Goal: Check status: Check status

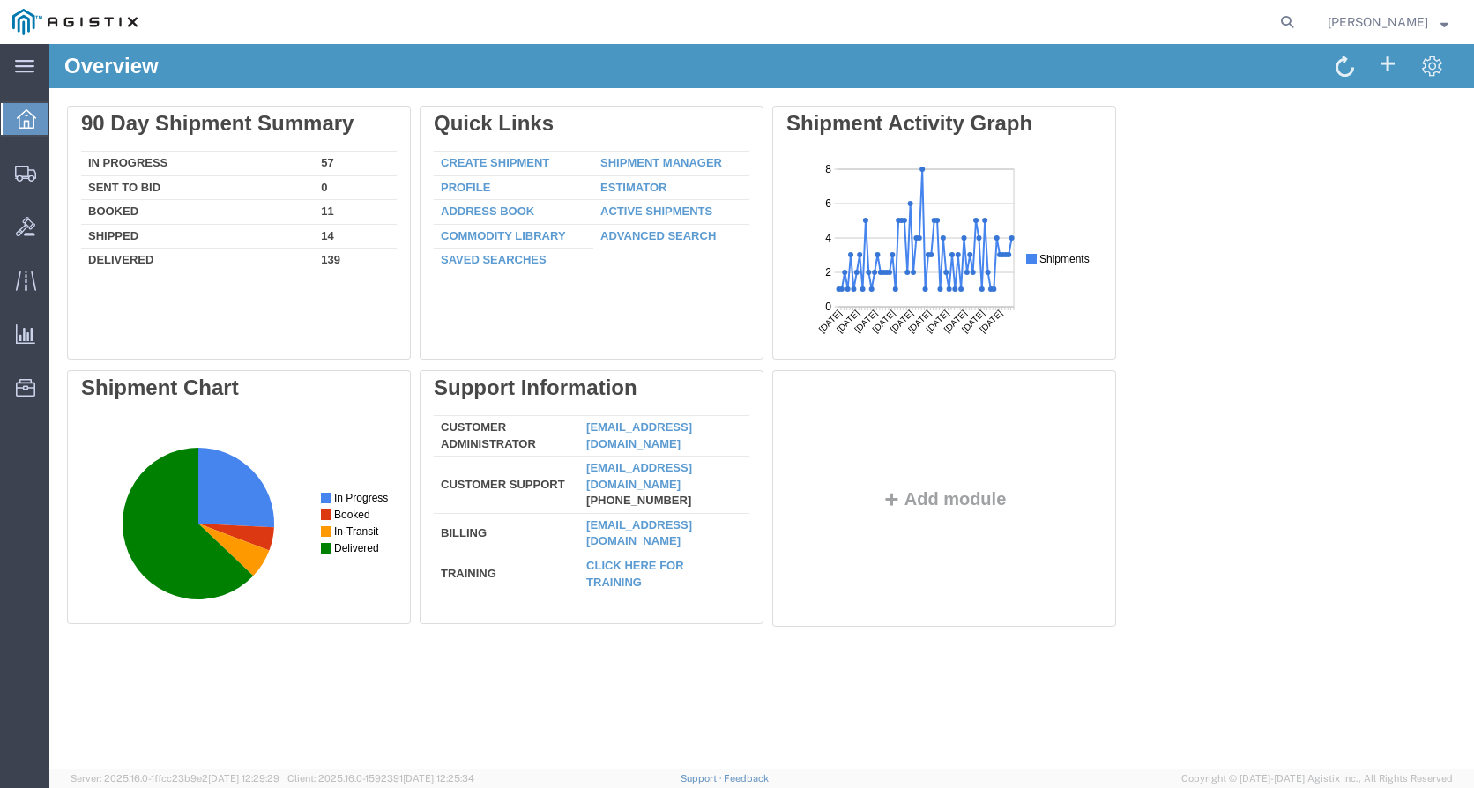
click at [1157, 17] on agx-global-search at bounding box center [1020, 22] width 564 height 44
click at [1299, 25] on icon at bounding box center [1287, 22] width 25 height 25
paste input "55860356"
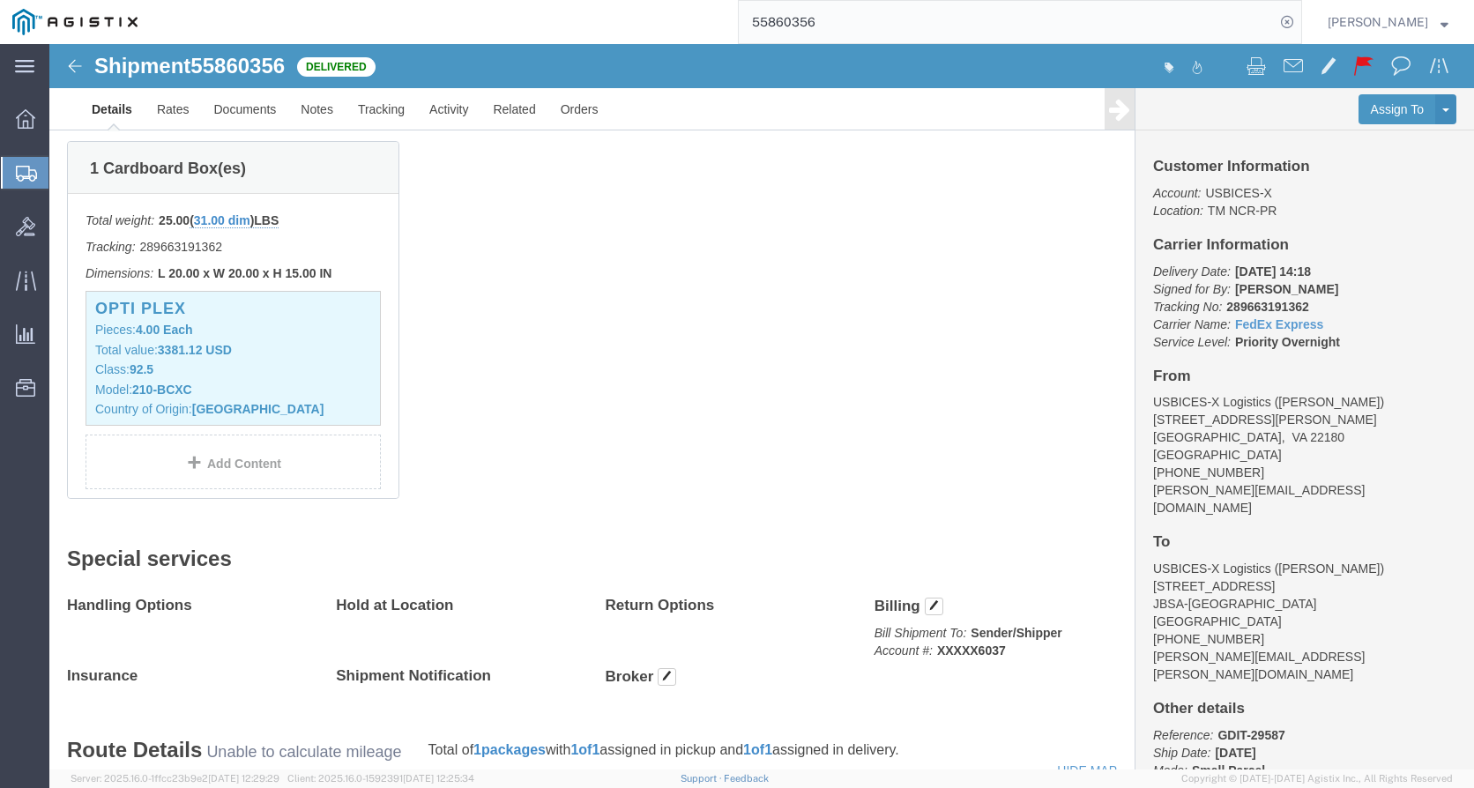
scroll to position [353, 0]
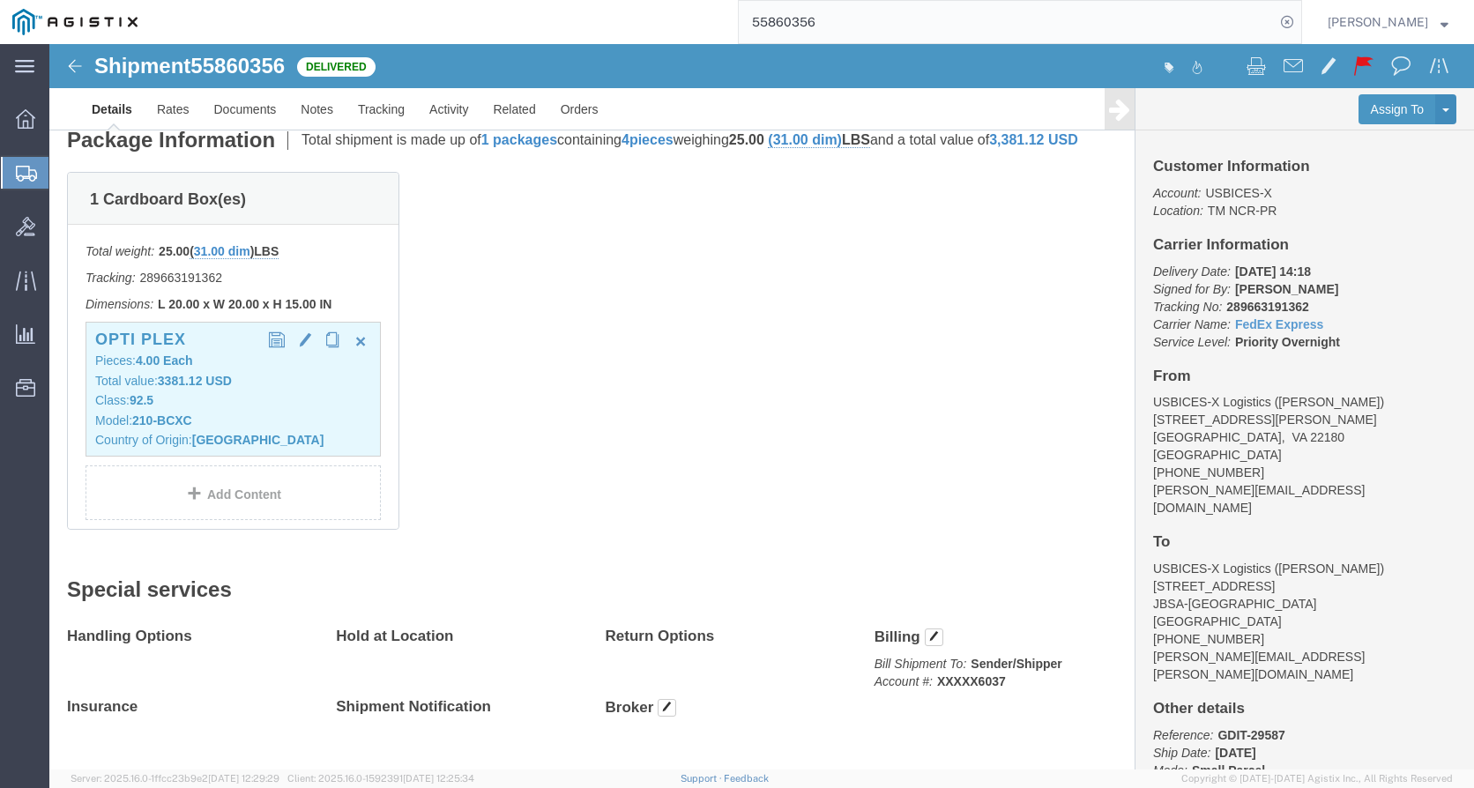
click p "Class: 92.5"
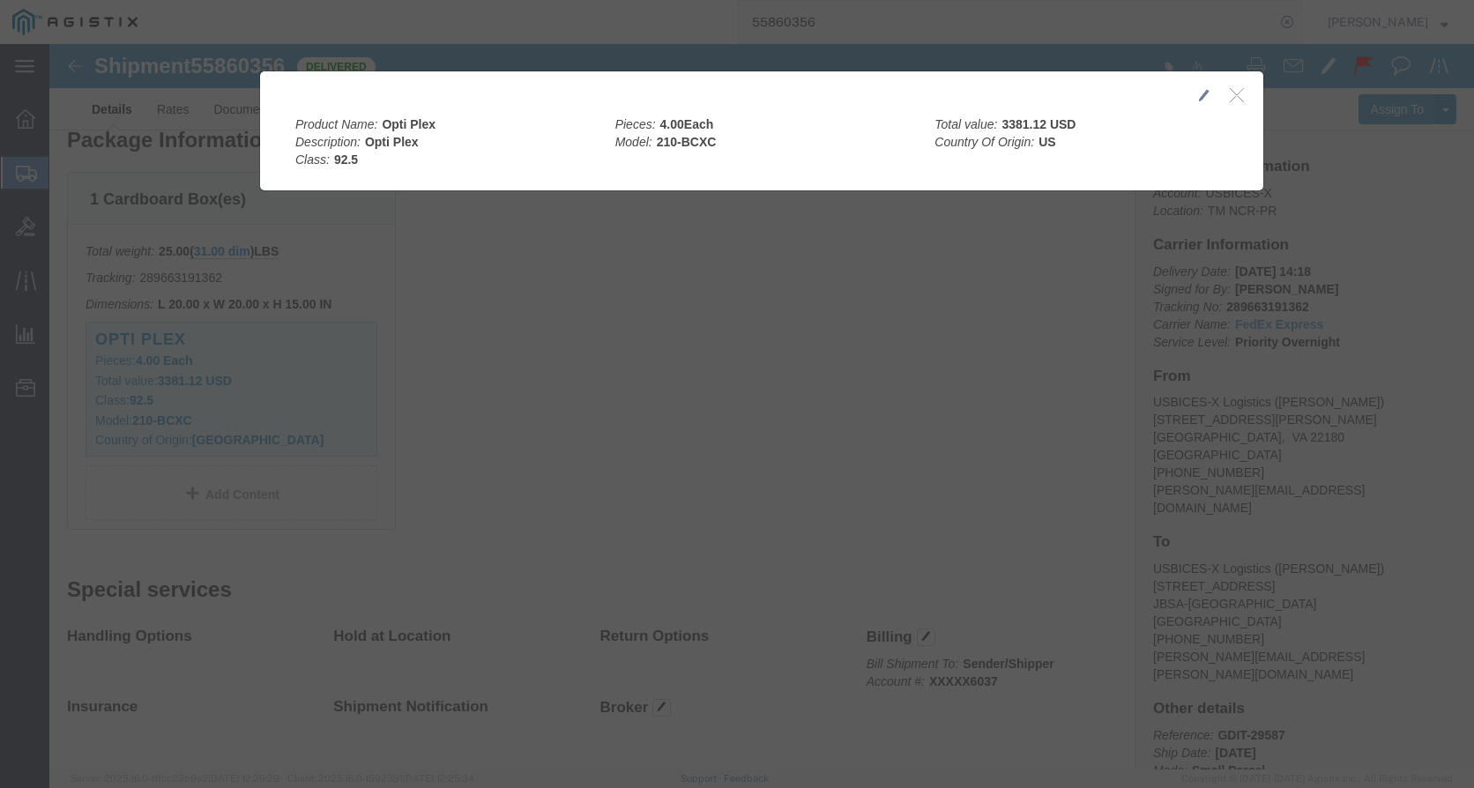
click icon "button"
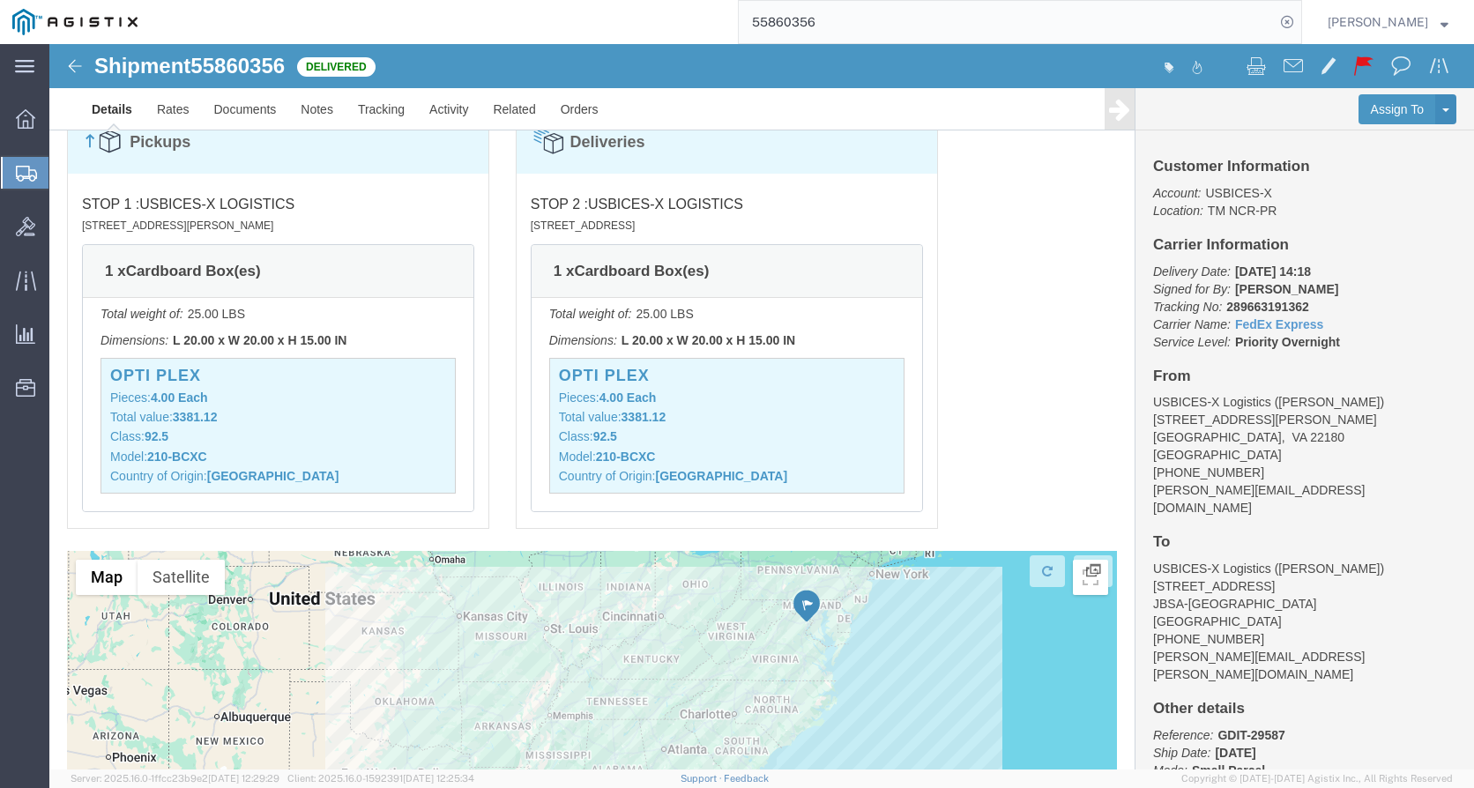
scroll to position [1306, 0]
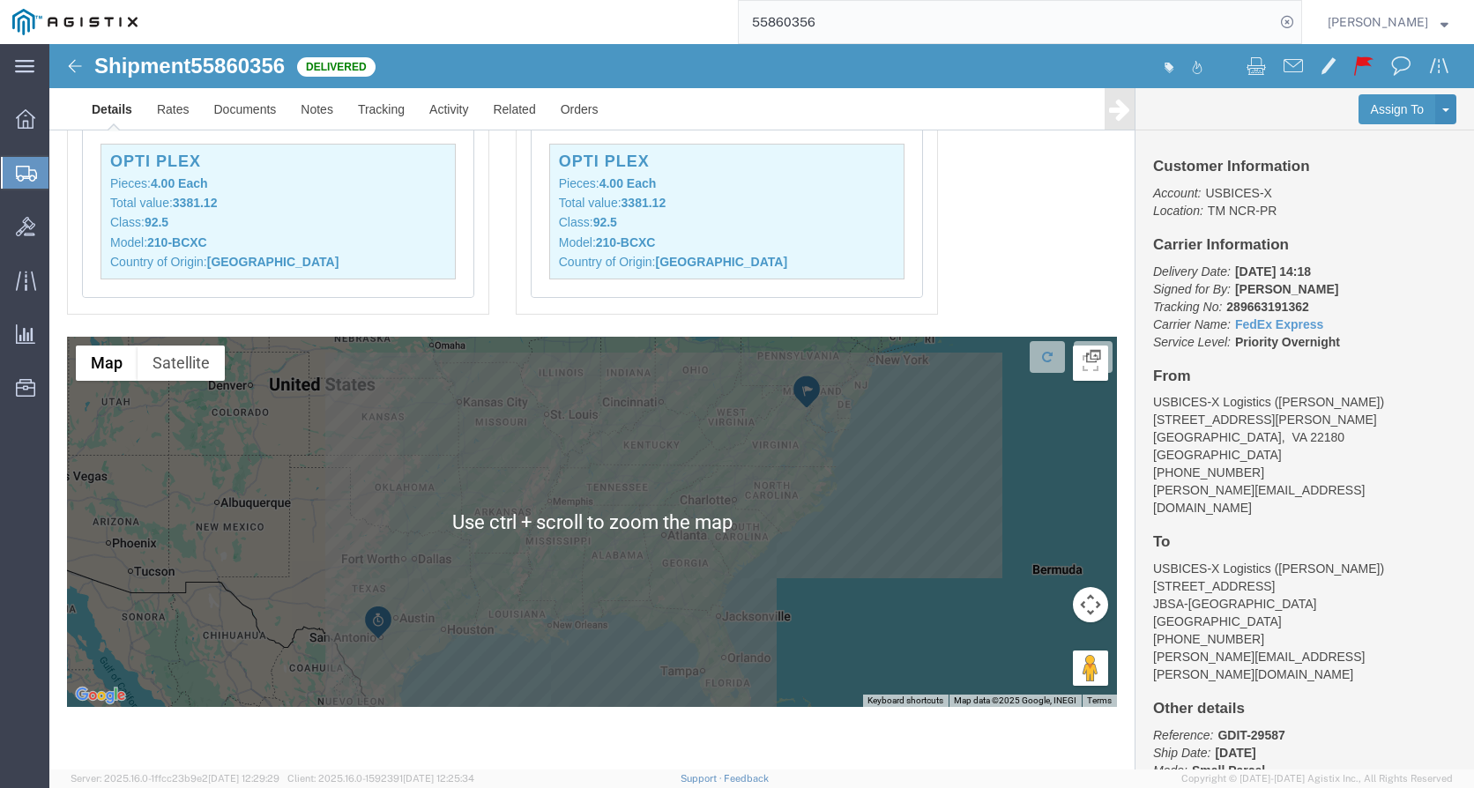
click div "Pickups STOP 1 : USBICES-X Logistics [STREET_ADDRESS][PERSON_NAME] 1 x Cardboar…"
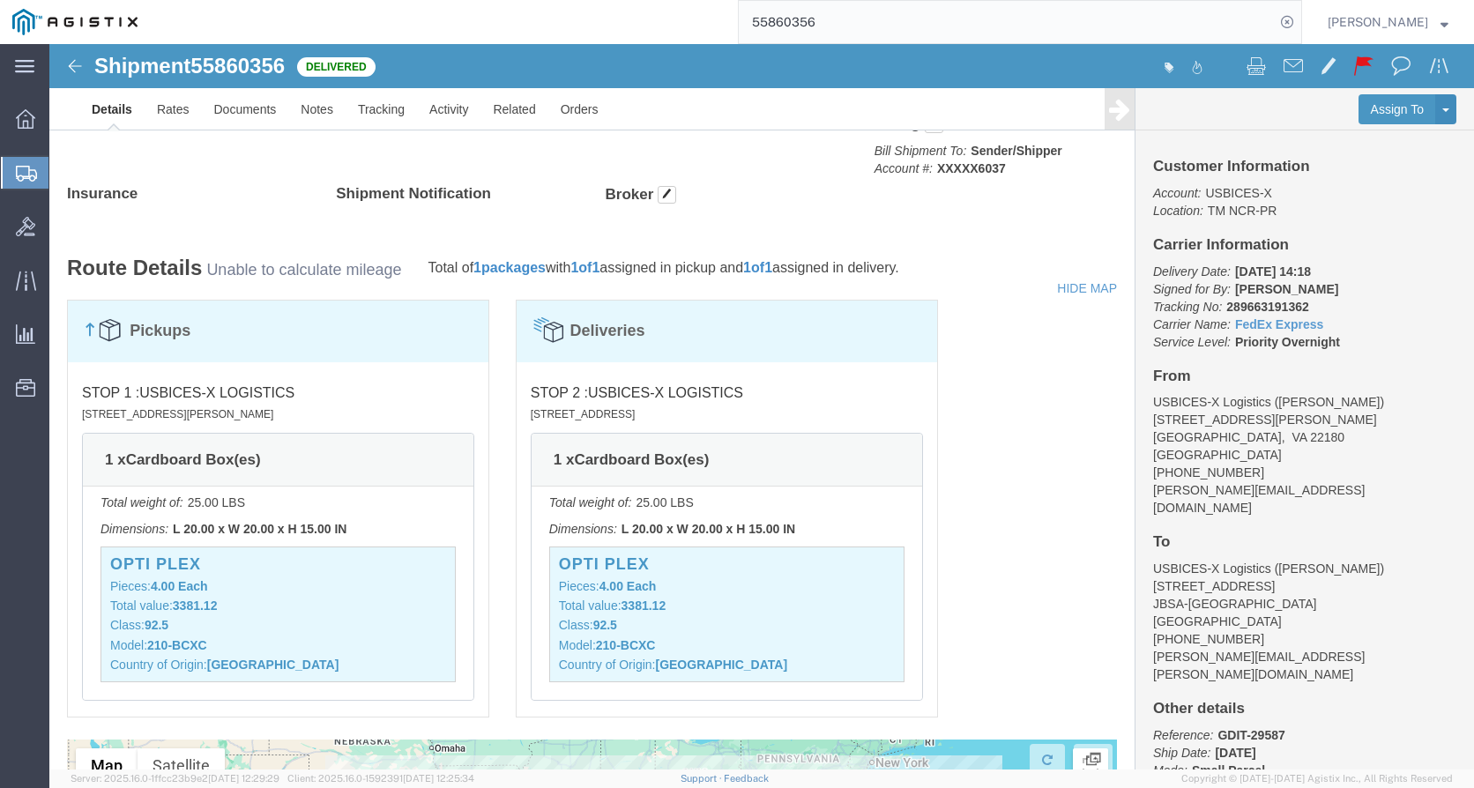
scroll to position [72, 0]
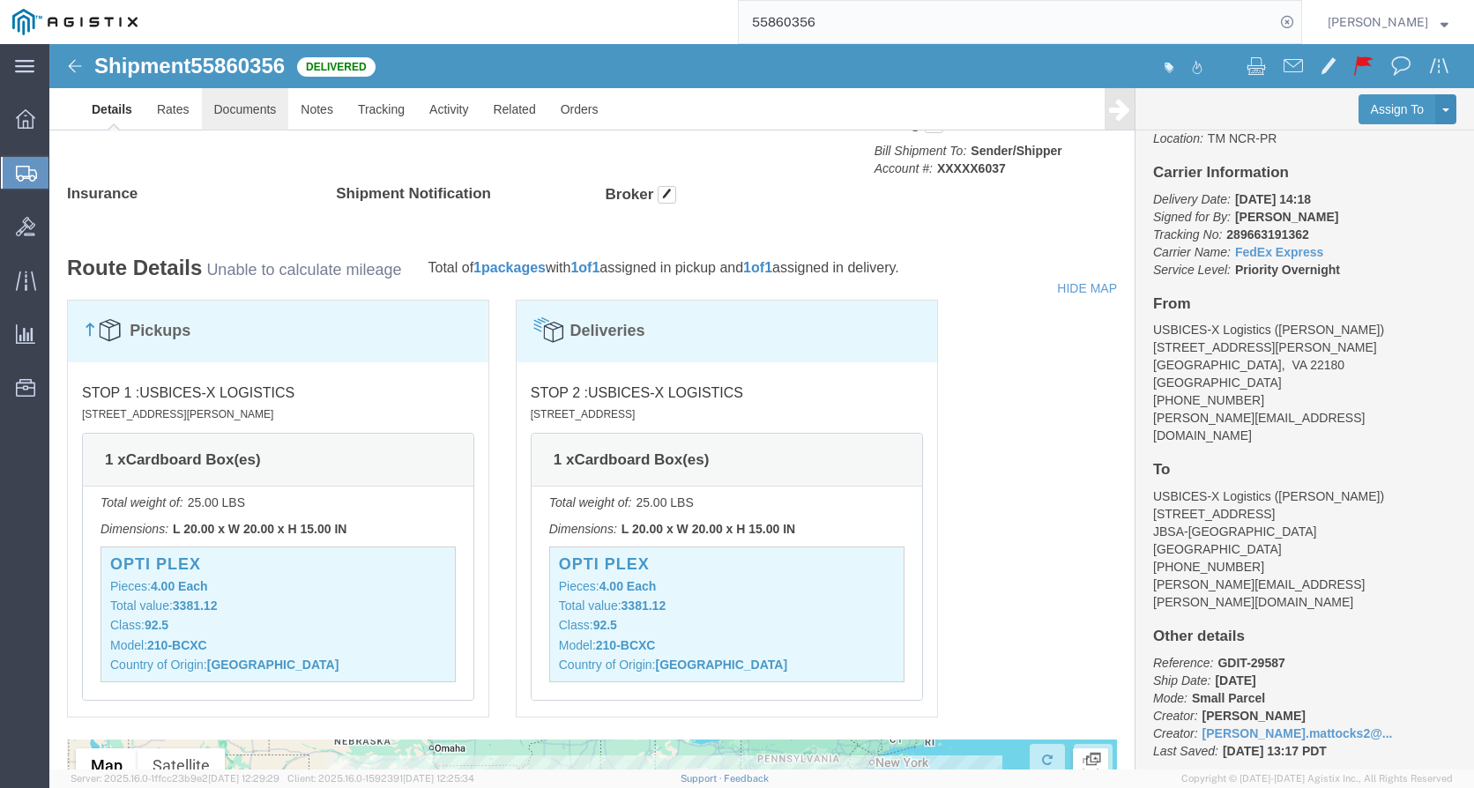
click link "Documents"
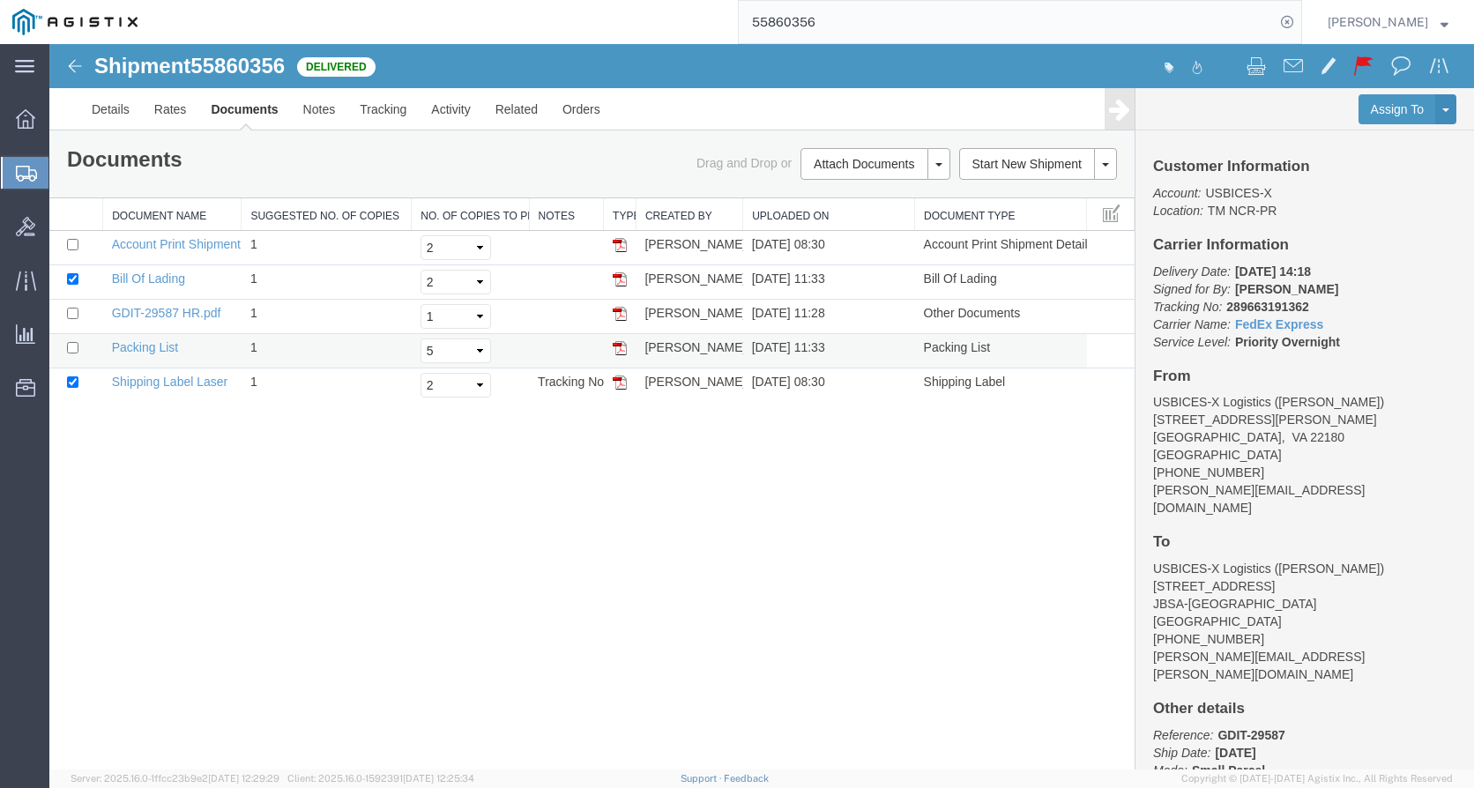
click at [615, 347] on img at bounding box center [620, 348] width 14 height 14
drag, startPoint x: 620, startPoint y: 314, endPoint x: 746, endPoint y: 273, distance: 132.4
click at [621, 314] on img at bounding box center [620, 314] width 14 height 14
click at [903, 570] on div "Shipment 55860356 5 of 5 Delivered Details Rates Documents Notes Tracking Activ…" at bounding box center [761, 407] width 1425 height 726
drag, startPoint x: 24, startPoint y: 123, endPoint x: 73, endPoint y: 108, distance: 51.6
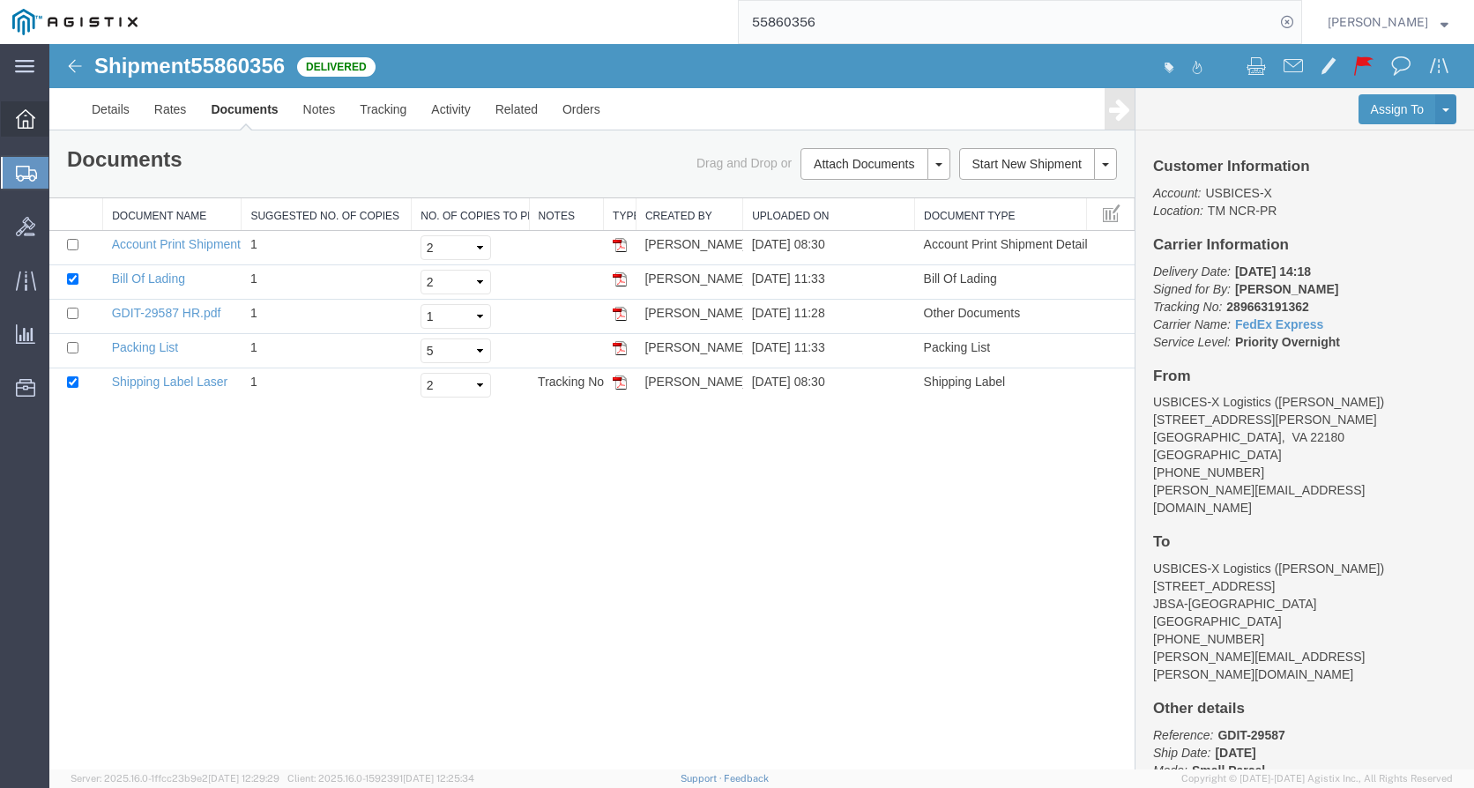
click at [24, 122] on icon at bounding box center [25, 118] width 19 height 19
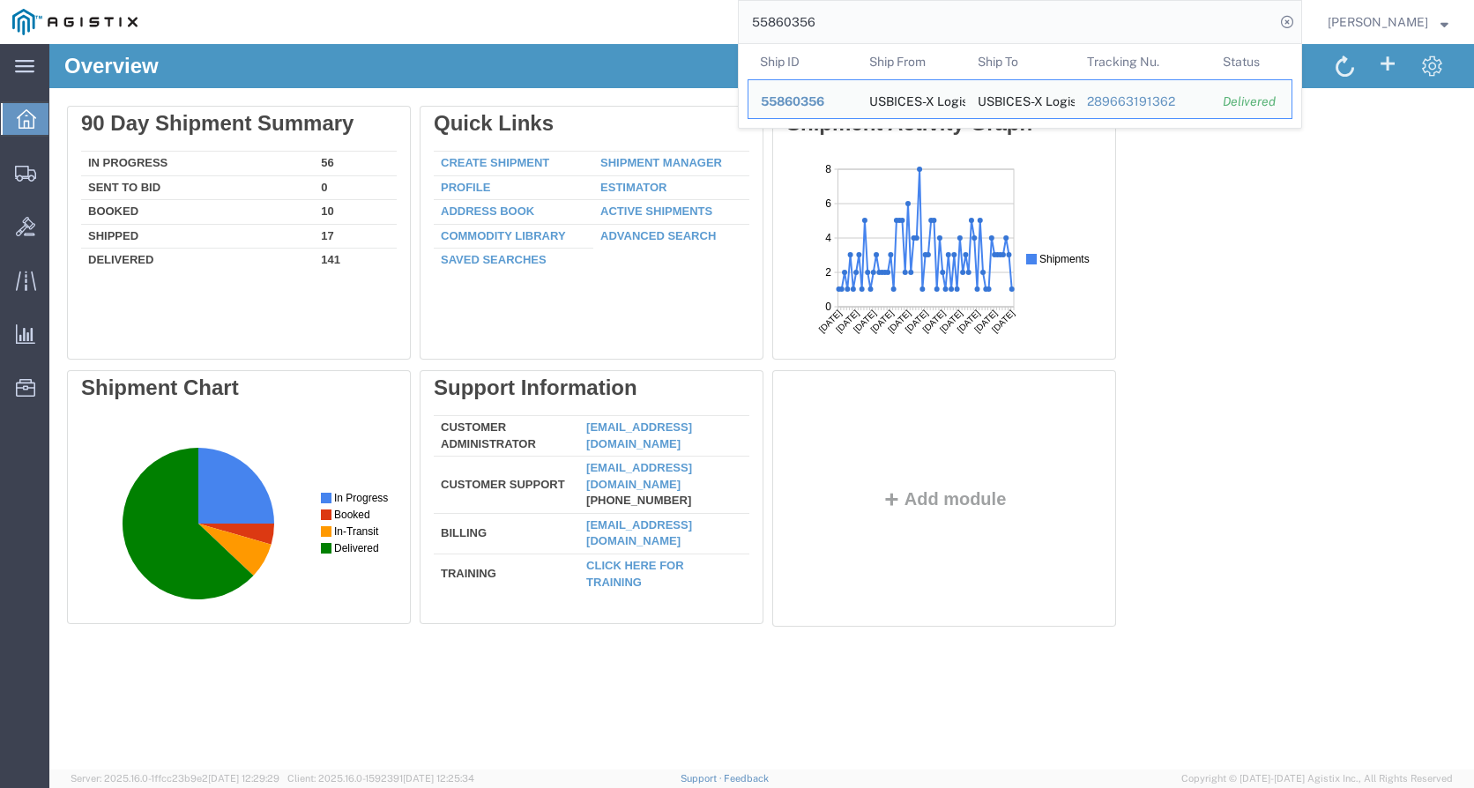
drag, startPoint x: 848, startPoint y: 29, endPoint x: 727, endPoint y: 27, distance: 120.8
click at [742, 29] on div "55860356 Ship ID Ship From Ship To Tracking Nu. Status Ship ID 55860356 Ship Fr…" at bounding box center [726, 22] width 1152 height 44
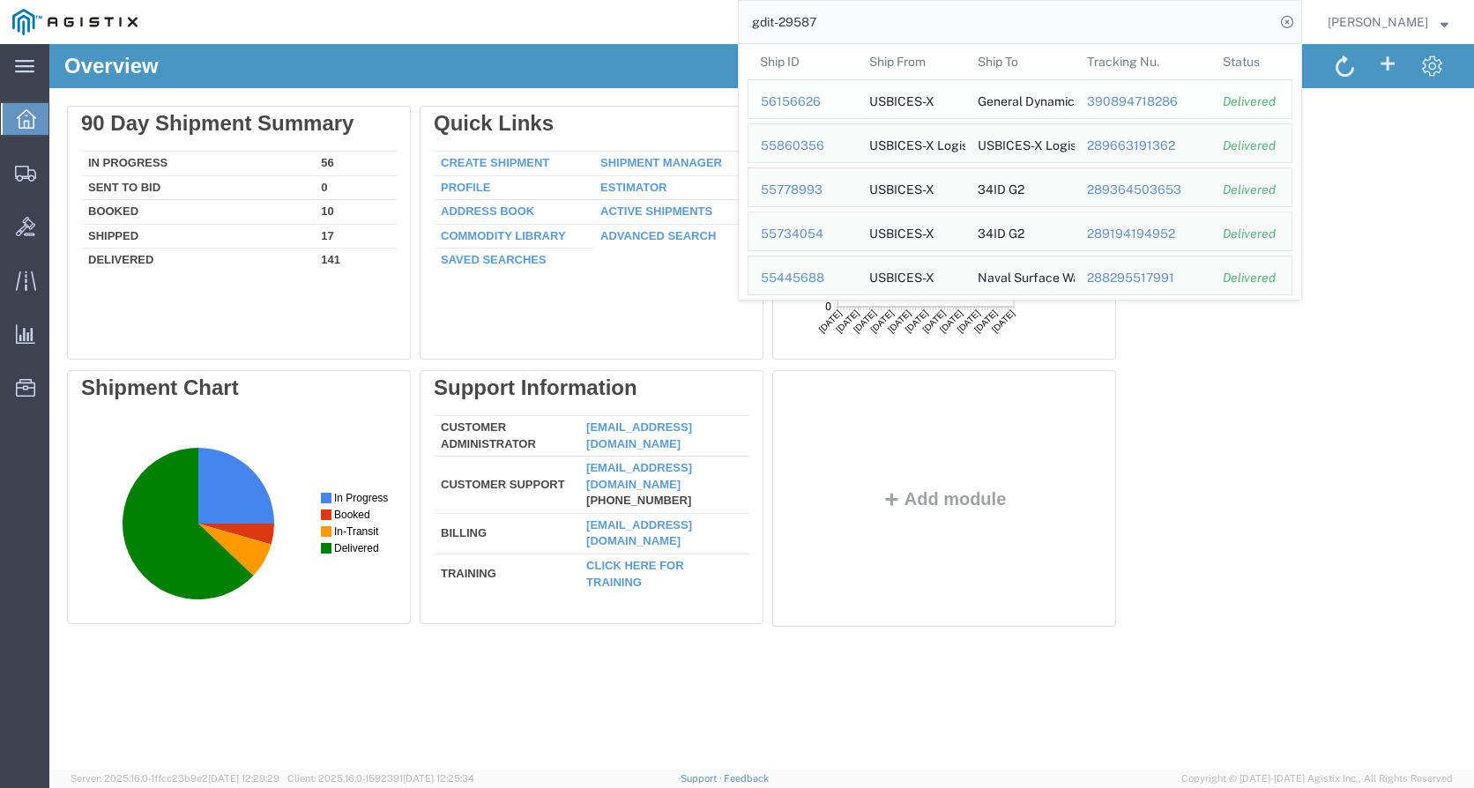
click at [794, 102] on div "56156626" at bounding box center [803, 102] width 84 height 19
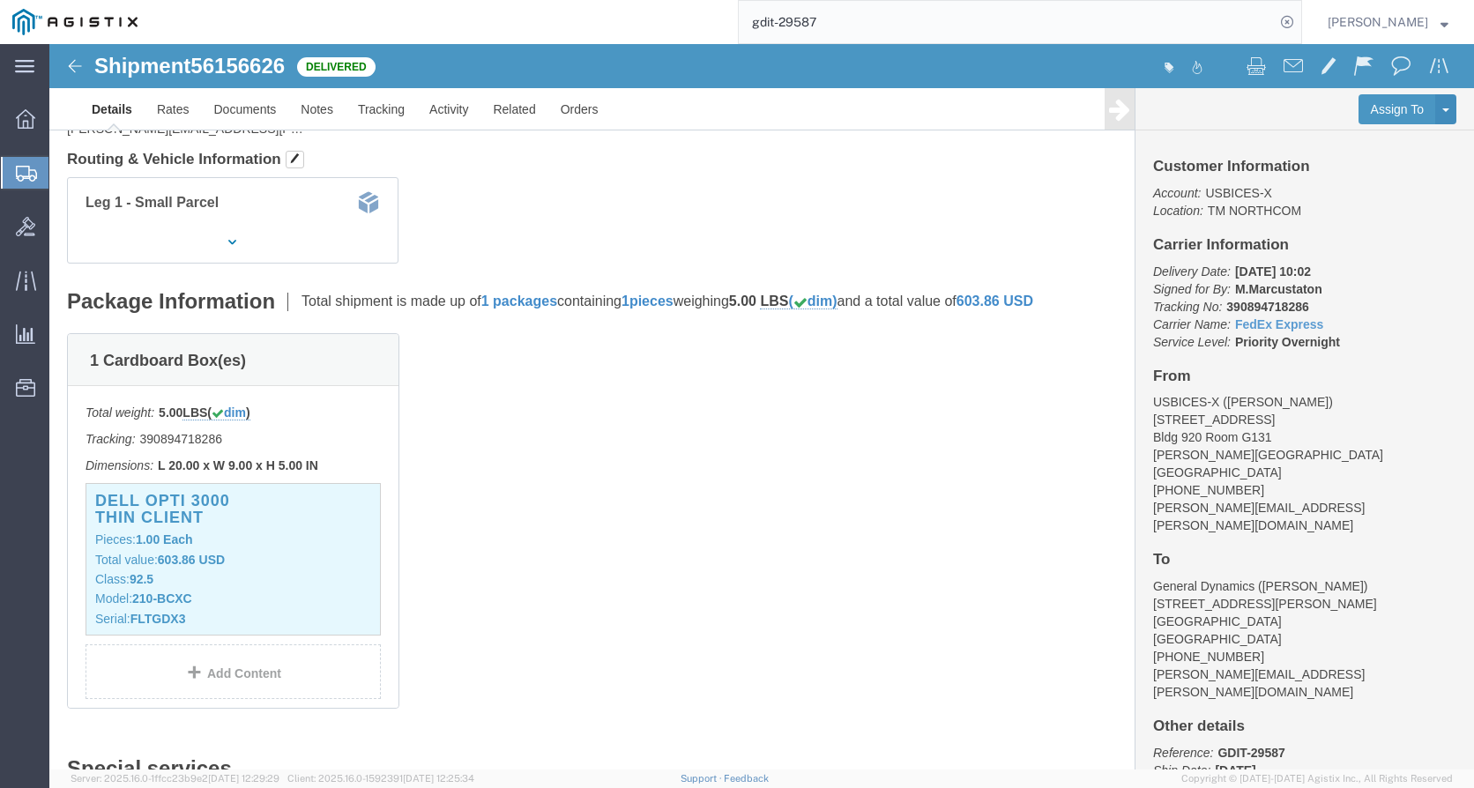
scroll to position [264, 0]
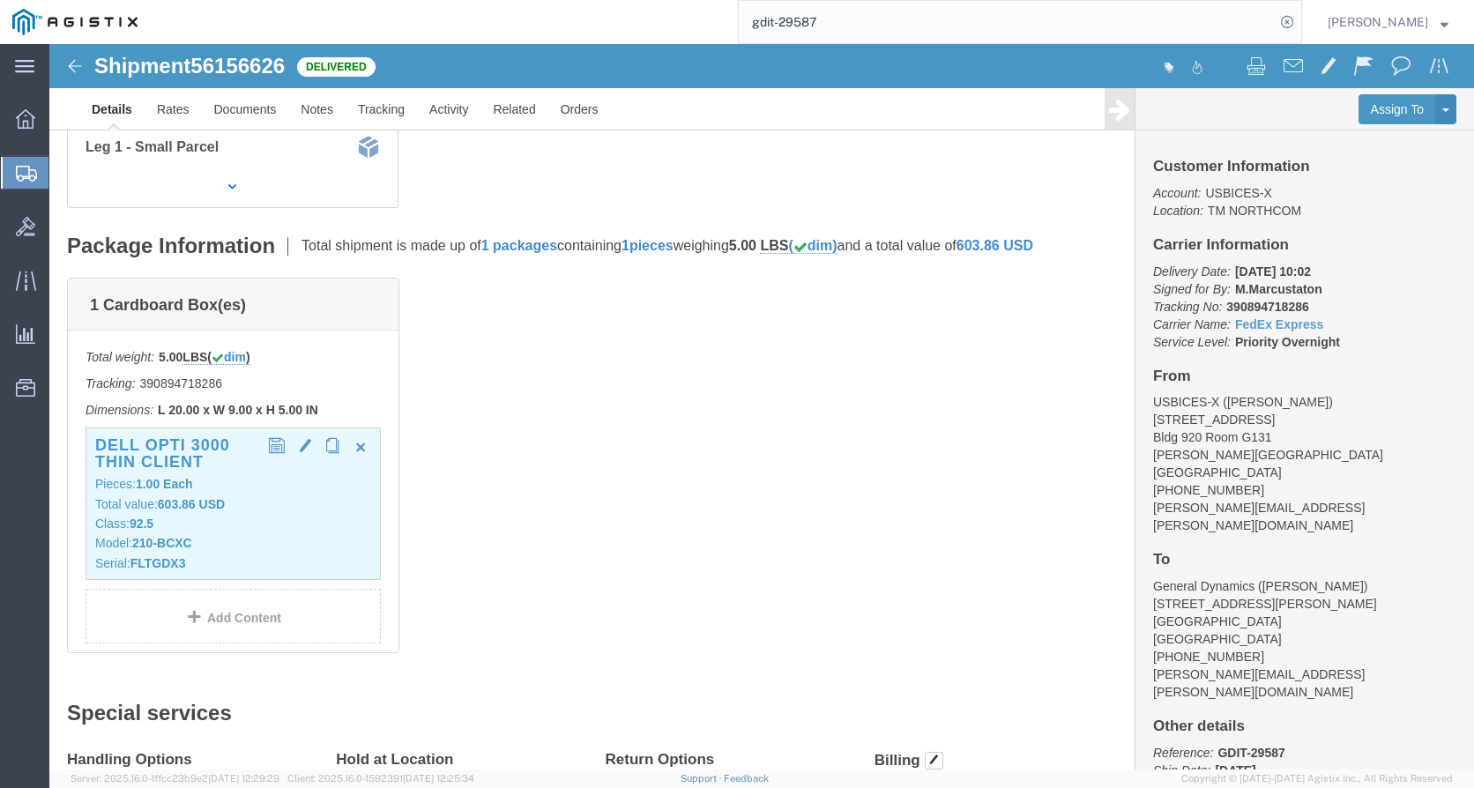
click div "Dell OPTI 3000 Thin Client Pieces: 1.00 Each Total value: 603.86 USD Class: 92.…"
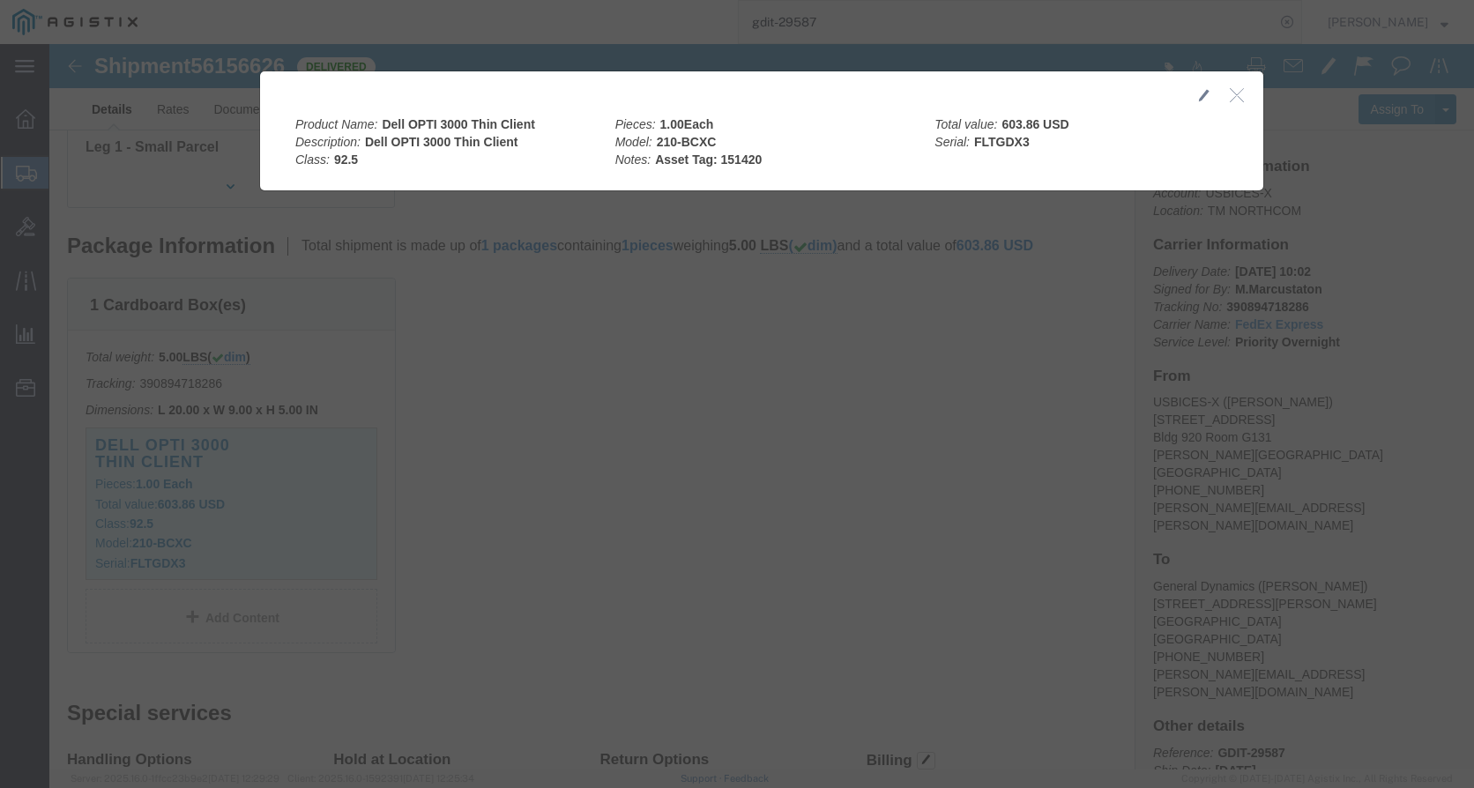
scroll to position [0, 0]
click icon "button"
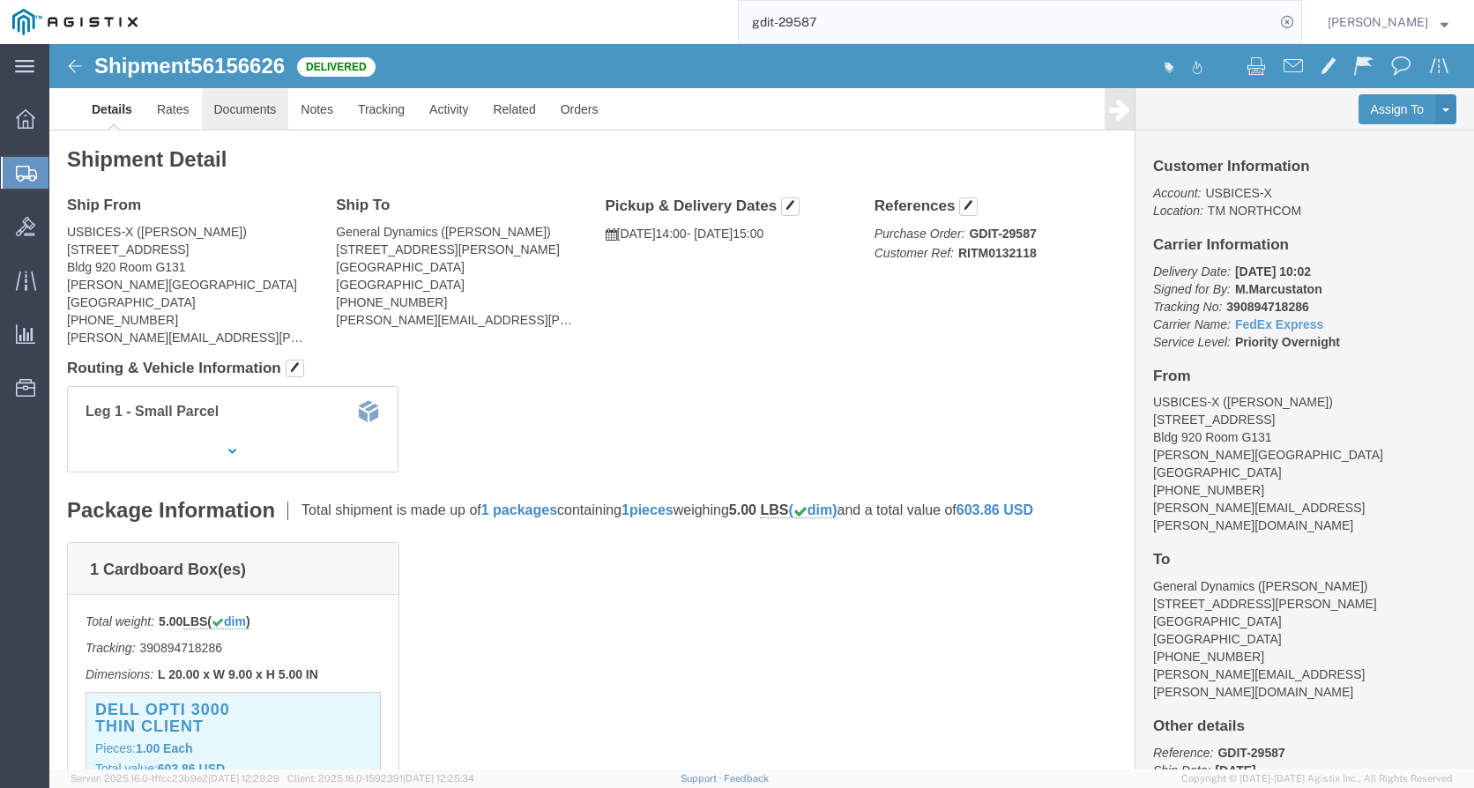
click link "Documents"
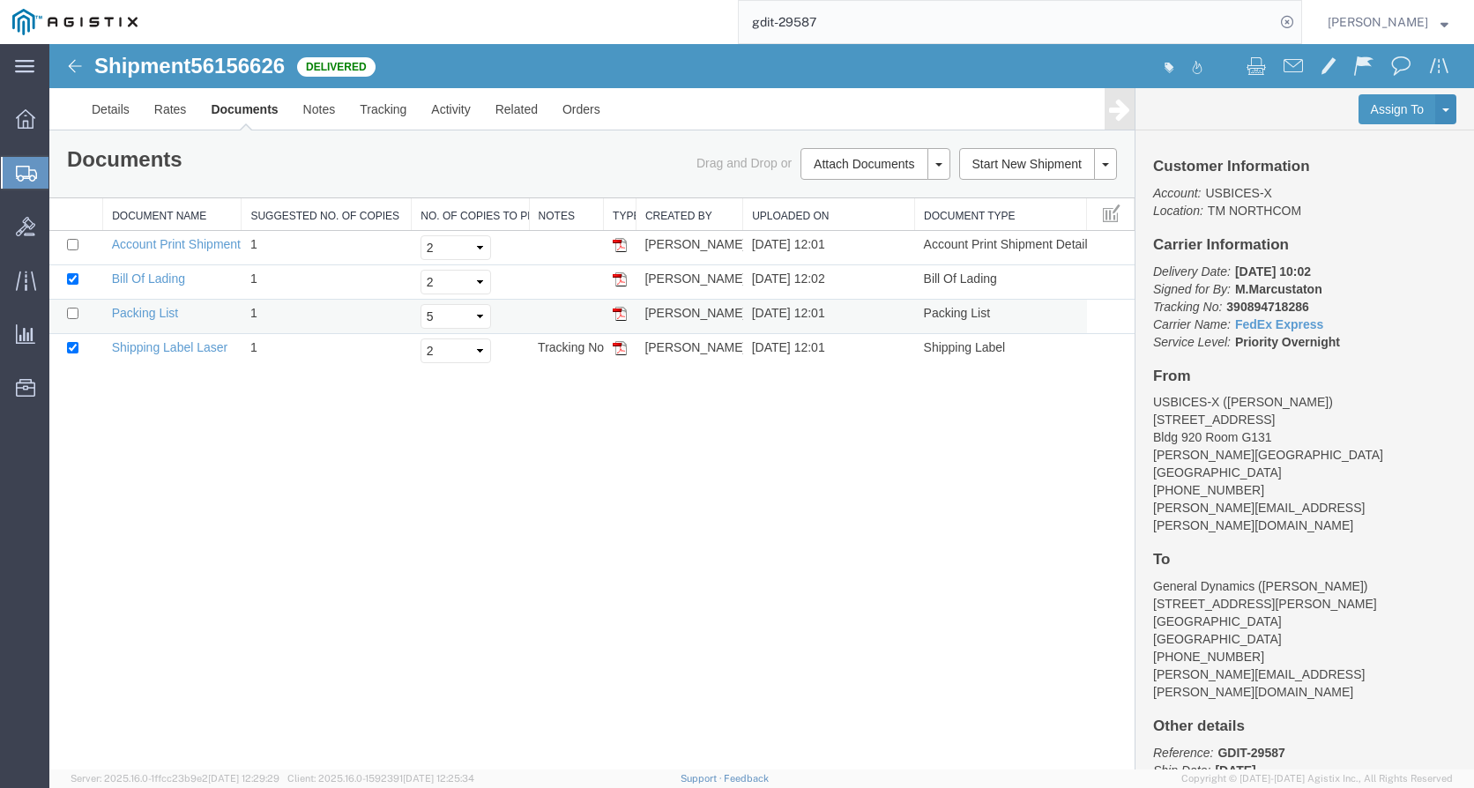
click at [617, 316] on img at bounding box center [620, 314] width 14 height 14
drag, startPoint x: 784, startPoint y: 528, endPoint x: 822, endPoint y: 336, distance: 195.9
click at [785, 505] on div "Shipment 56156626 4 of 4 Delivered Details Rates Documents Notes Tracking Activ…" at bounding box center [761, 407] width 1425 height 726
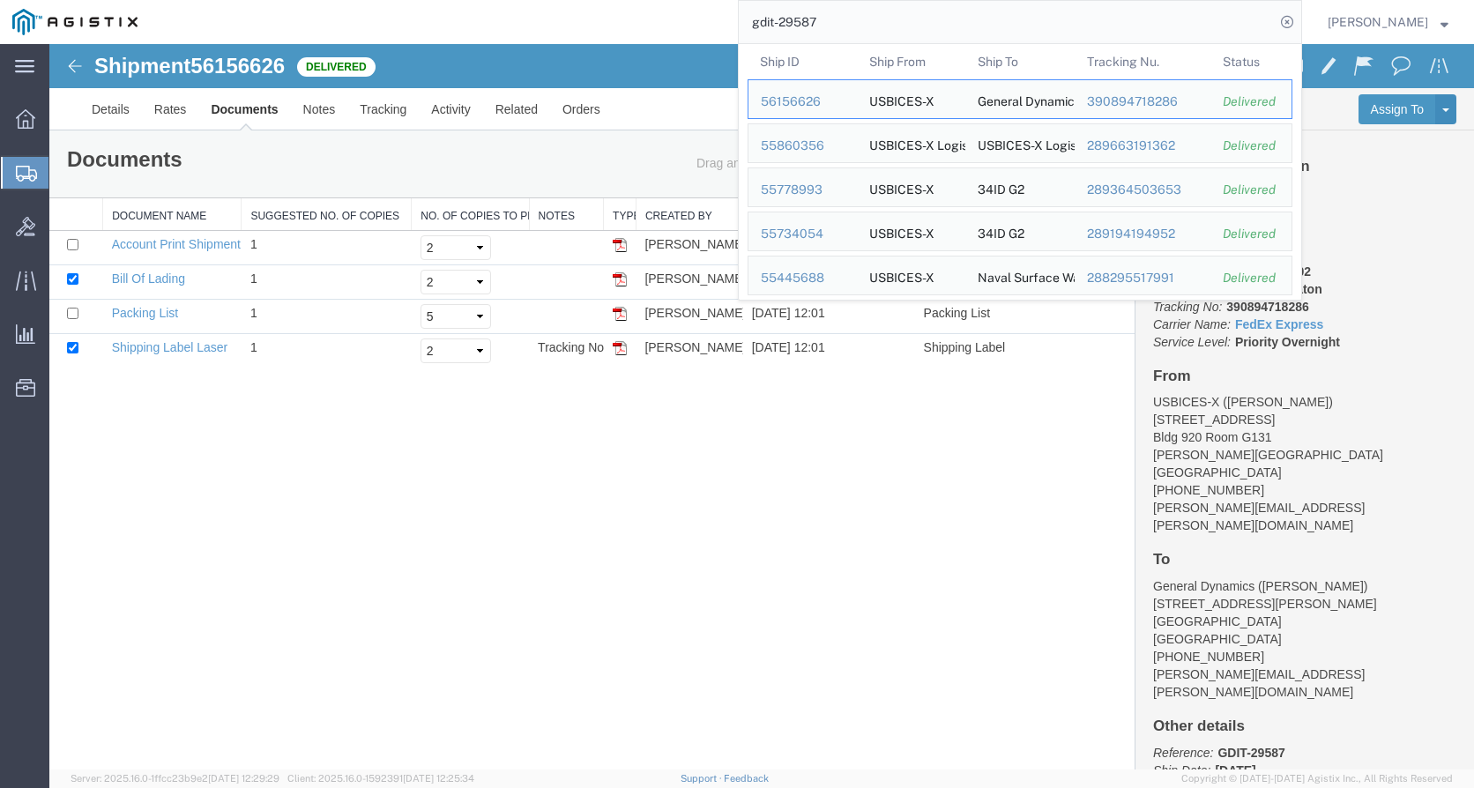
drag, startPoint x: 756, startPoint y: 26, endPoint x: 737, endPoint y: 26, distance: 19.4
click at [737, 26] on div "gdit-29587 Ship ID Ship From Ship To Tracking Nu. Status Ship ID 56156626 Ship …" at bounding box center [726, 22] width 1152 height 44
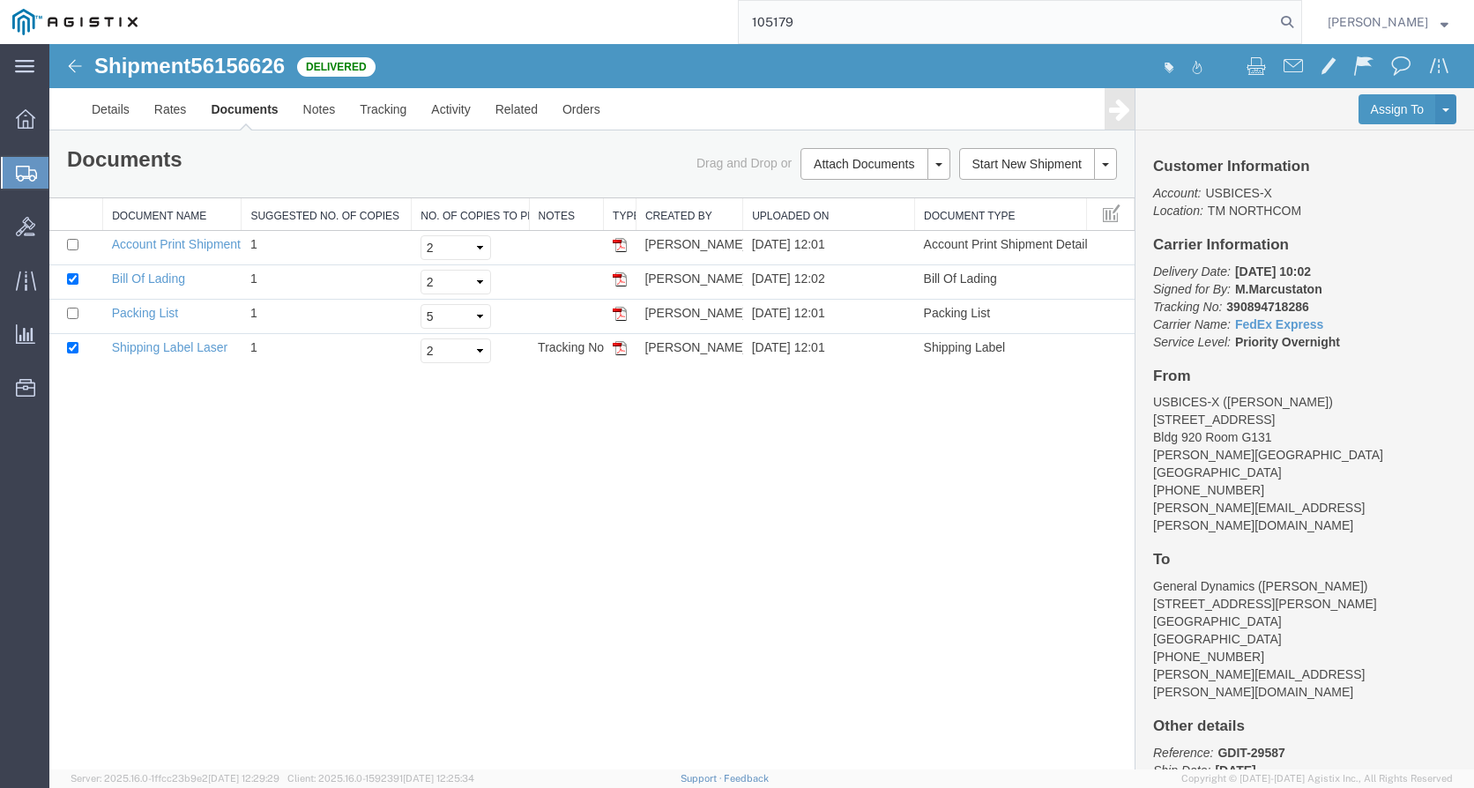
type input "105179"
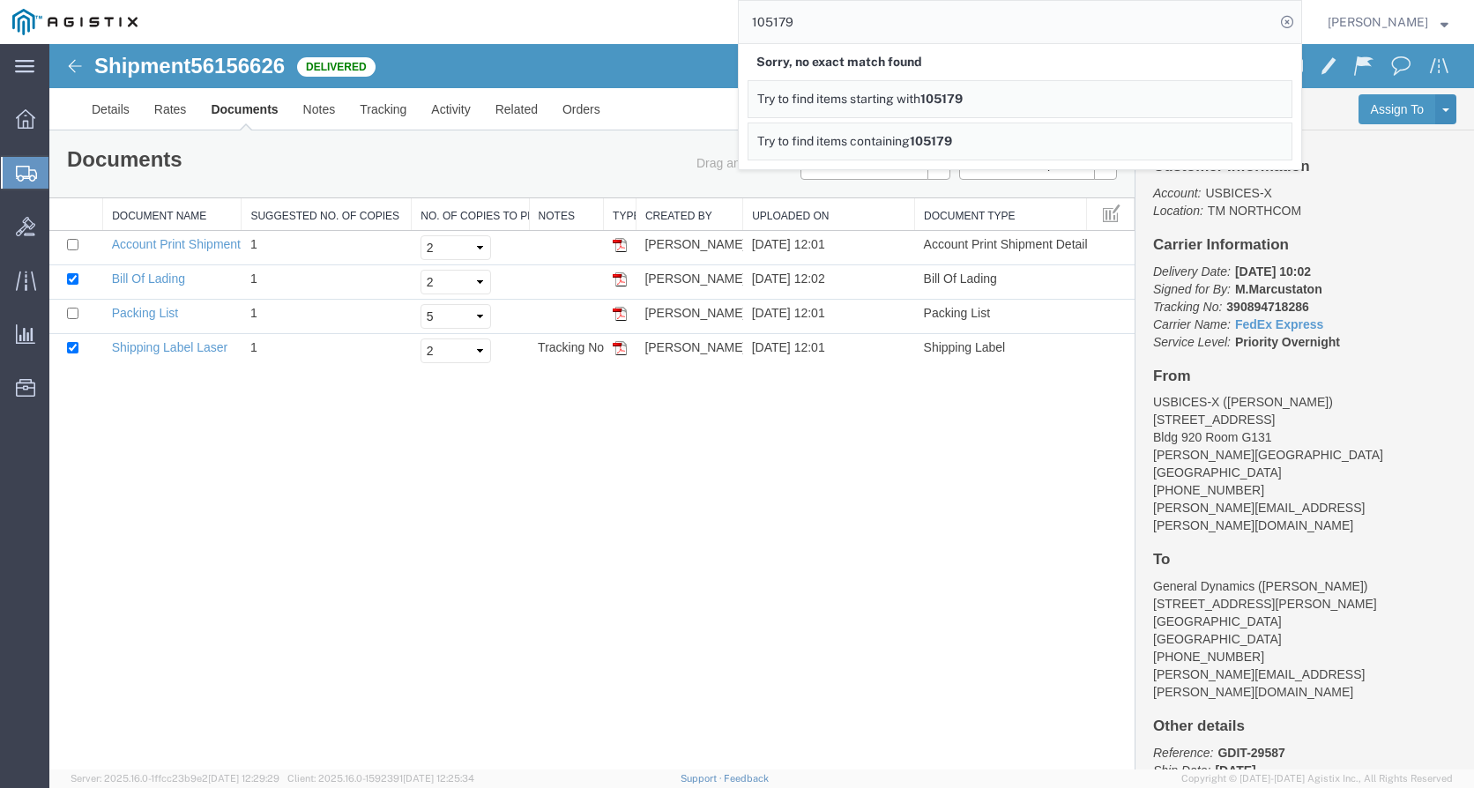
click at [519, 23] on div "105179 Sorry, no exact match found Try to find items starting with 105179 Try t…" at bounding box center [726, 22] width 1152 height 44
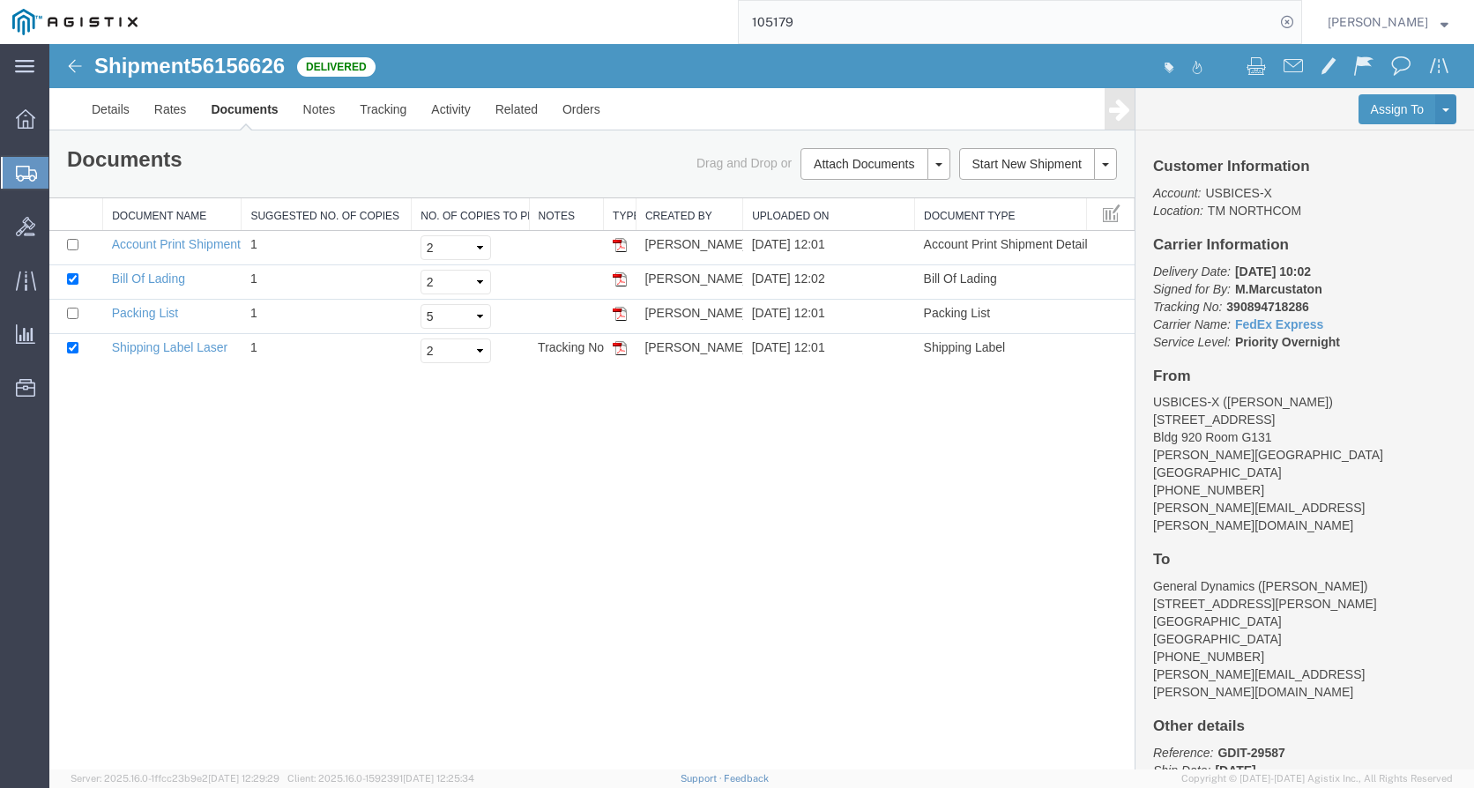
drag, startPoint x: 822, startPoint y: 22, endPoint x: 748, endPoint y: 21, distance: 74.1
click at [748, 21] on div "105179" at bounding box center [726, 22] width 1152 height 44
click at [897, 8] on input "105179" at bounding box center [1007, 22] width 536 height 42
click at [1299, 22] on icon at bounding box center [1287, 22] width 25 height 25
click at [1158, 26] on agx-global-search at bounding box center [1020, 22] width 564 height 44
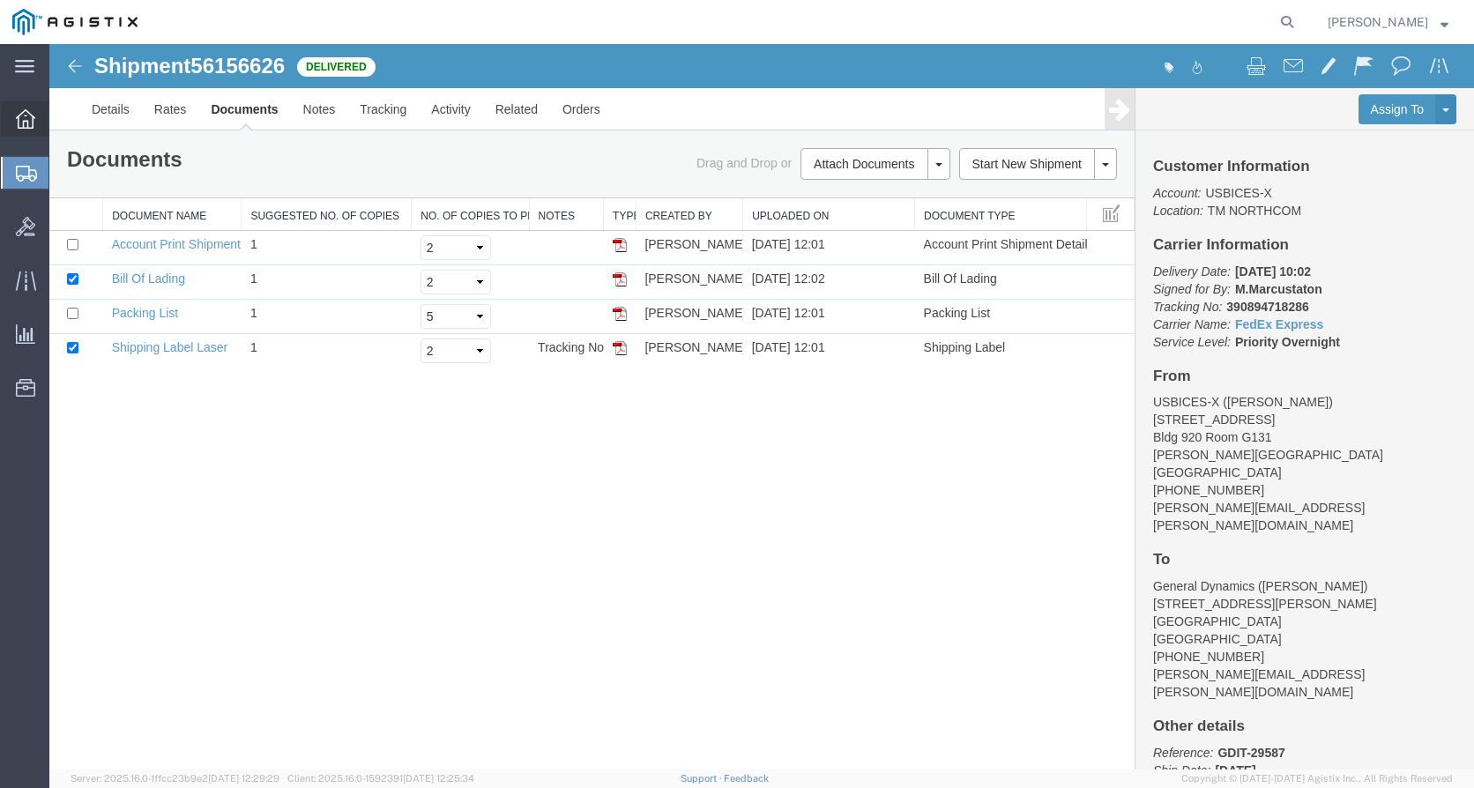
click at [24, 122] on icon at bounding box center [25, 118] width 19 height 19
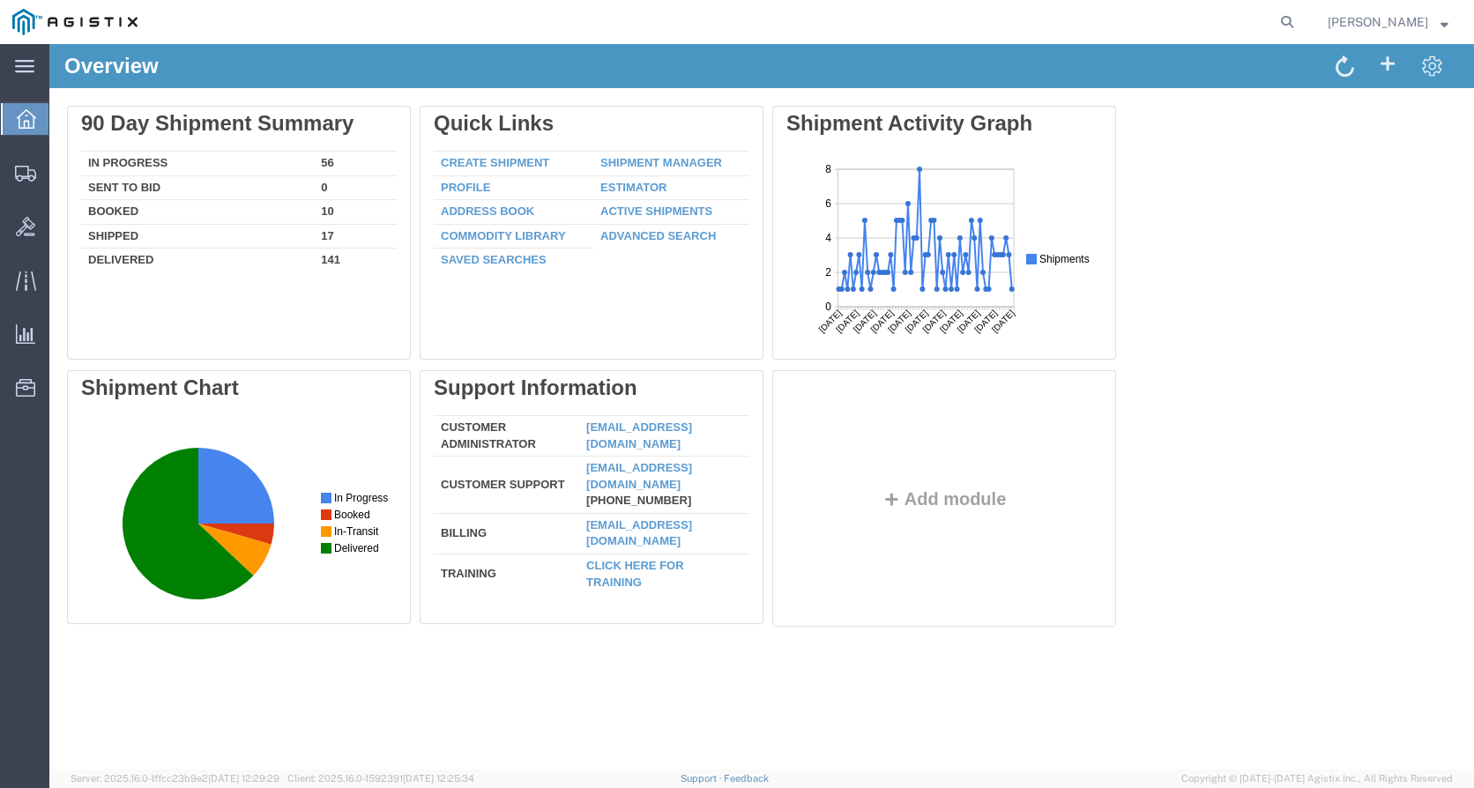
click at [1112, 28] on agx-global-search at bounding box center [1020, 22] width 564 height 44
click at [1299, 22] on icon at bounding box center [1287, 22] width 25 height 25
click at [843, 29] on input "search" at bounding box center [1007, 22] width 536 height 42
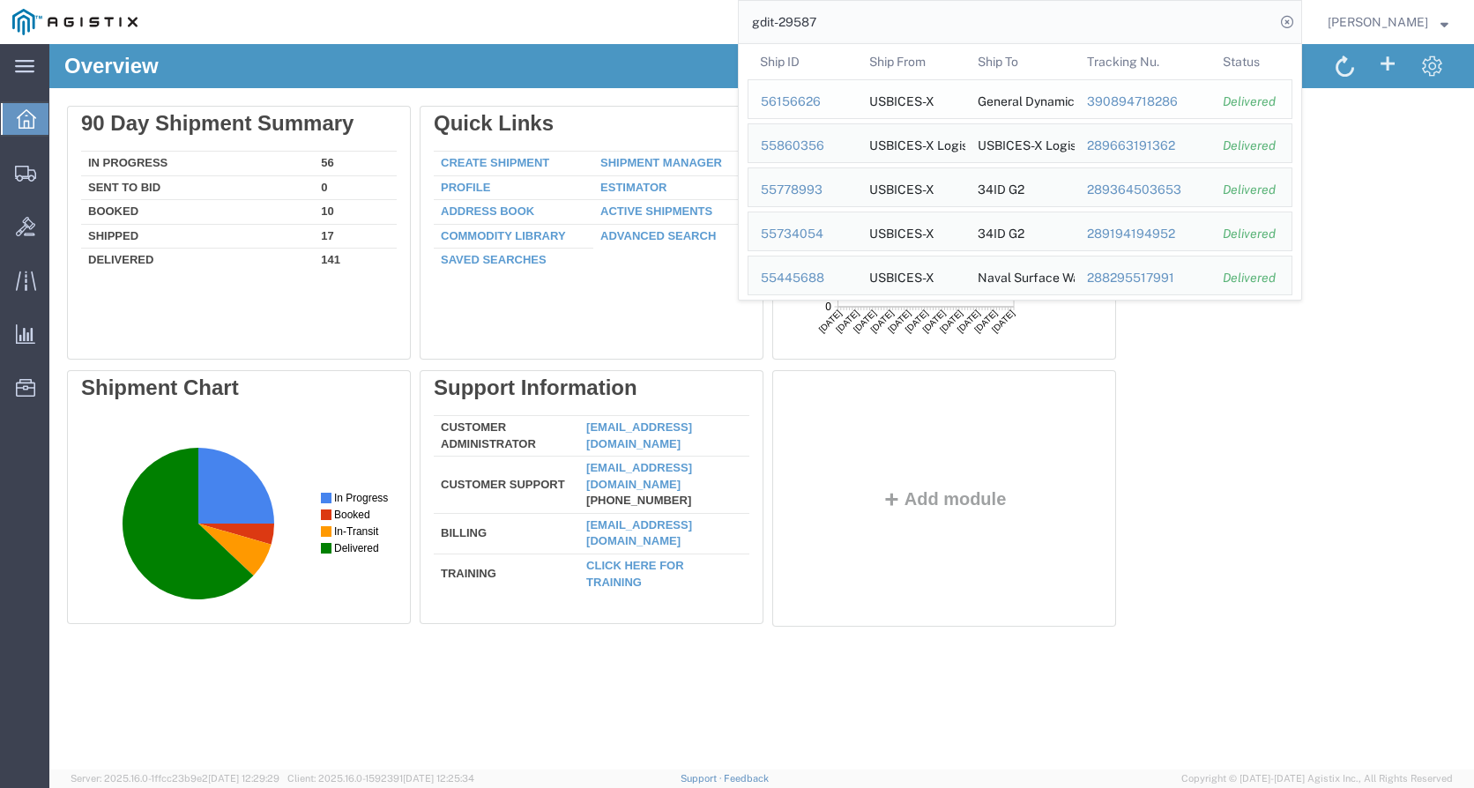
click at [794, 102] on div "56156626" at bounding box center [803, 102] width 84 height 19
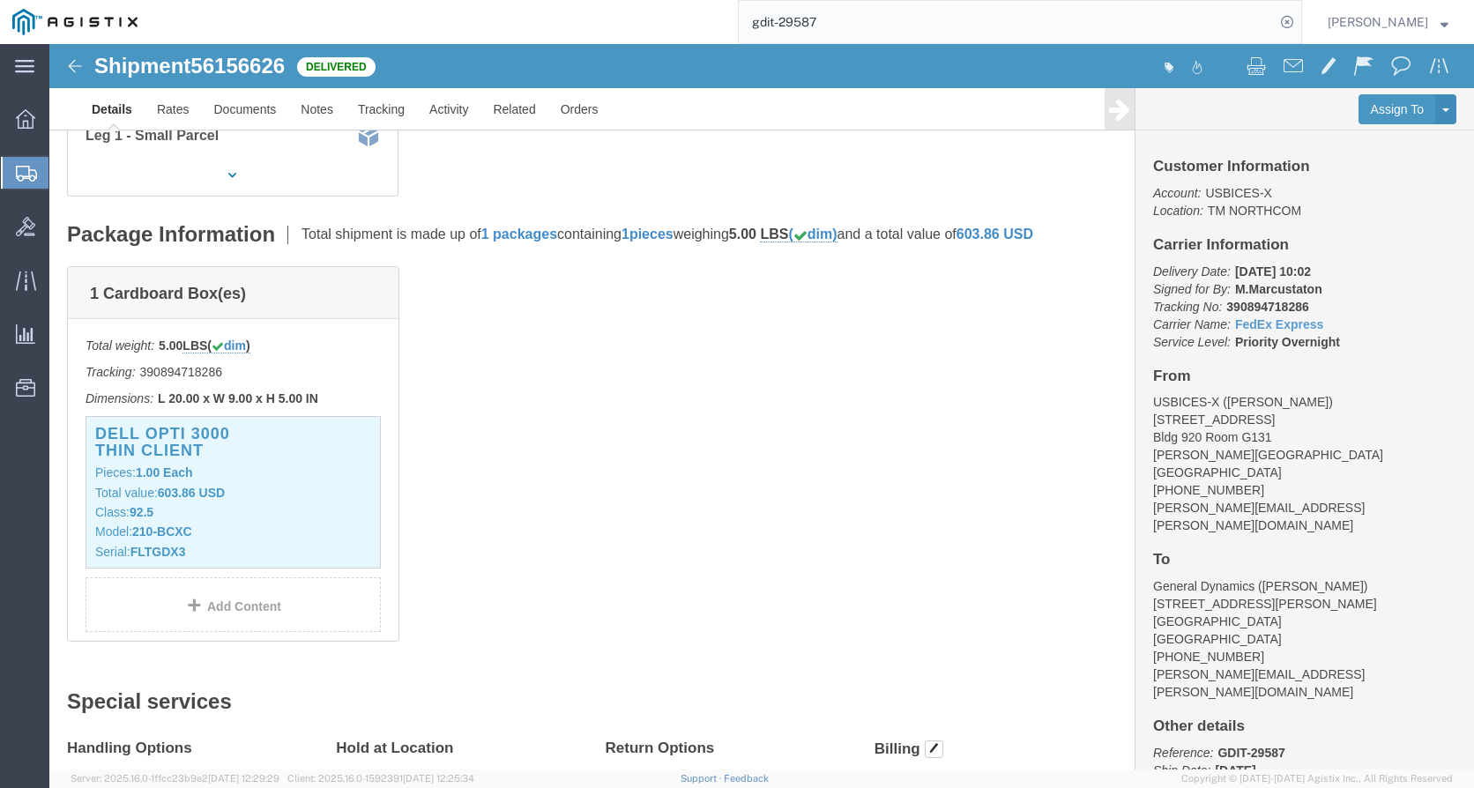
scroll to position [264, 0]
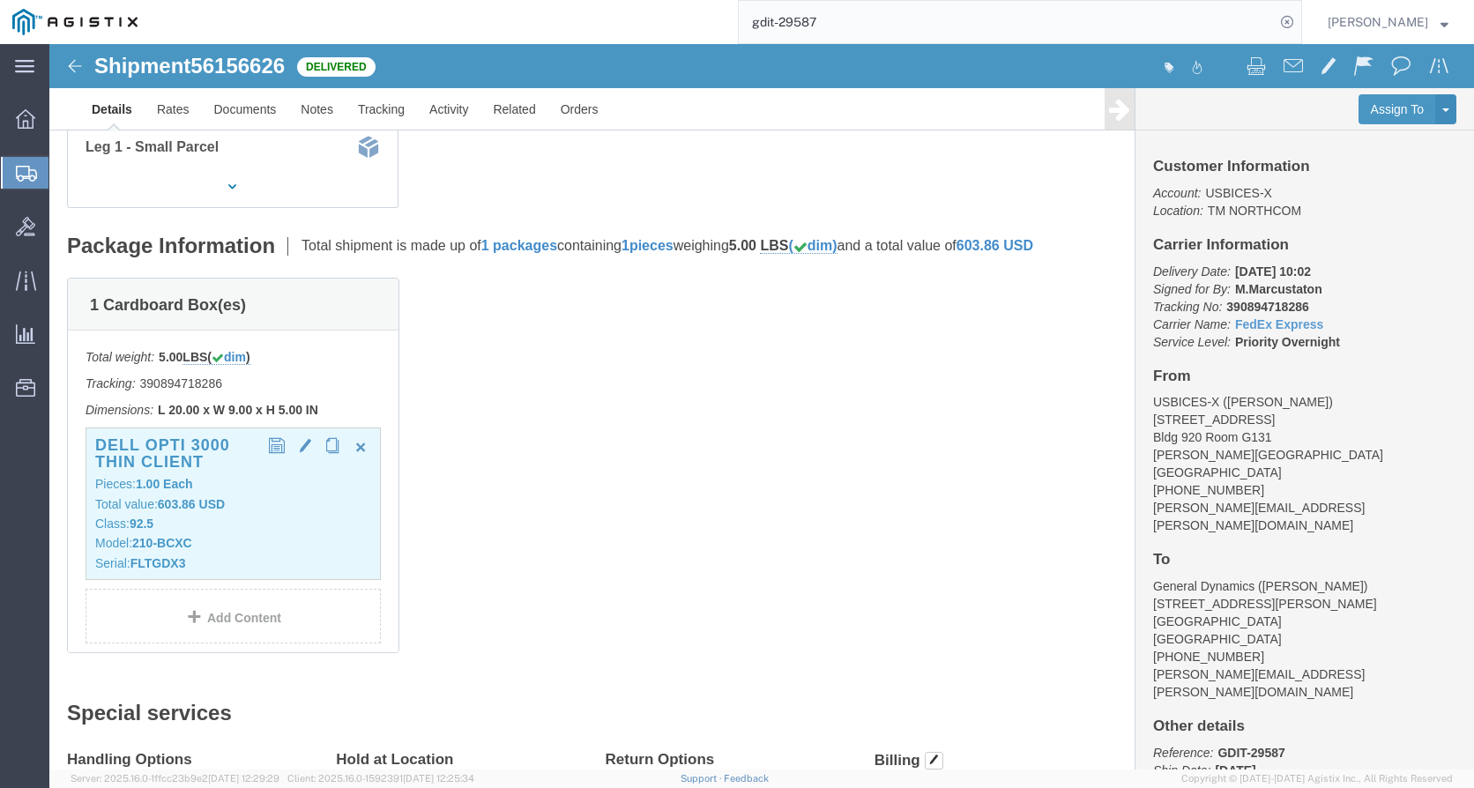
click div "Dell OPTI 3000 Thin Client Pieces: 1.00 Each Total value: 603.86 USD Class: 92.…"
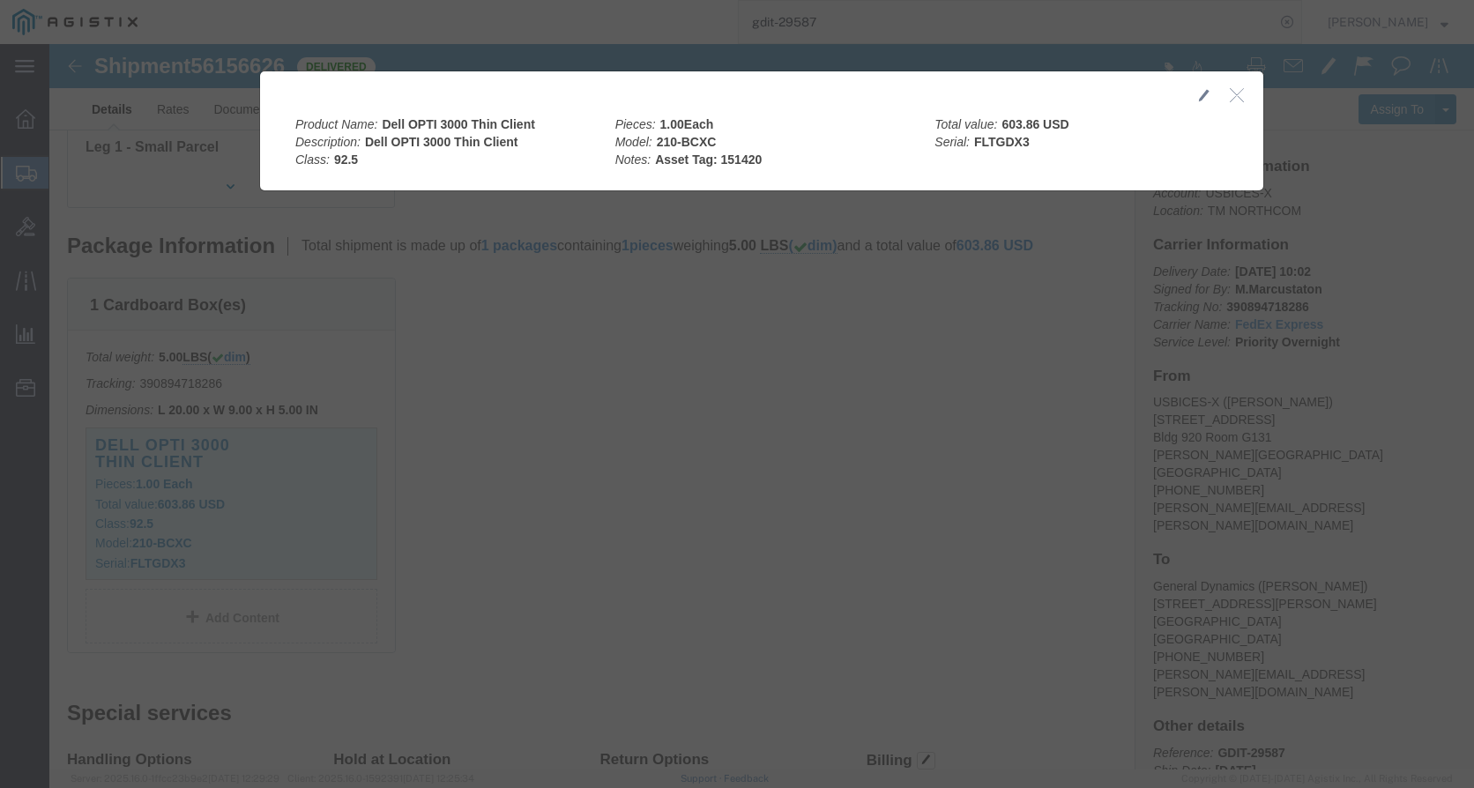
click icon "button"
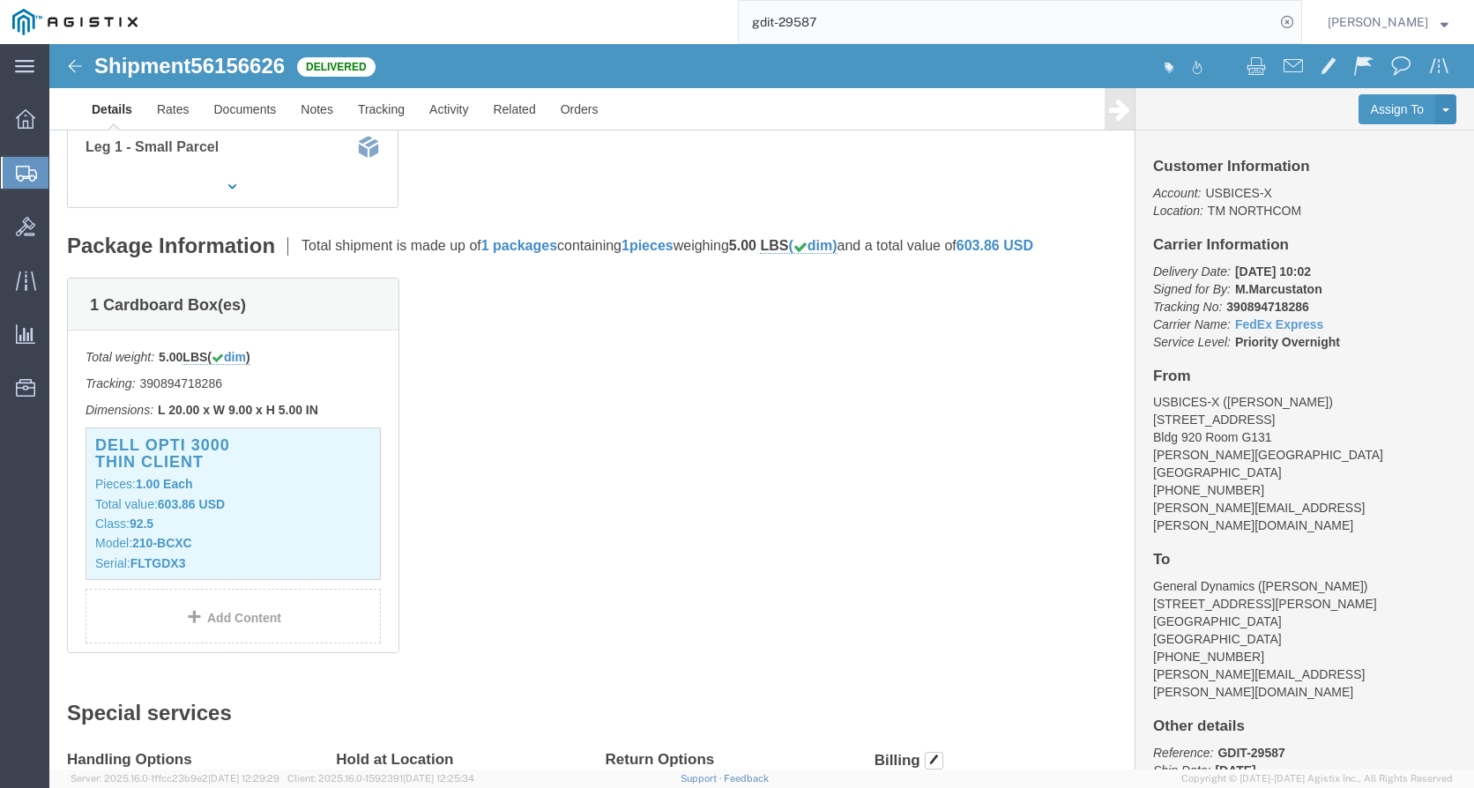
click at [872, 4] on input "gdit-29587" at bounding box center [1007, 22] width 536 height 42
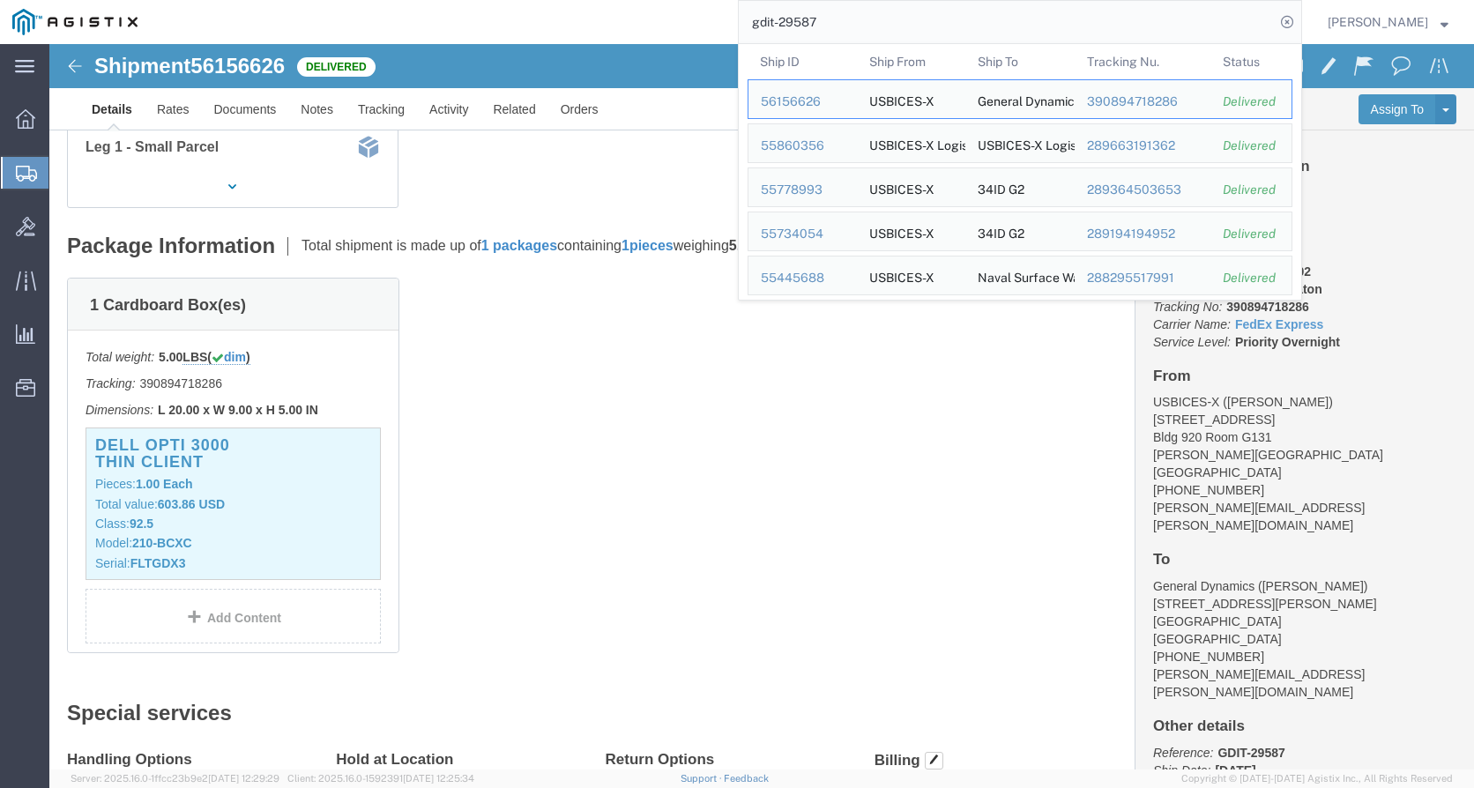
drag, startPoint x: 858, startPoint y: 24, endPoint x: 754, endPoint y: 21, distance: 104.1
click at [755, 21] on input "gdit-29587" at bounding box center [1007, 22] width 536 height 42
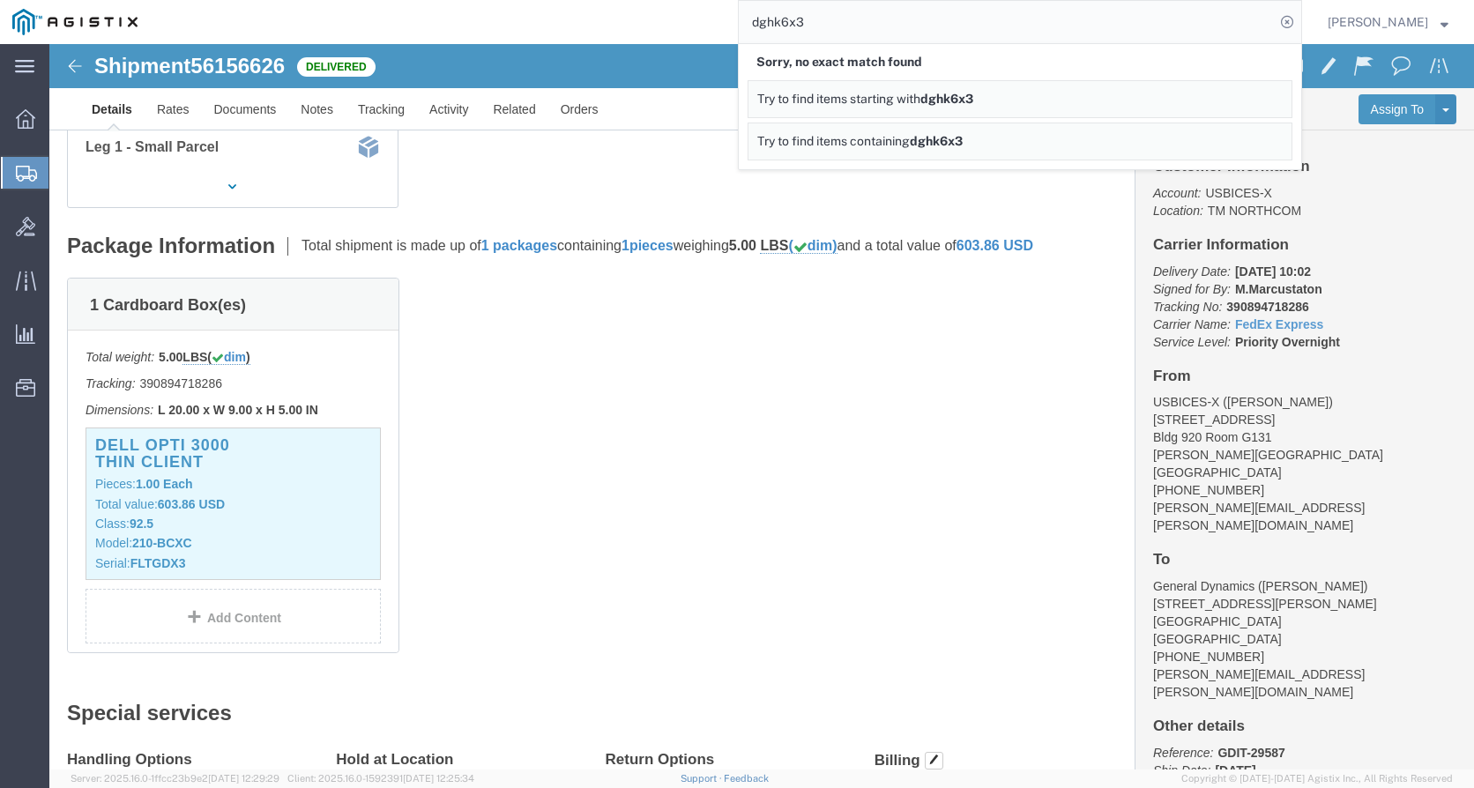
click at [839, 23] on input "dghk6x3" at bounding box center [1007, 22] width 536 height 42
drag, startPoint x: 836, startPoint y: 23, endPoint x: 724, endPoint y: 21, distance: 112.0
click at [726, 21] on div "dghk6x3 Sorry, no exact match found Try to find items starting with dghk6x3 Try…" at bounding box center [726, 22] width 1152 height 44
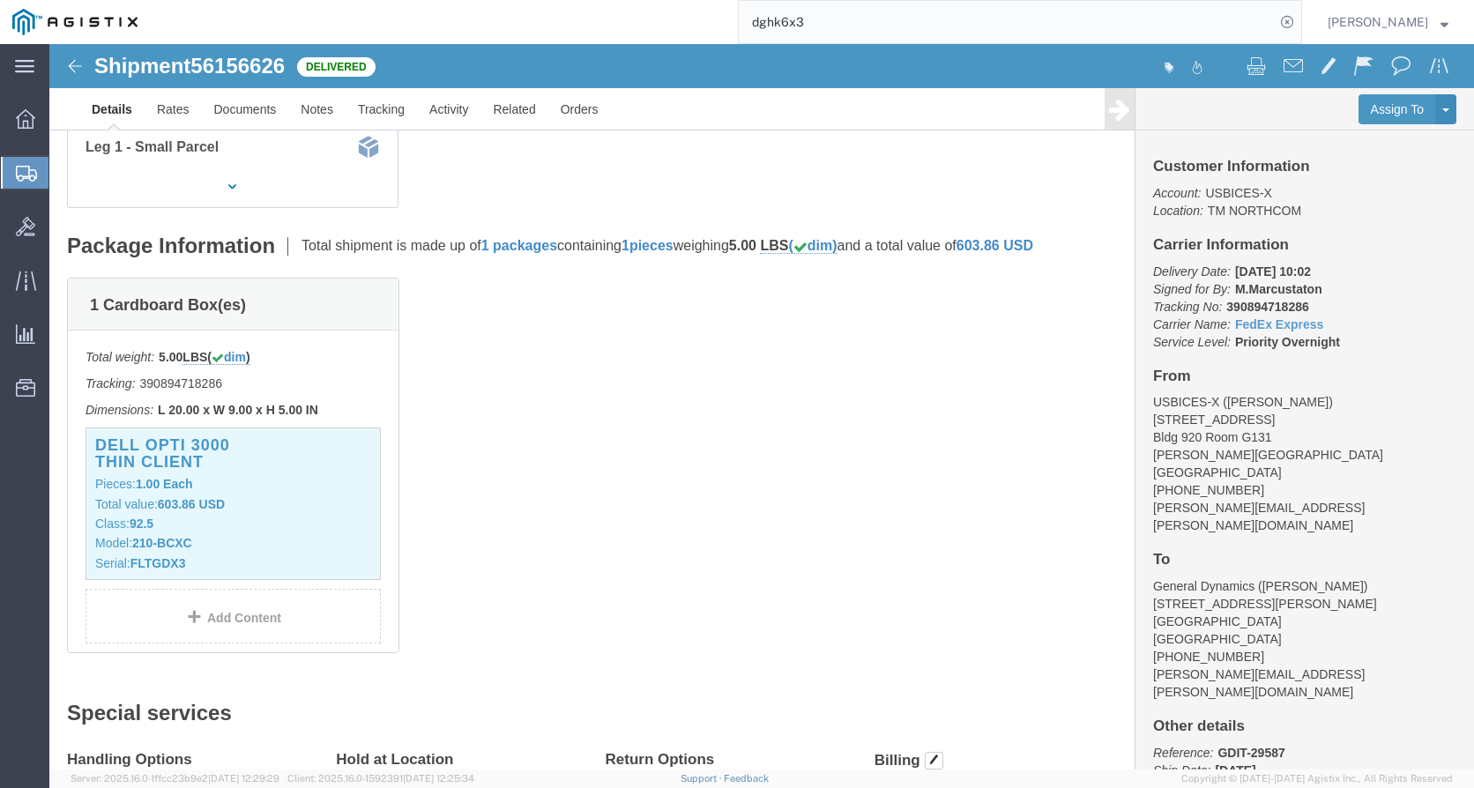
type input "f"
click at [852, 30] on input "search" at bounding box center [1007, 22] width 536 height 42
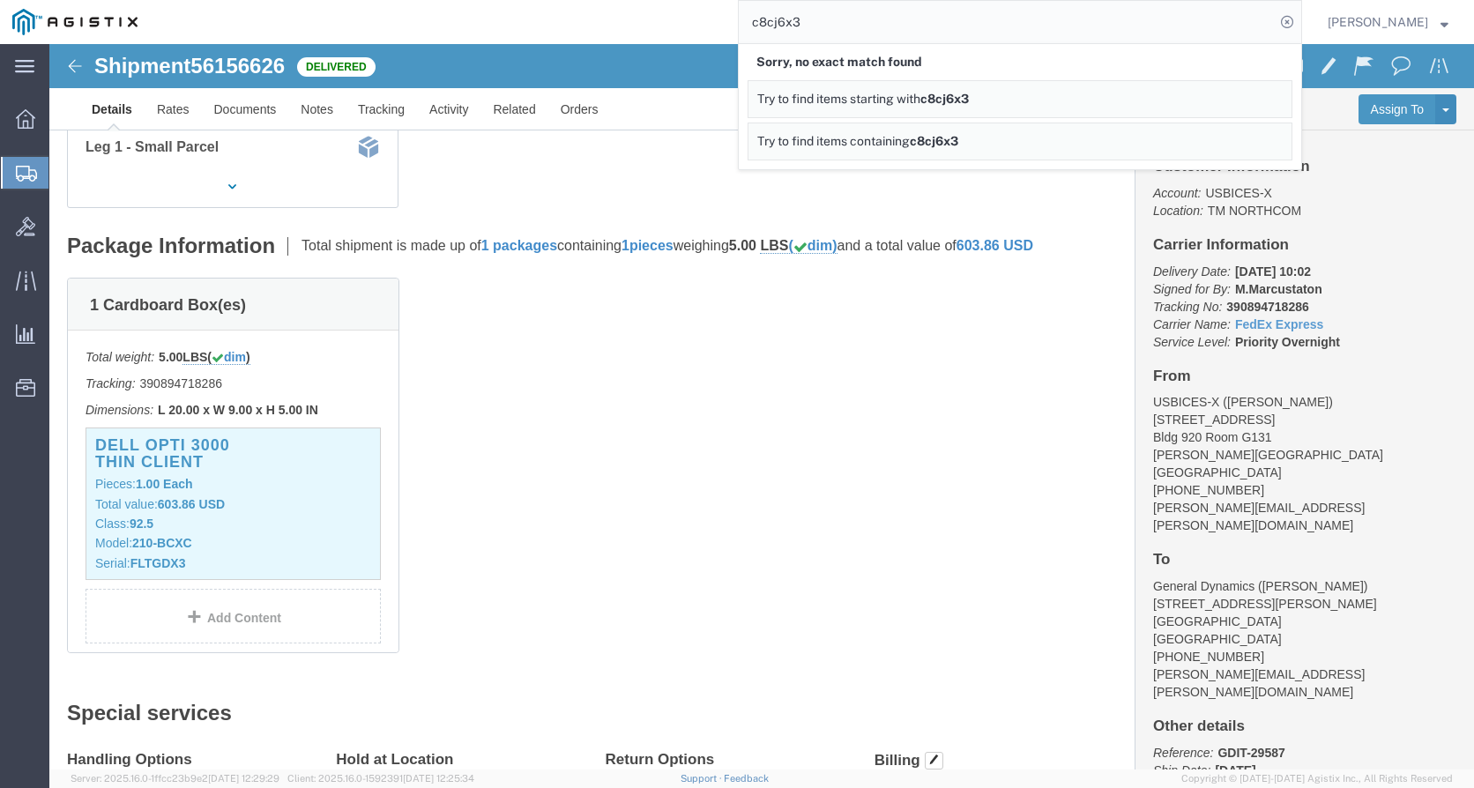
drag, startPoint x: 791, startPoint y: 22, endPoint x: 770, endPoint y: 19, distance: 20.4
click at [770, 19] on input "c8cj6x3" at bounding box center [1007, 22] width 536 height 42
drag, startPoint x: 830, startPoint y: 26, endPoint x: 721, endPoint y: 25, distance: 109.3
click at [721, 25] on div "b8zj6x3 Sorry, no exact match found Try to find items starting with b8zj6x3 Try…" at bounding box center [726, 22] width 1152 height 44
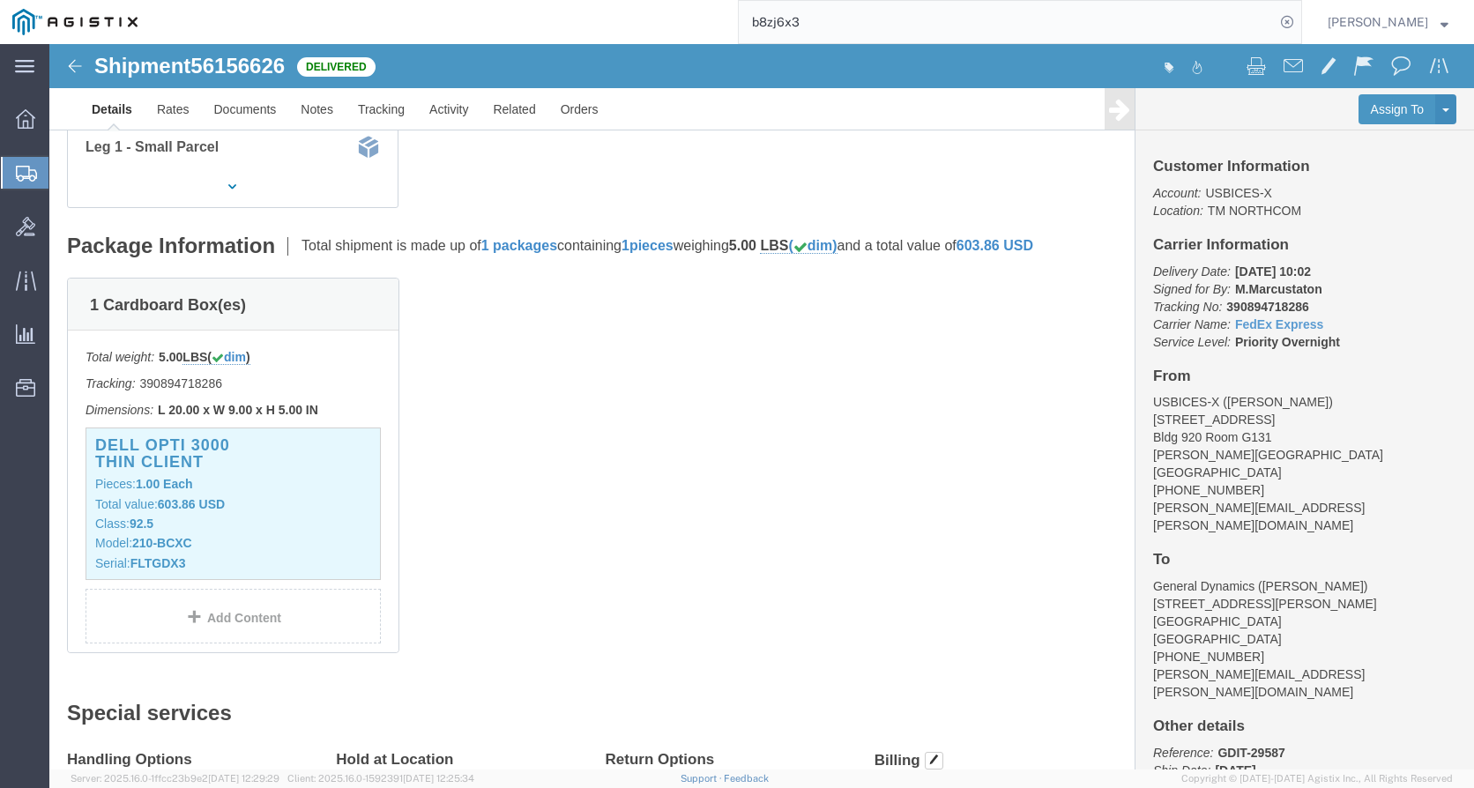
click at [898, 31] on input "b8zj6x3" at bounding box center [1007, 22] width 536 height 42
drag, startPoint x: 852, startPoint y: 22, endPoint x: 739, endPoint y: 25, distance: 113.7
click at [739, 25] on div "b8zj6x3" at bounding box center [726, 22] width 1152 height 44
type input "gdit-29587"
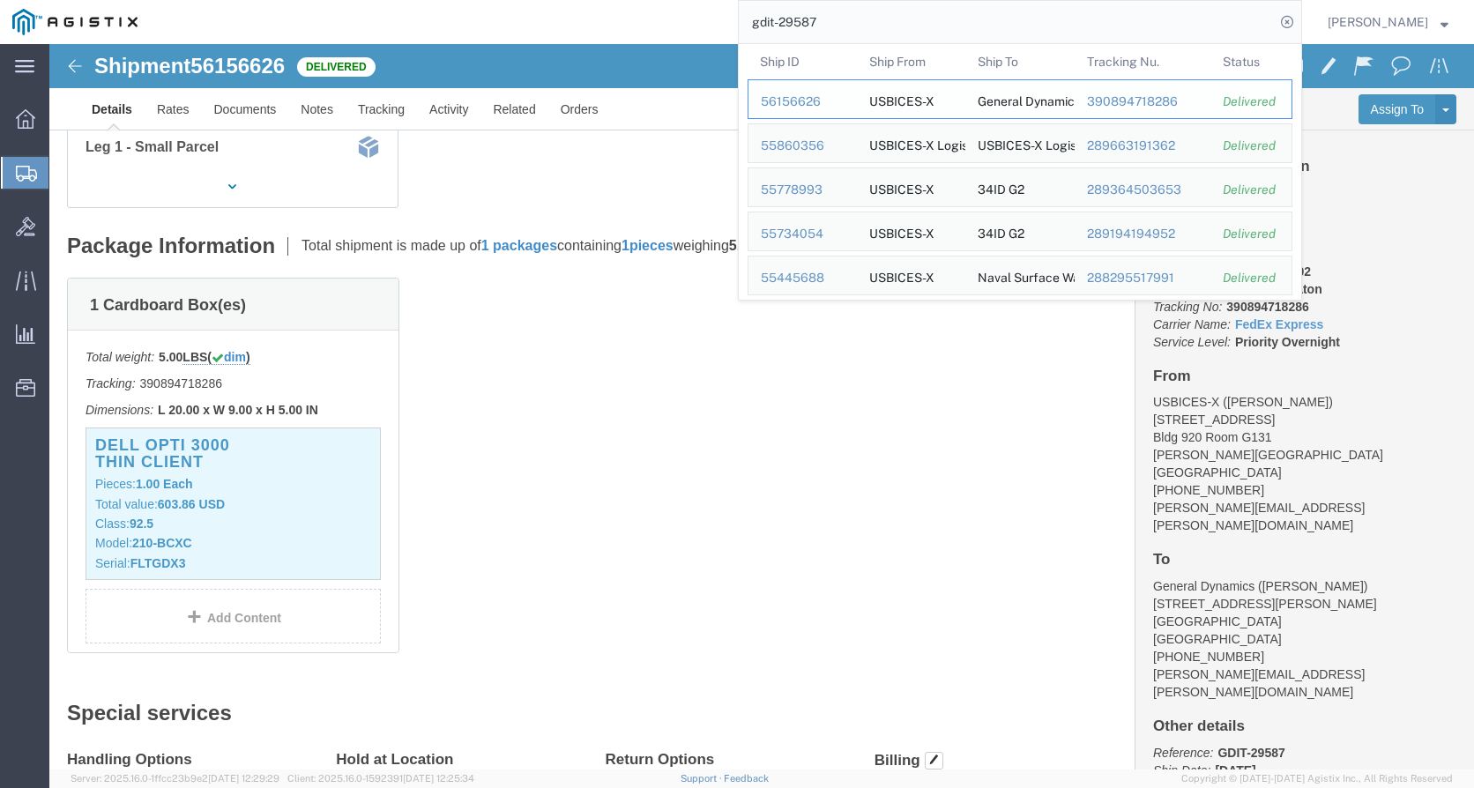
click at [800, 100] on div "56156626" at bounding box center [803, 102] width 84 height 19
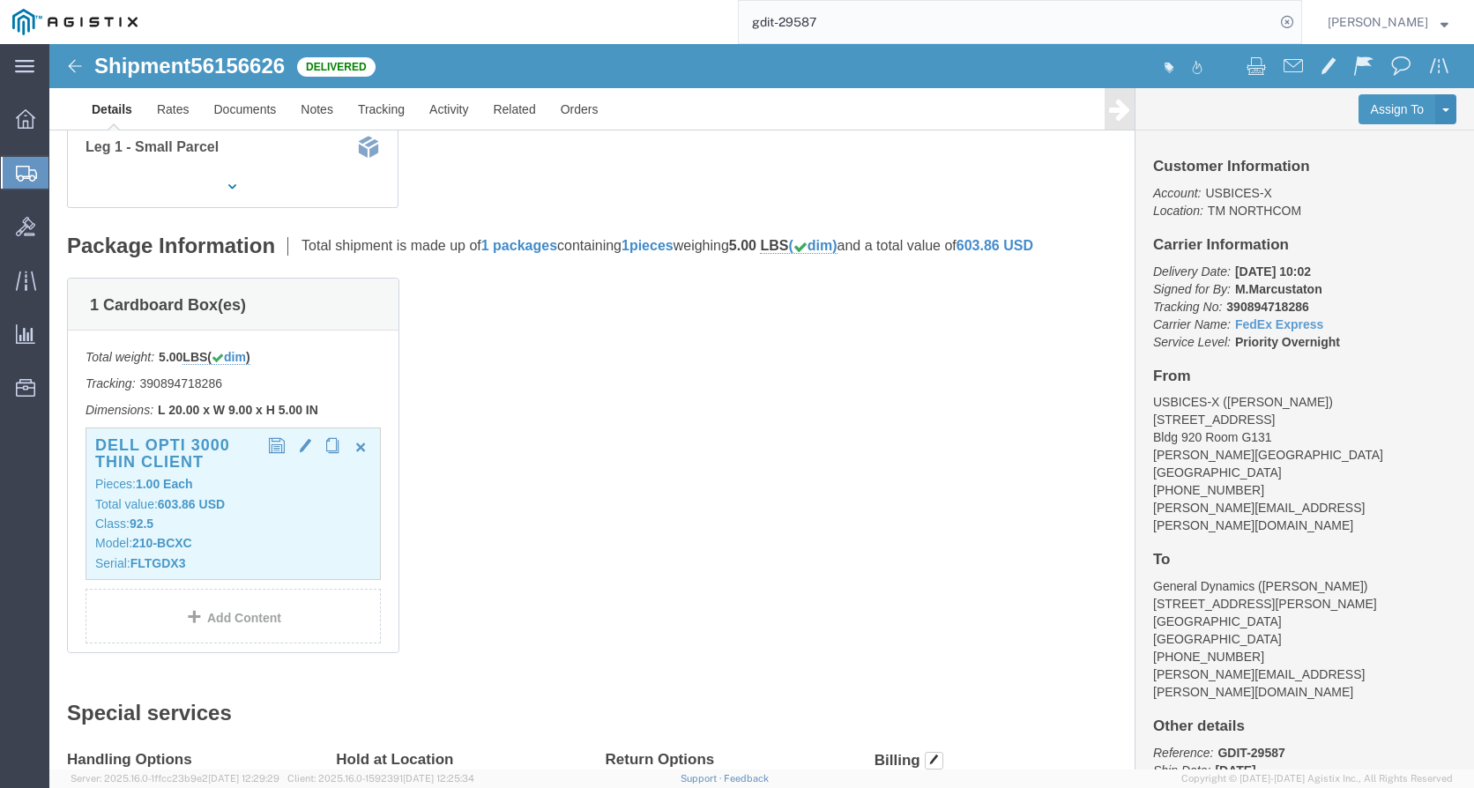
click p "Class: 92.5"
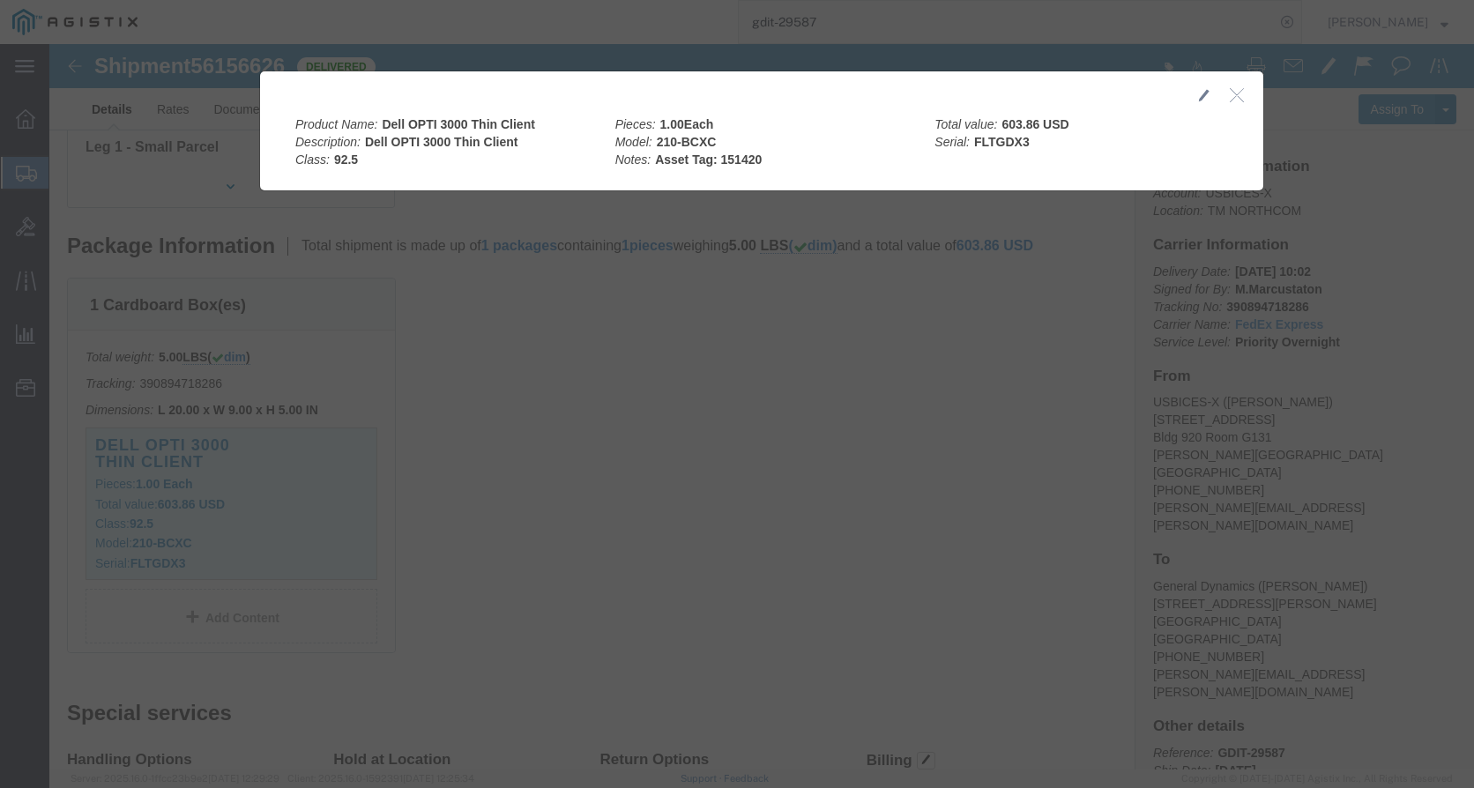
click icon "button"
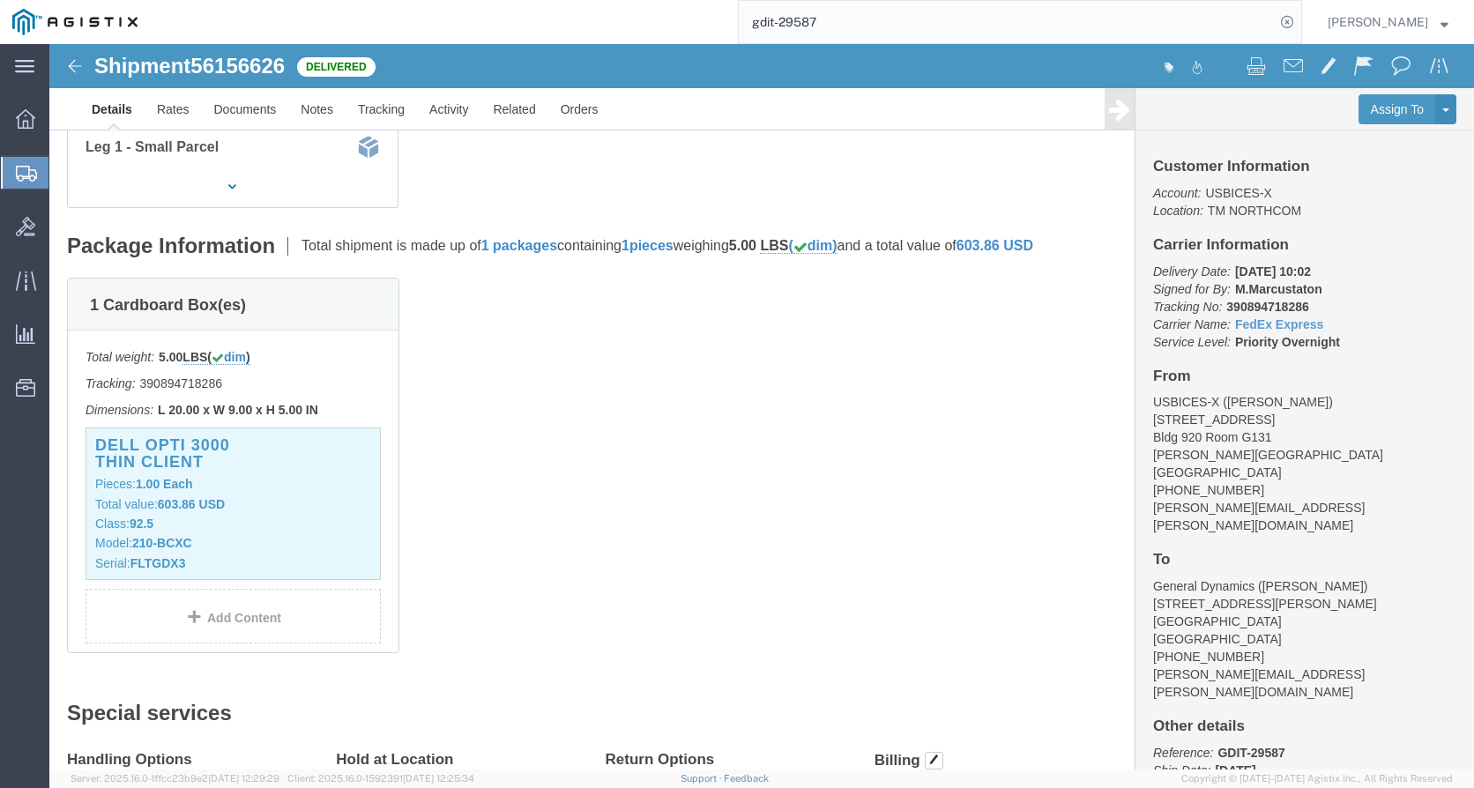
click at [866, 21] on input "gdit-29587" at bounding box center [1007, 22] width 536 height 42
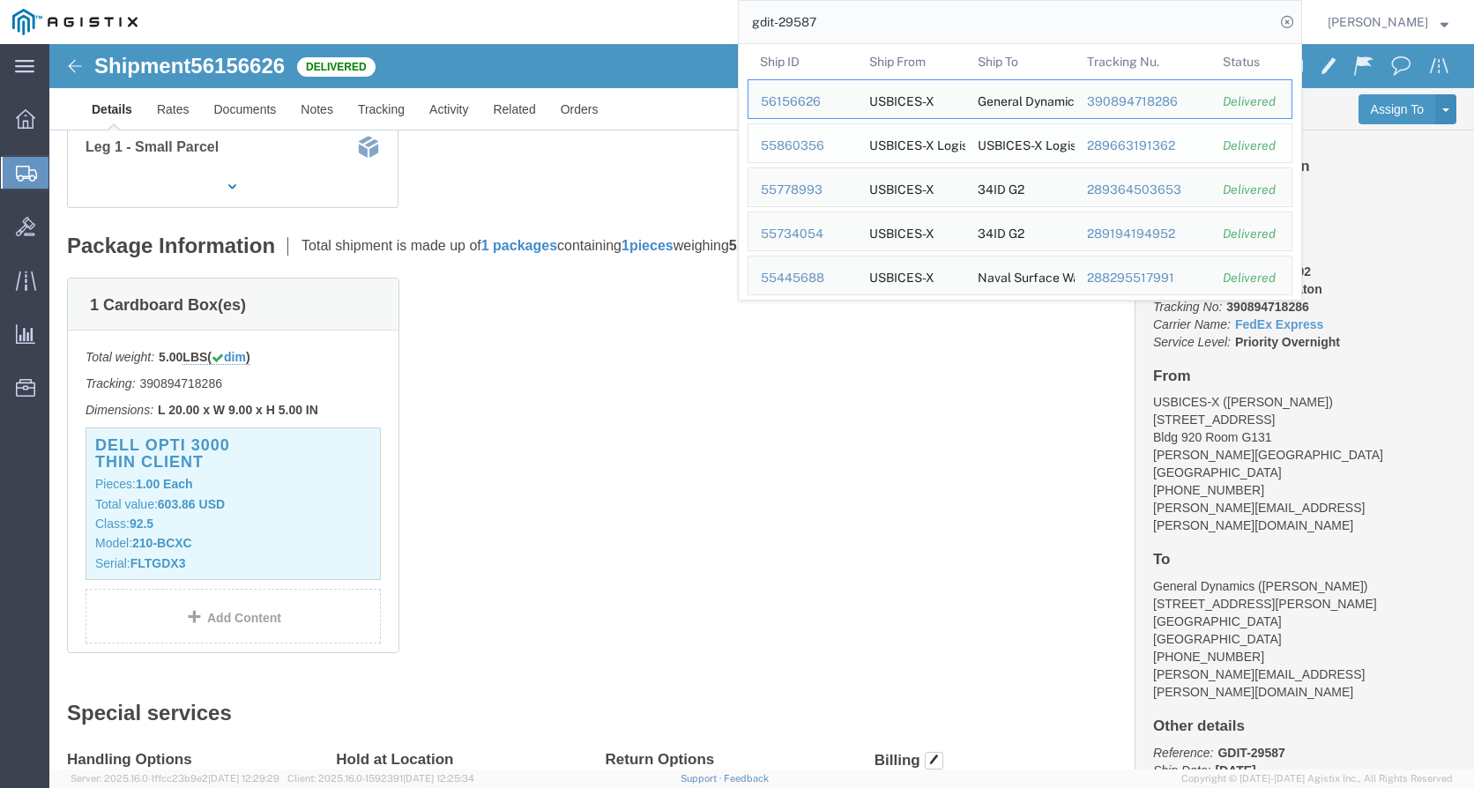
click at [809, 146] on div "55860356" at bounding box center [803, 146] width 84 height 19
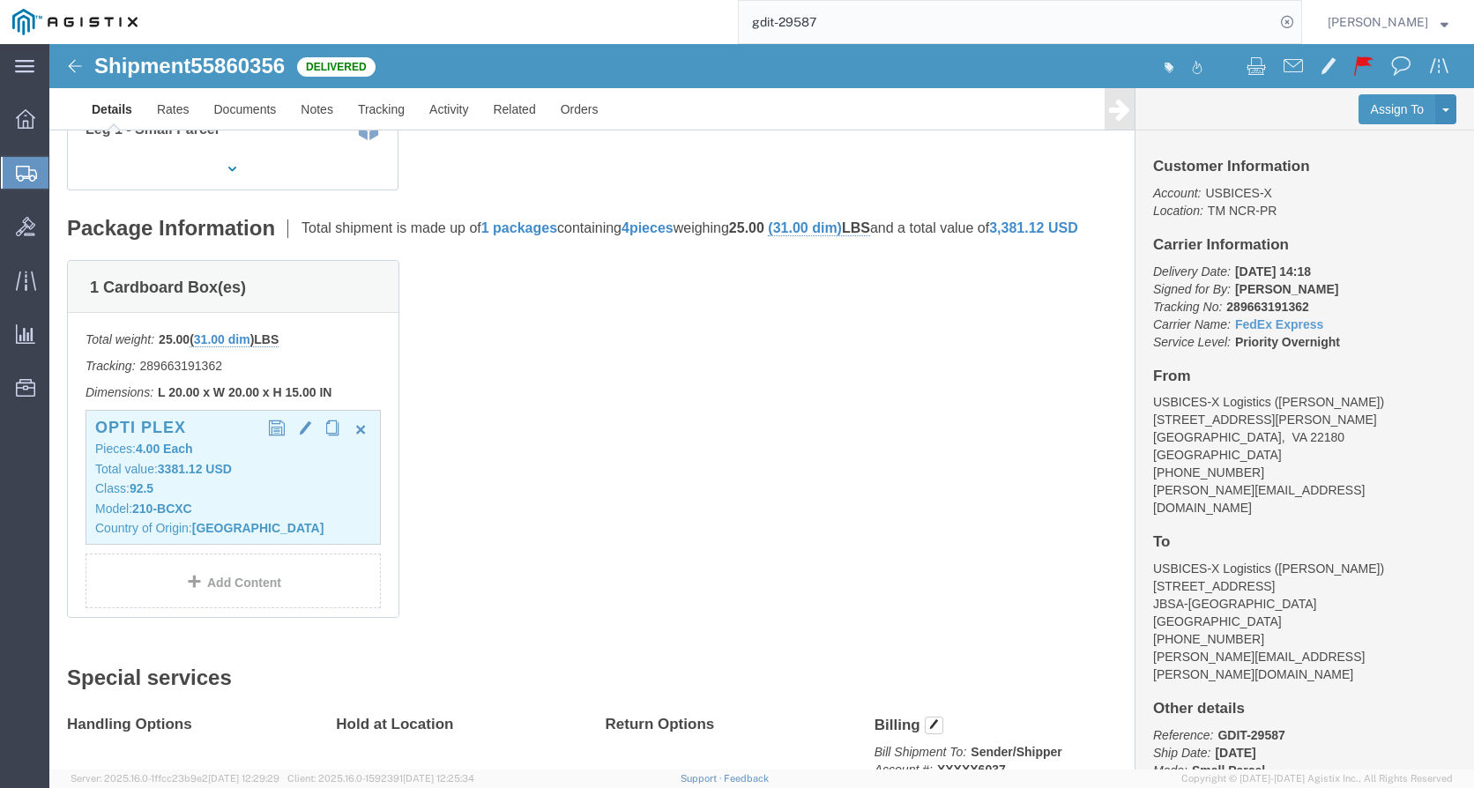
click p "Class: 92.5"
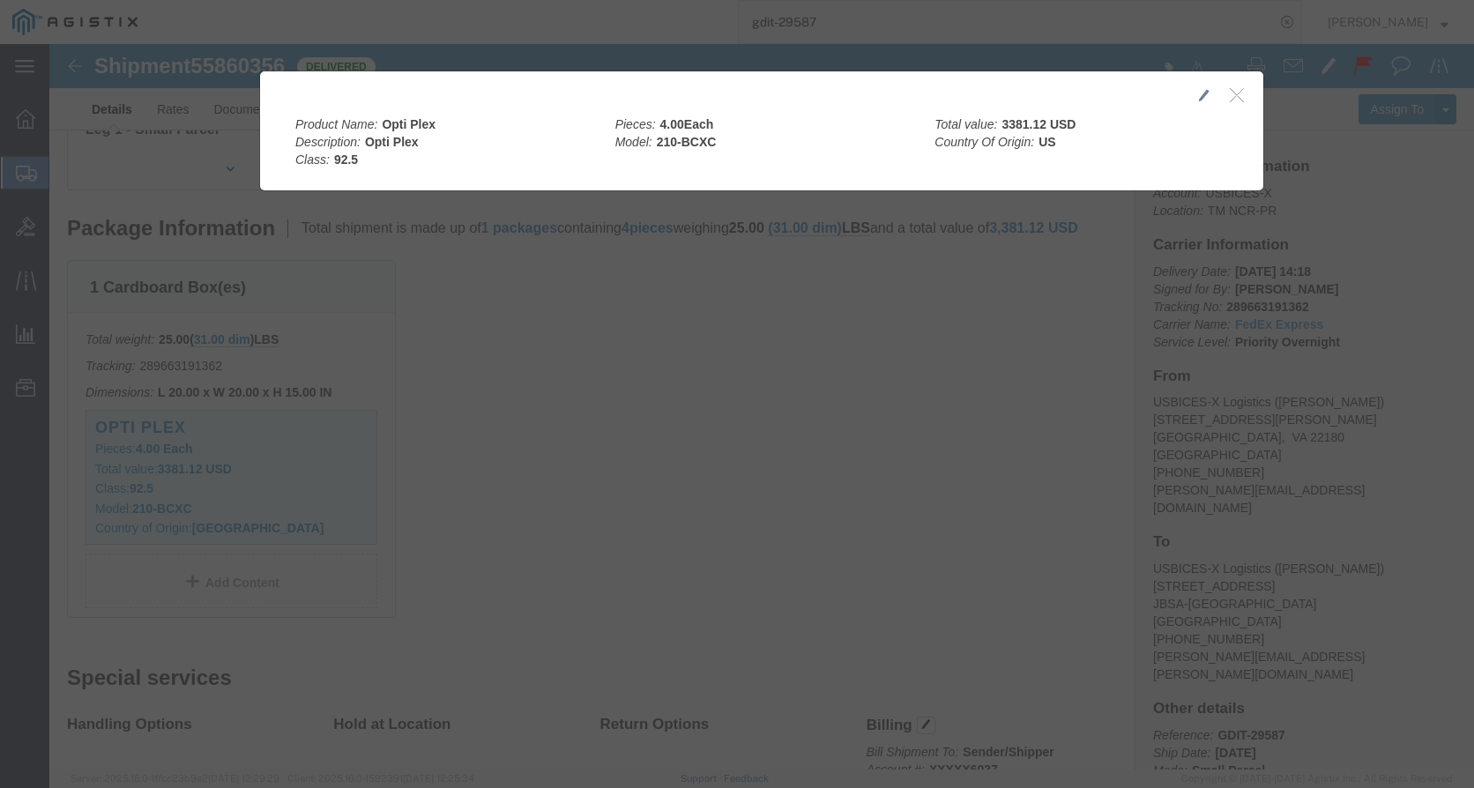
click icon "button"
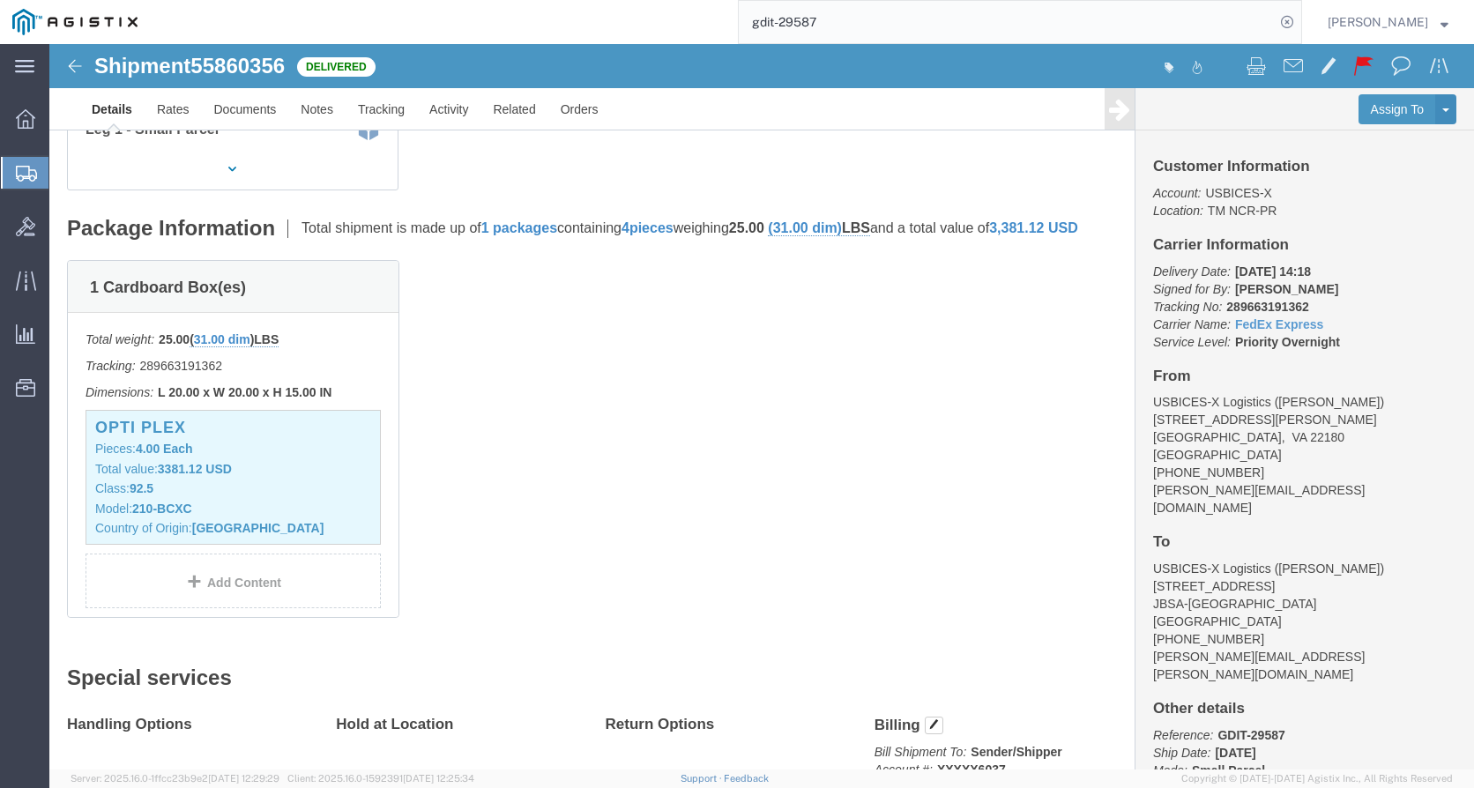
click at [929, 24] on input "gdit-29587" at bounding box center [1007, 22] width 536 height 42
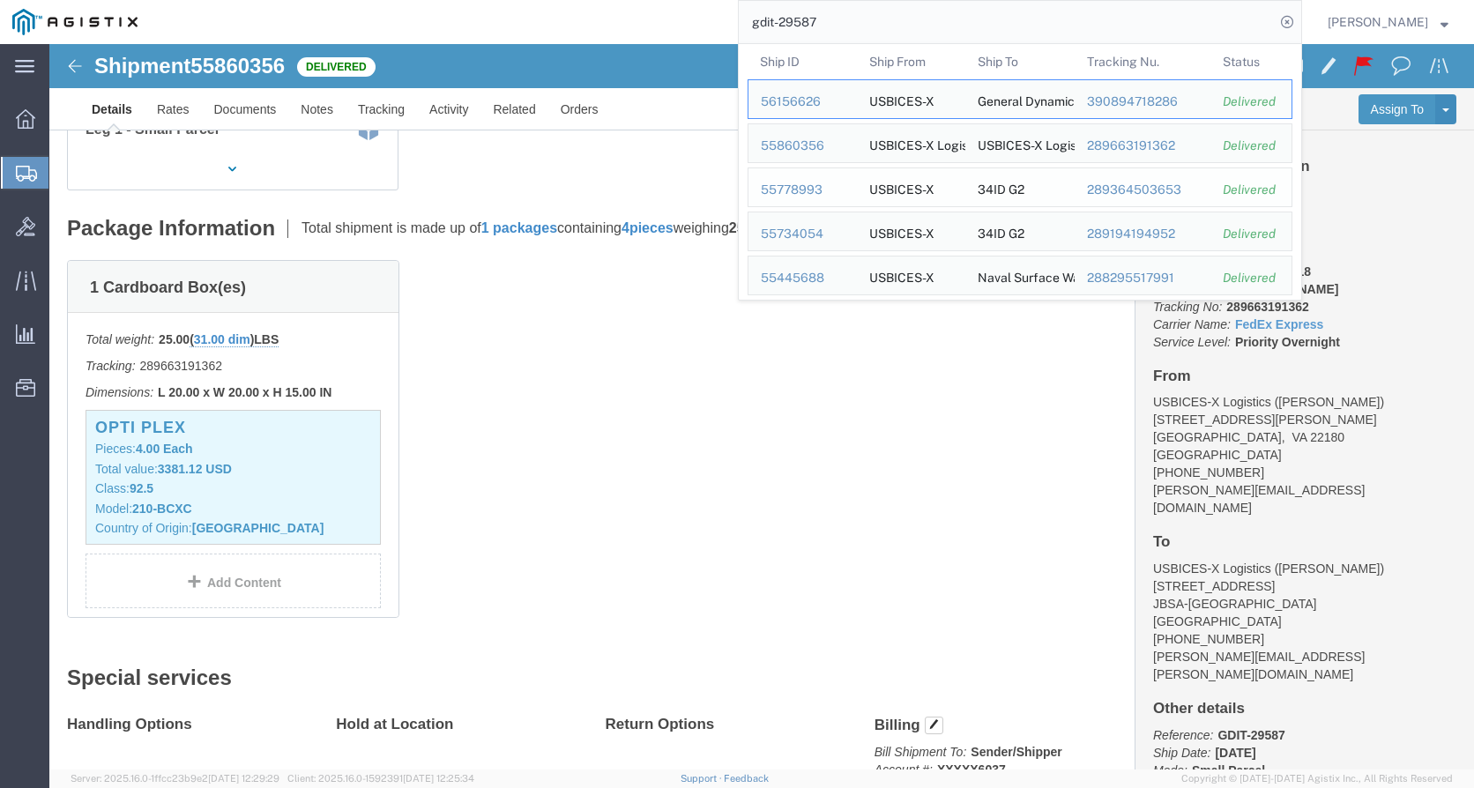
click at [822, 185] on div "55778993" at bounding box center [803, 190] width 84 height 19
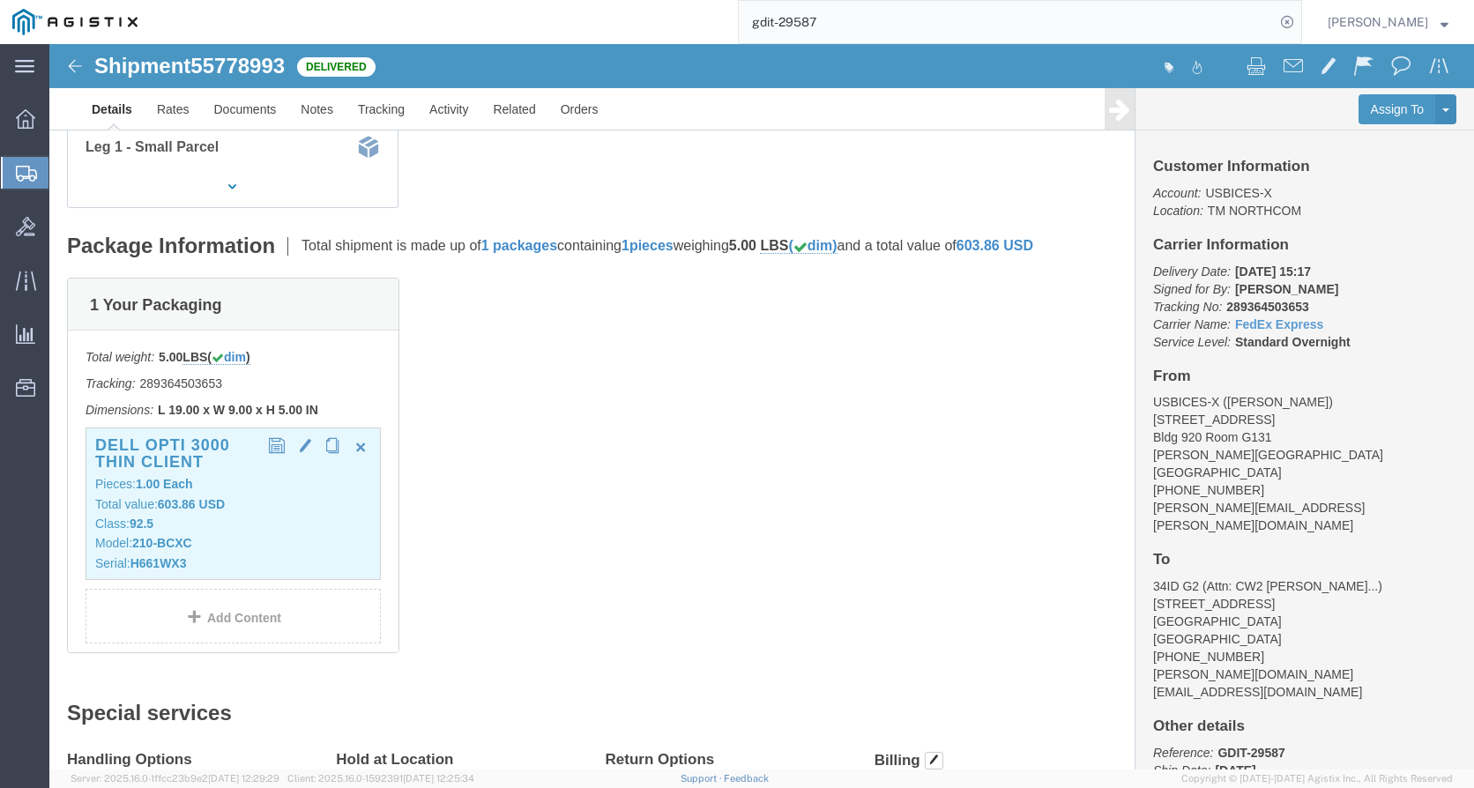
click div "Dell OPTI 3000 Thin Client Pieces: 1.00 Each Total value: 603.86 USD Class: 92.…"
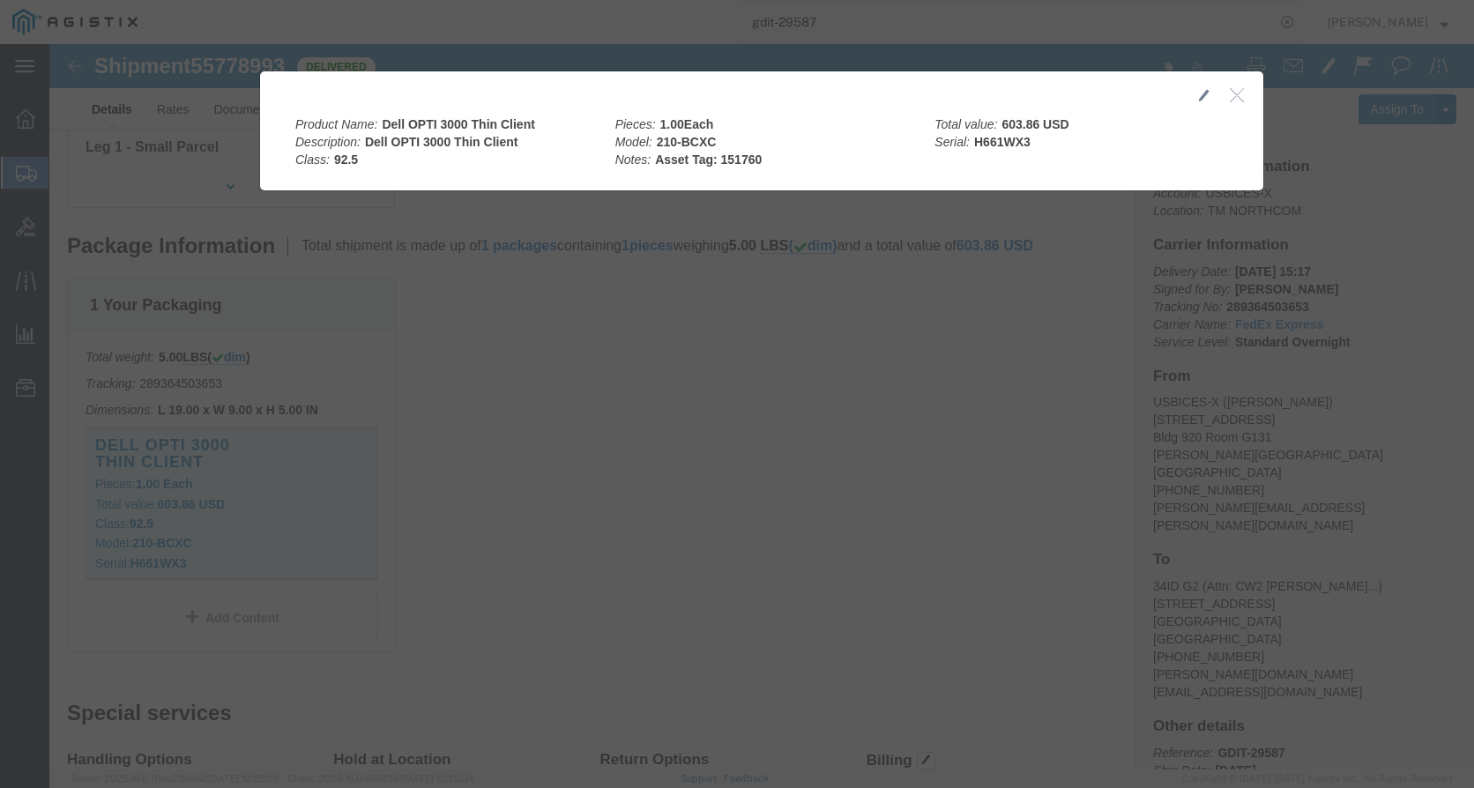
drag, startPoint x: 1184, startPoint y: 48, endPoint x: 1165, endPoint y: 60, distance: 21.8
click icon "button"
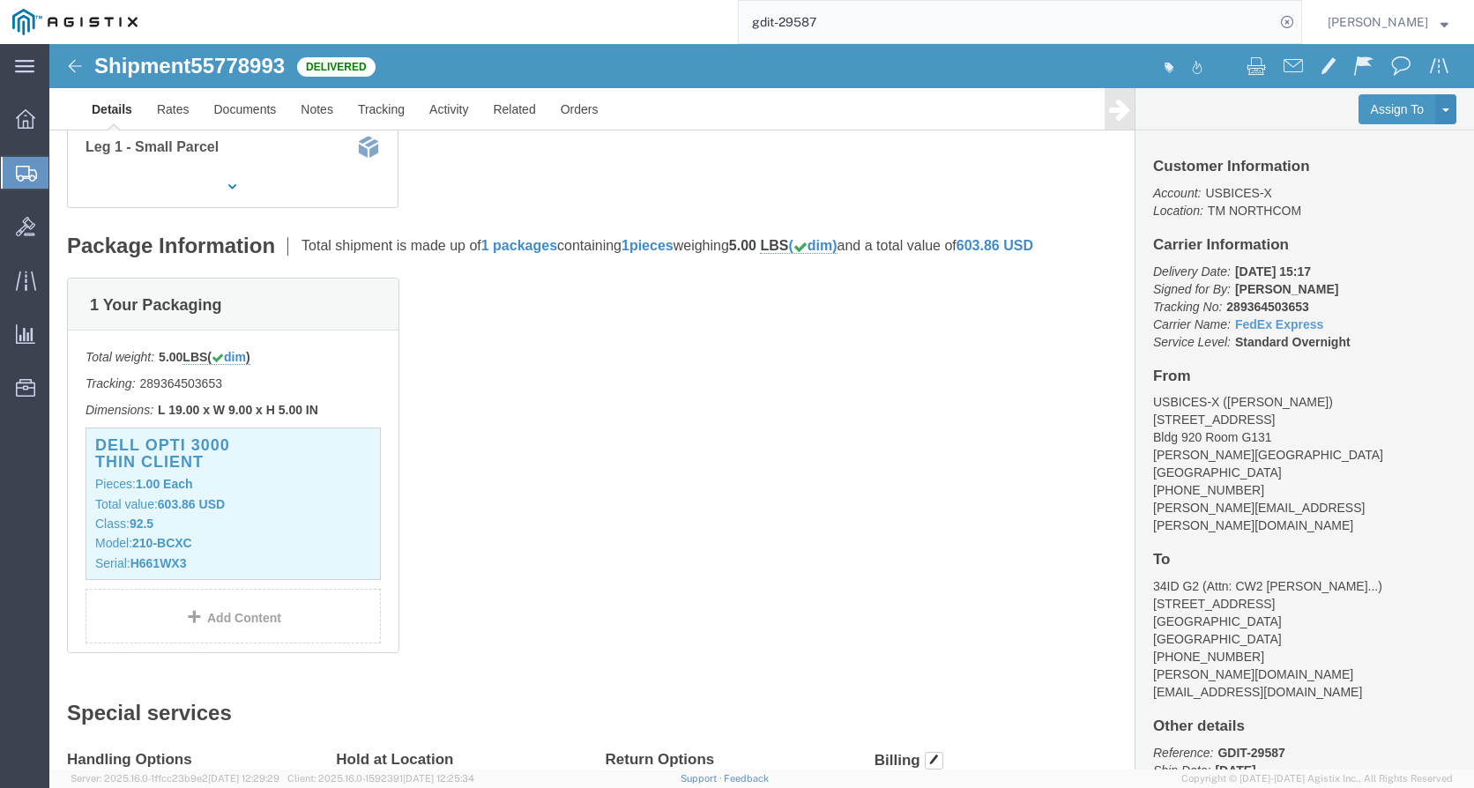
click at [858, 17] on input "gdit-29587" at bounding box center [1007, 22] width 536 height 42
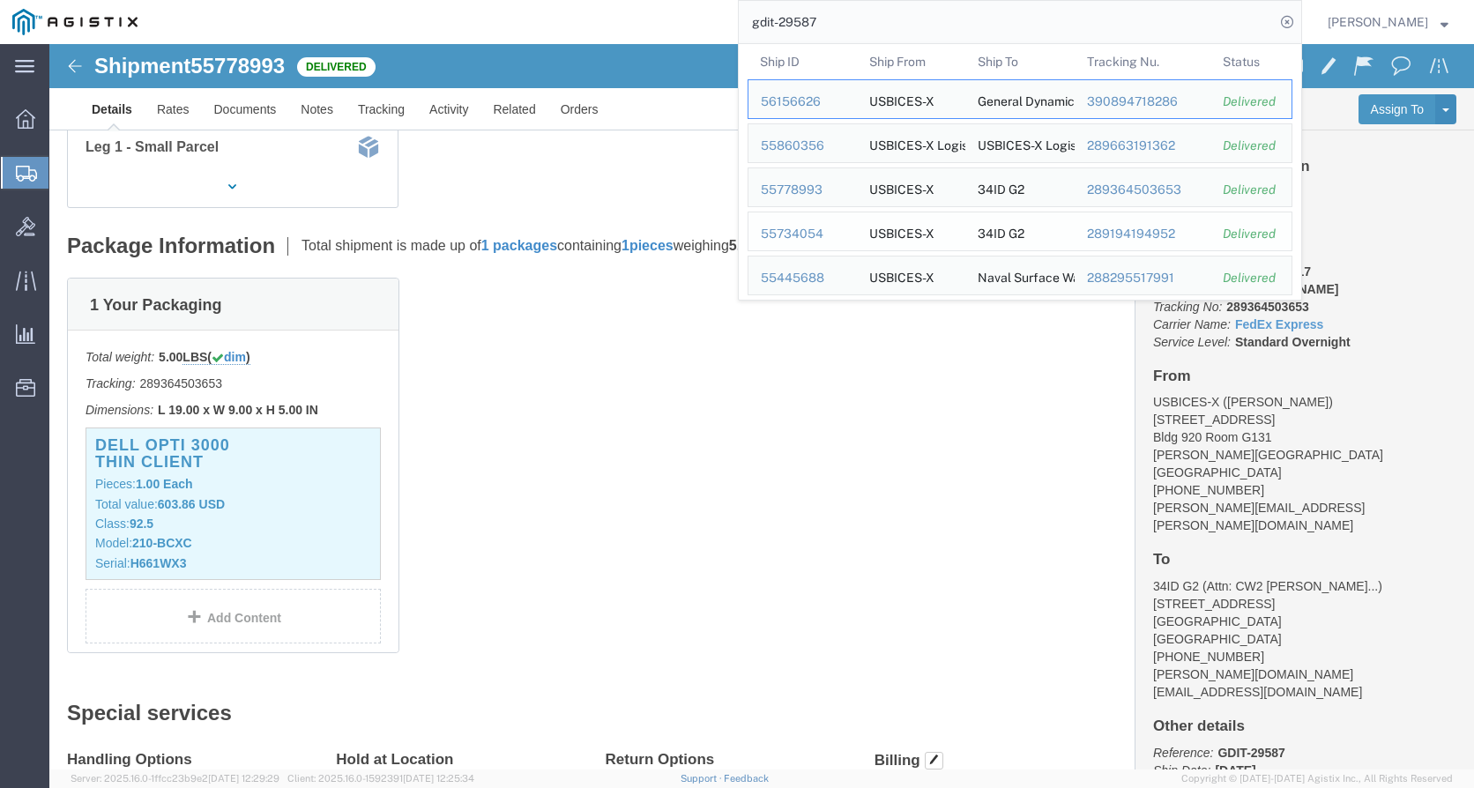
click at [810, 234] on div "55734054" at bounding box center [803, 234] width 84 height 19
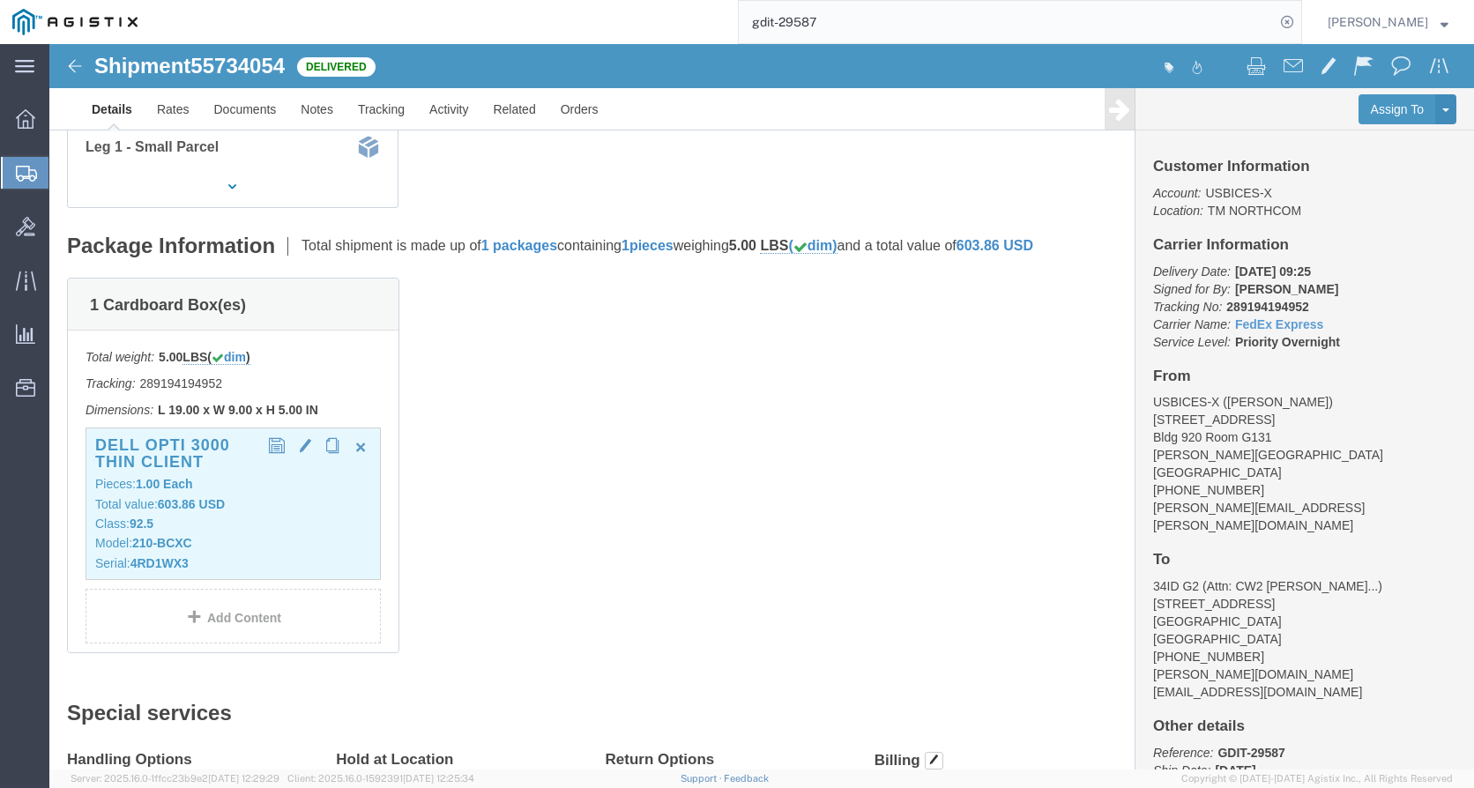
click div "Dell OPTI 3000 Thin Client Pieces: 1.00 Each Total value: 603.86 USD Class: 92.…"
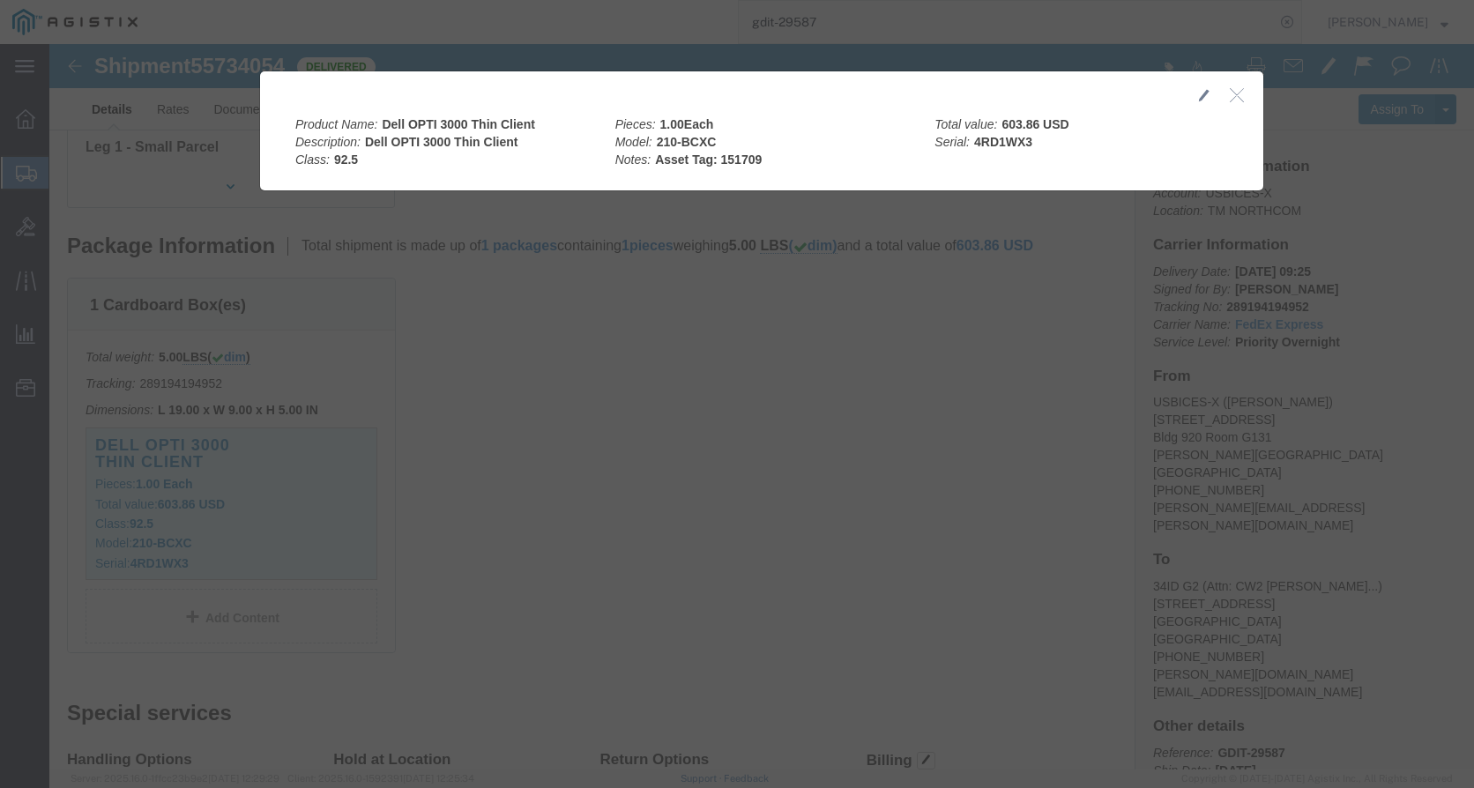
click icon "button"
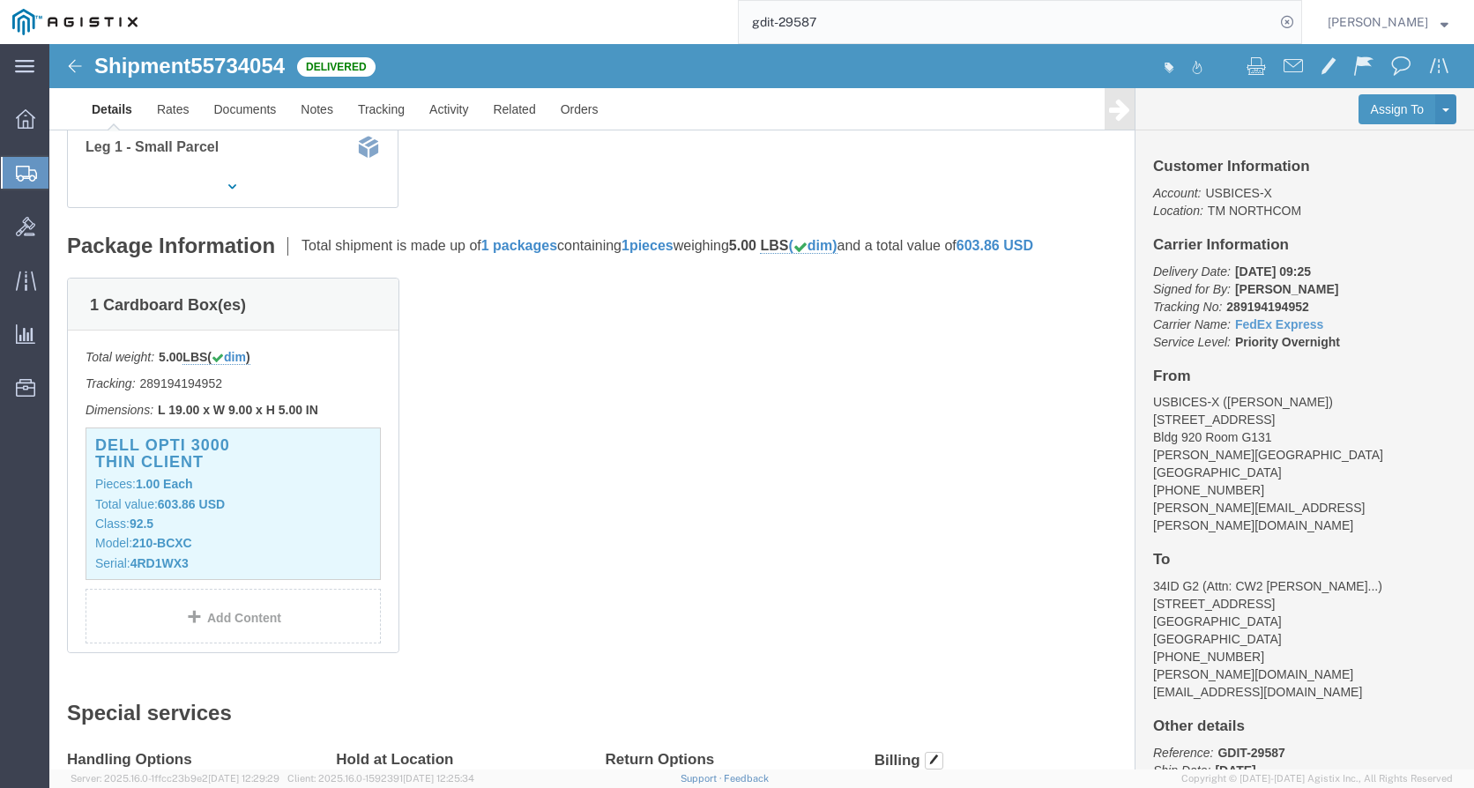
click at [962, 26] on input "gdit-29587" at bounding box center [1007, 22] width 536 height 42
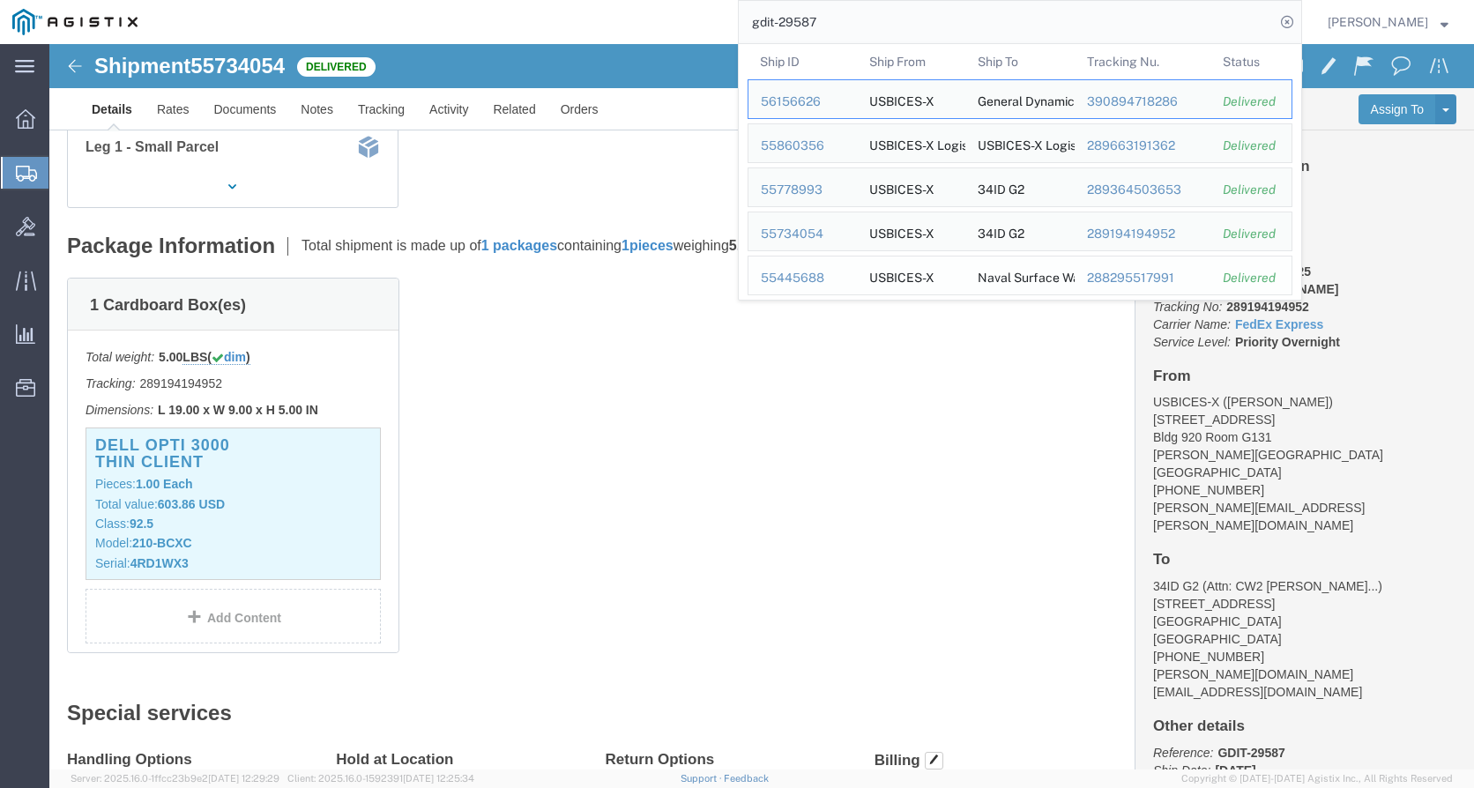
click at [812, 278] on div "55445688" at bounding box center [803, 278] width 84 height 19
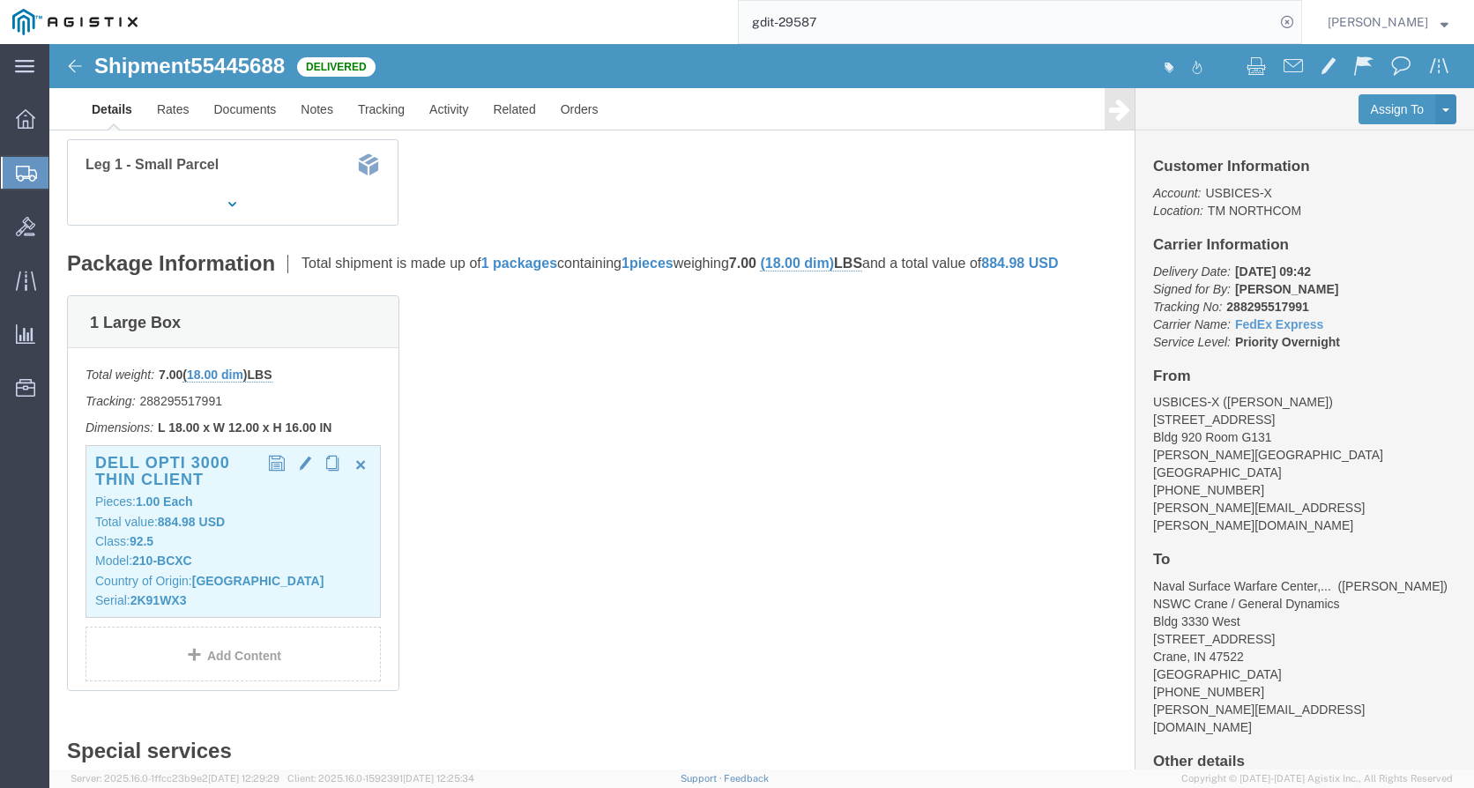
click p "Total value: 884.98 USD"
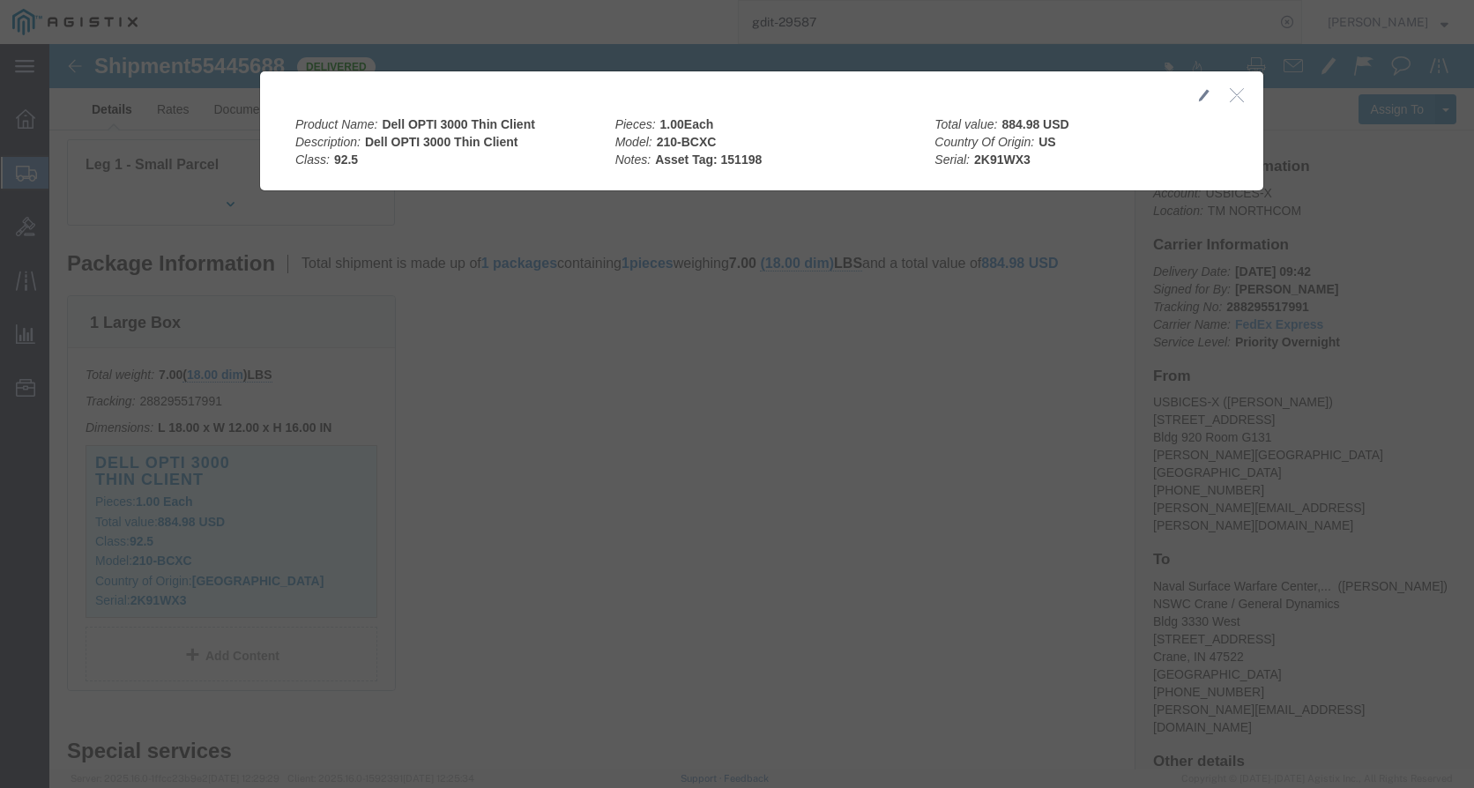
click icon "button"
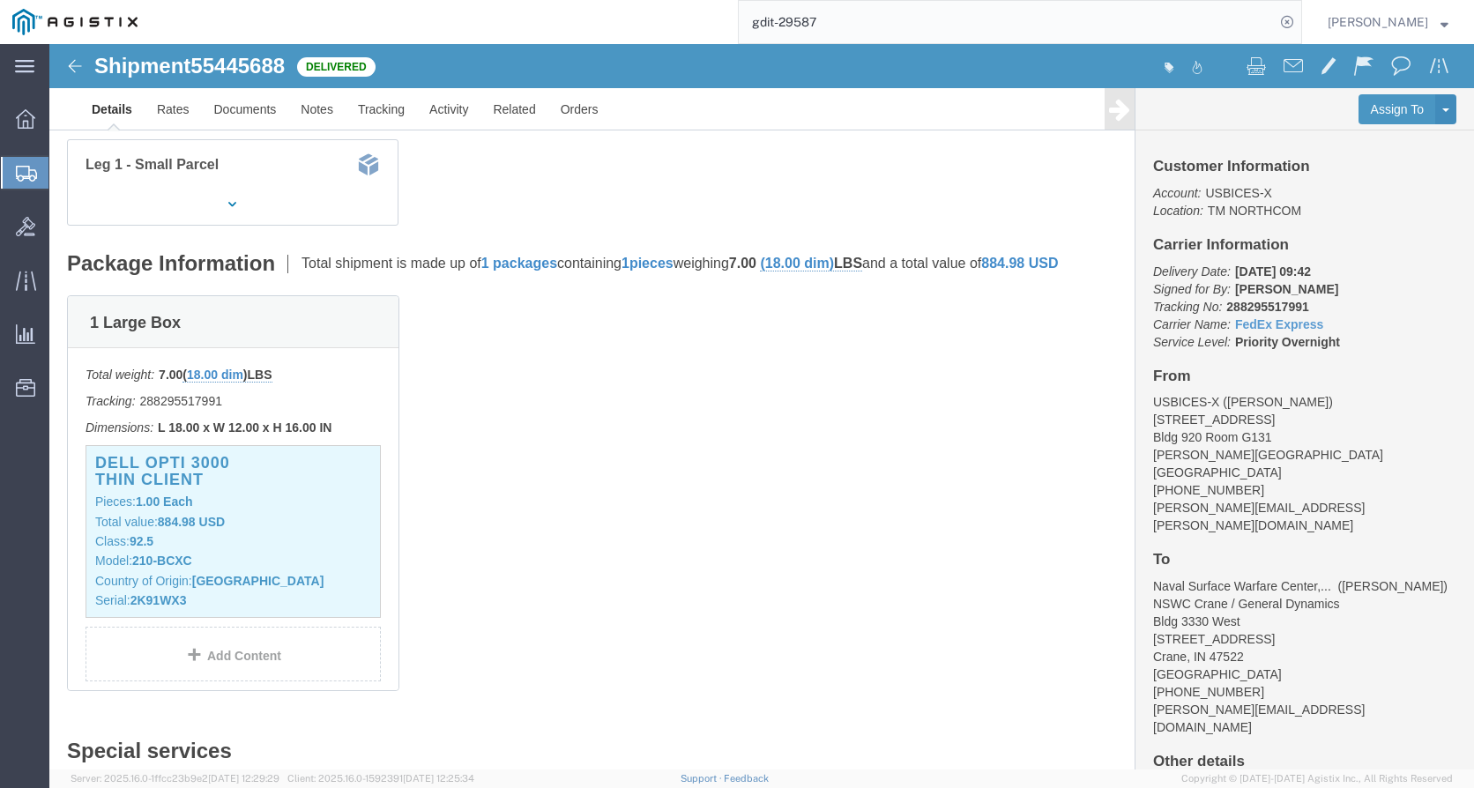
click at [881, 19] on input "gdit-29587" at bounding box center [1007, 22] width 536 height 42
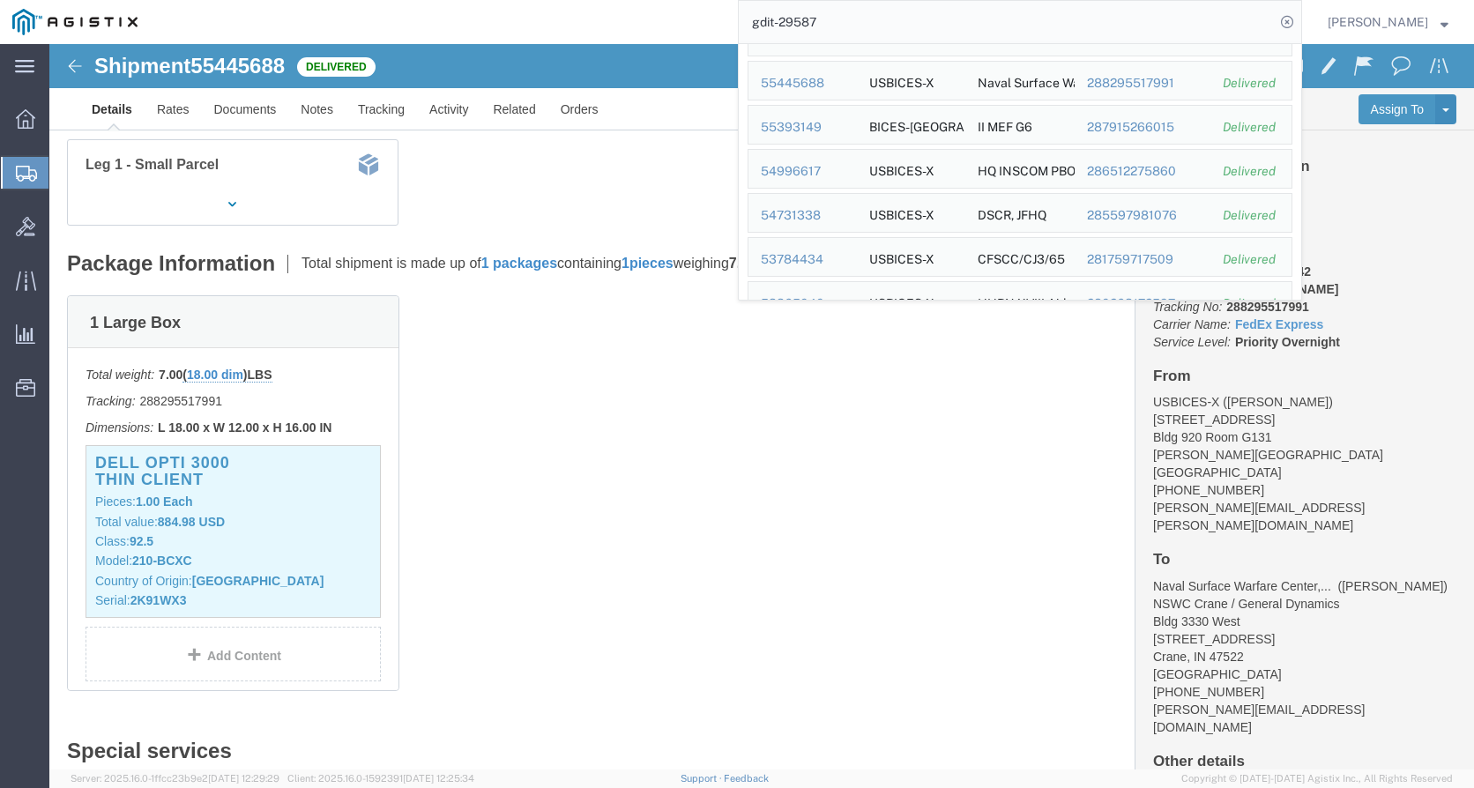
scroll to position [212, 0]
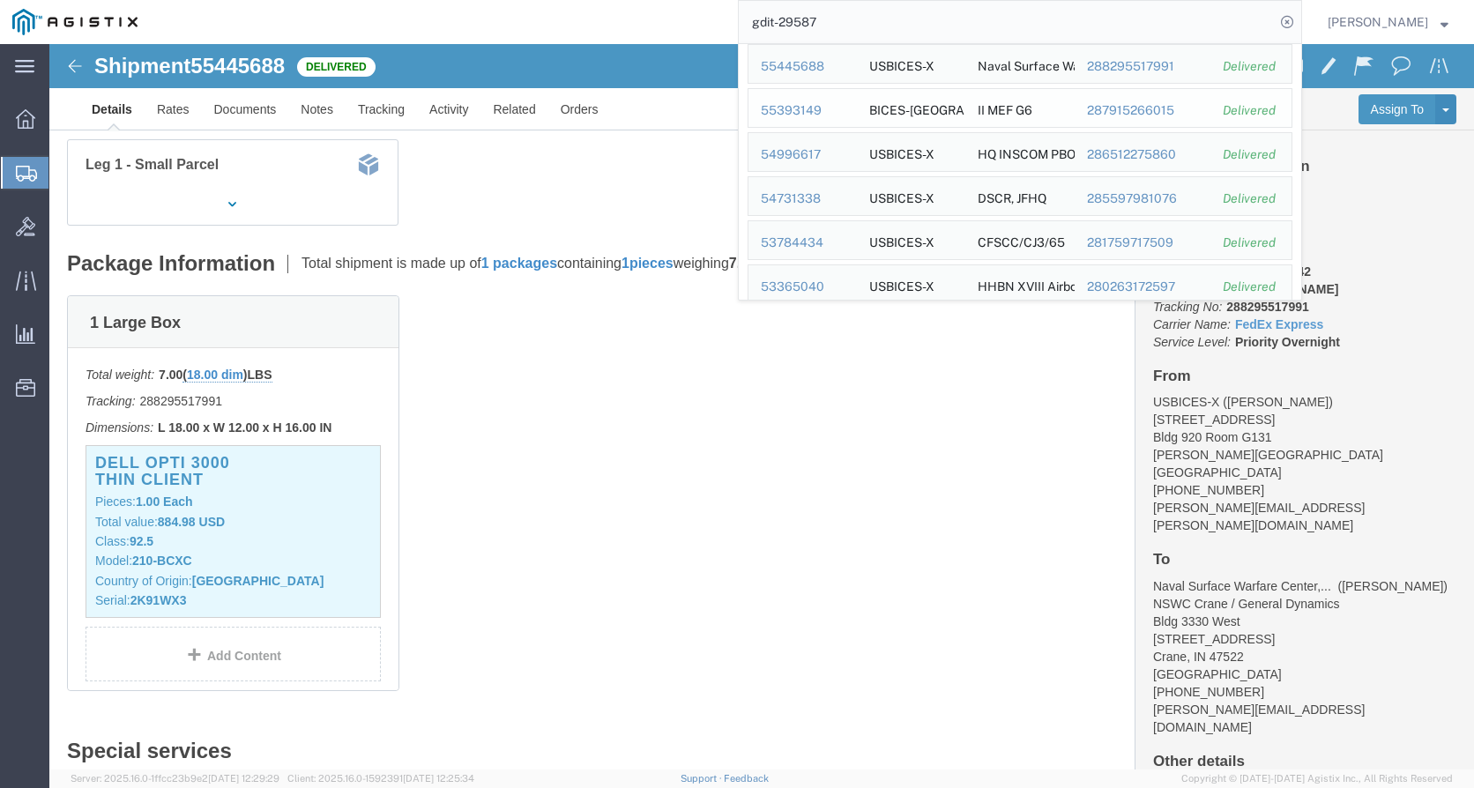
click at [811, 110] on div "55393149" at bounding box center [803, 110] width 84 height 19
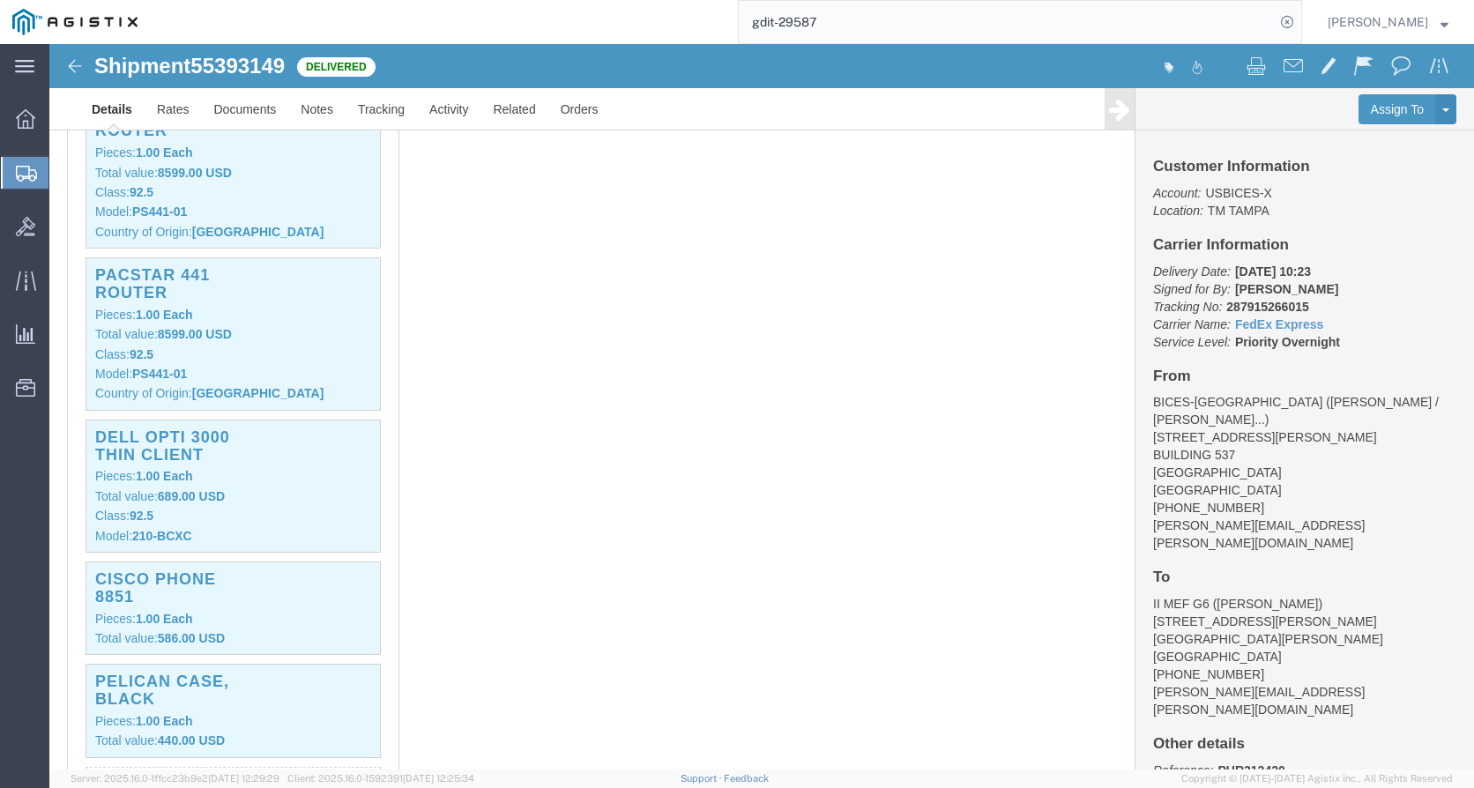
scroll to position [705, 0]
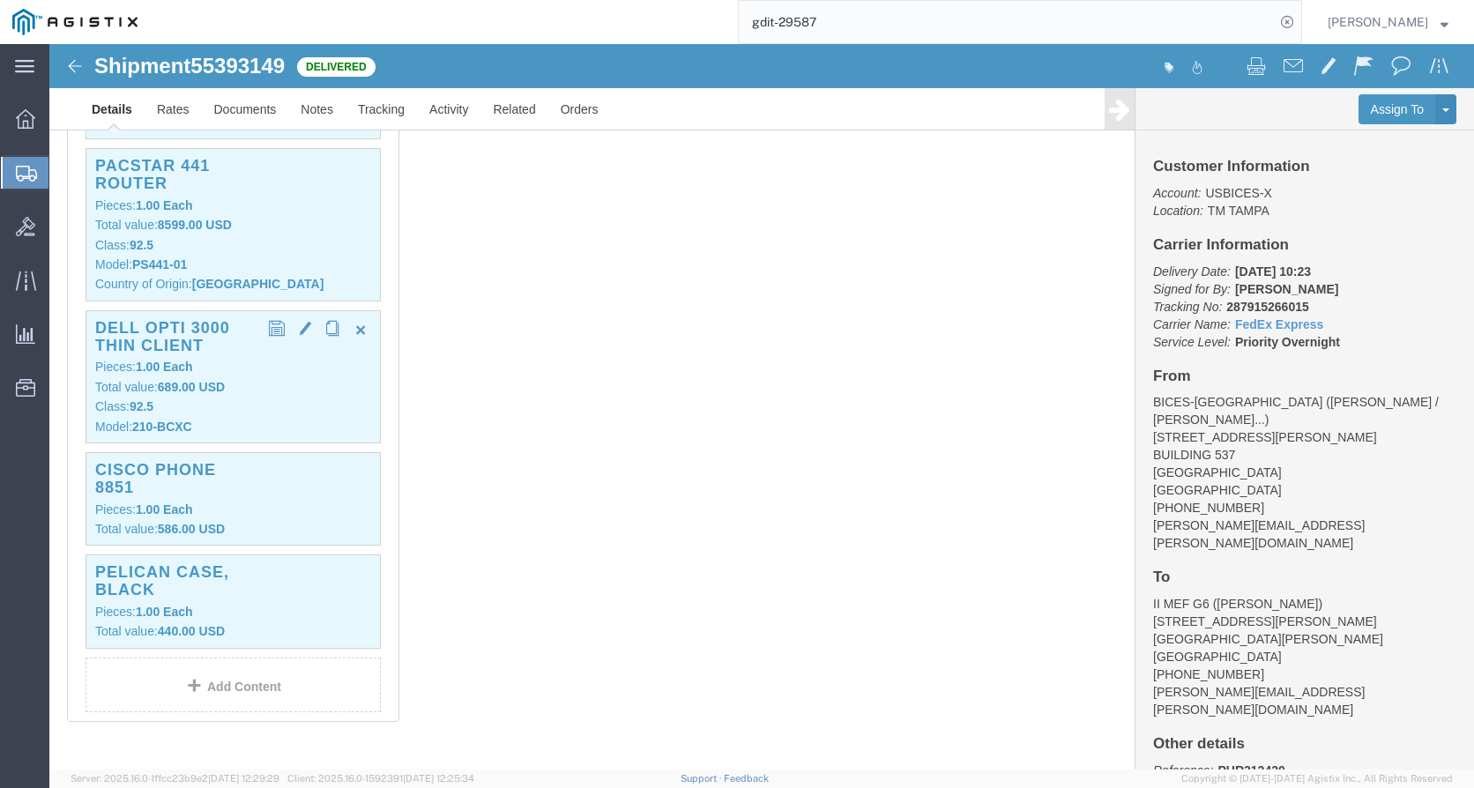
click p "Class: 92.5"
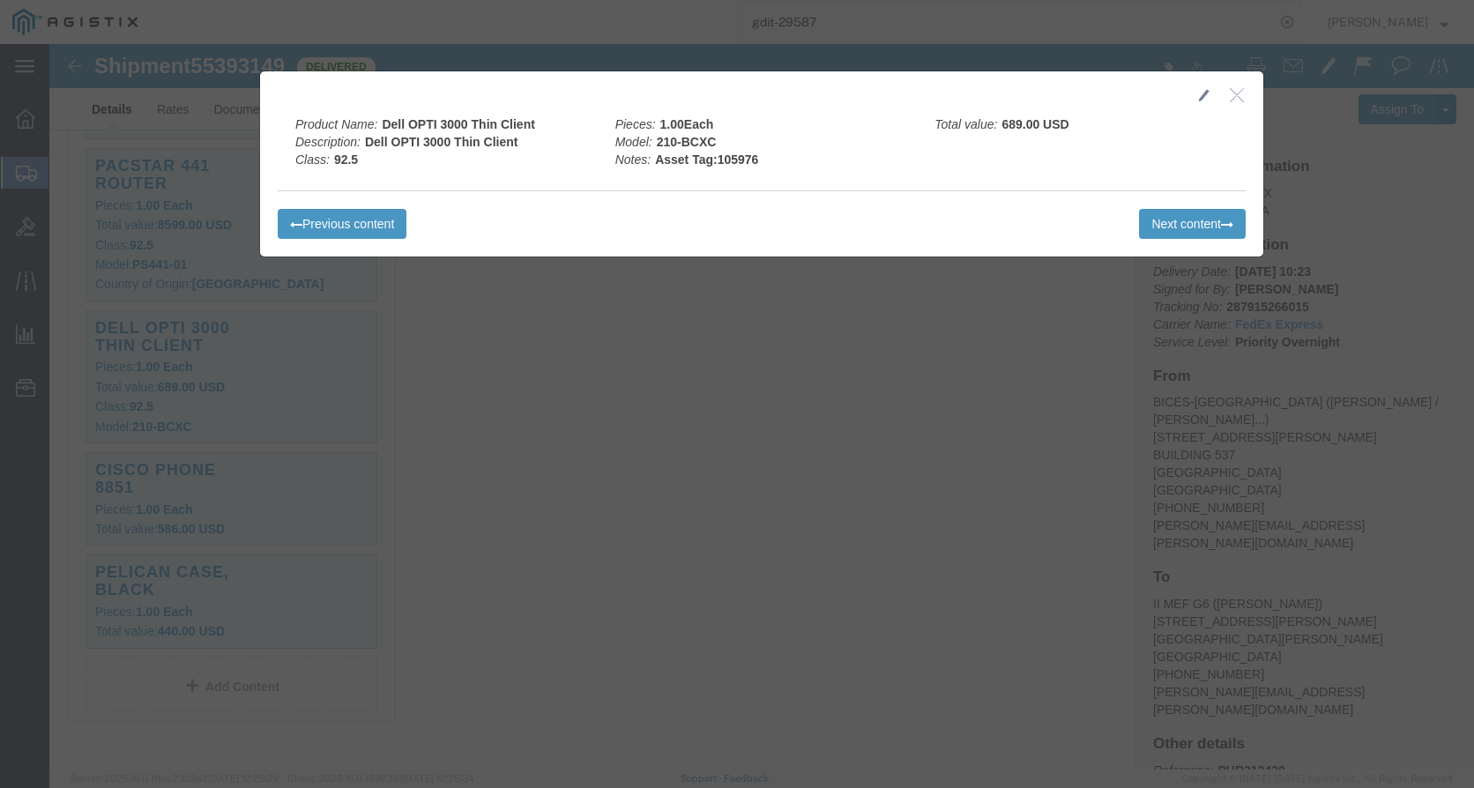
click icon "button"
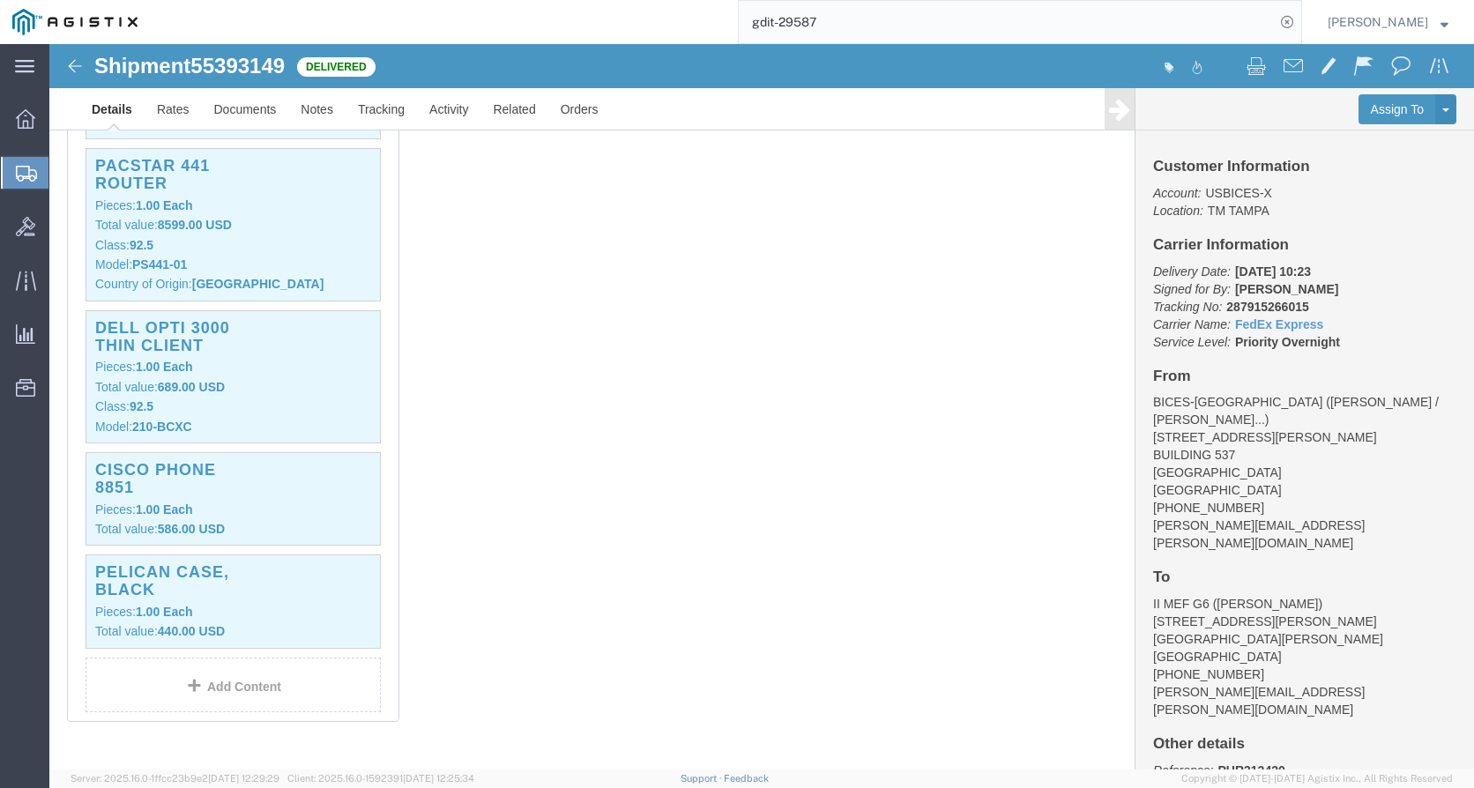
click at [1175, 28] on input "gdit-29587" at bounding box center [1007, 22] width 536 height 42
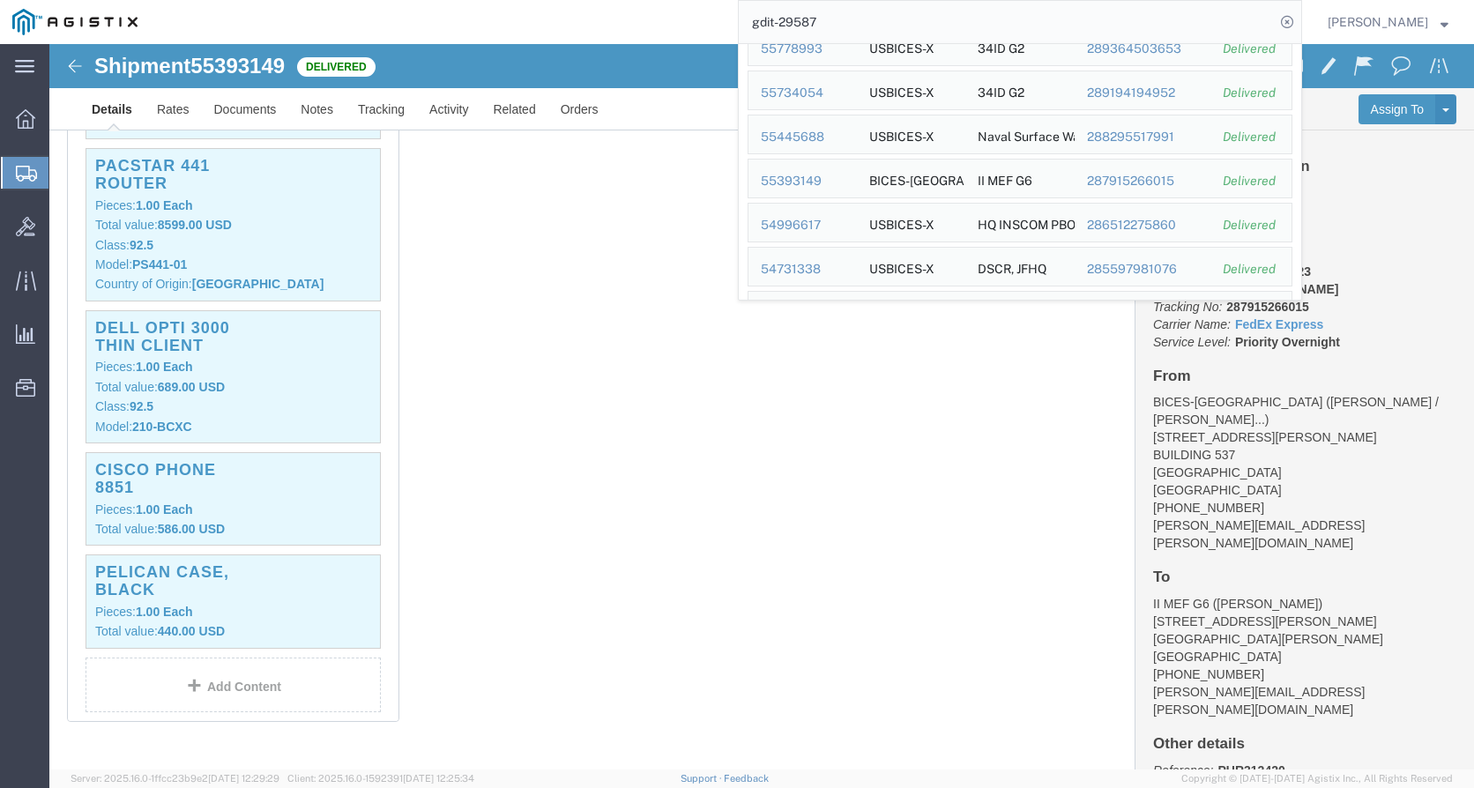
scroll to position [176, 0]
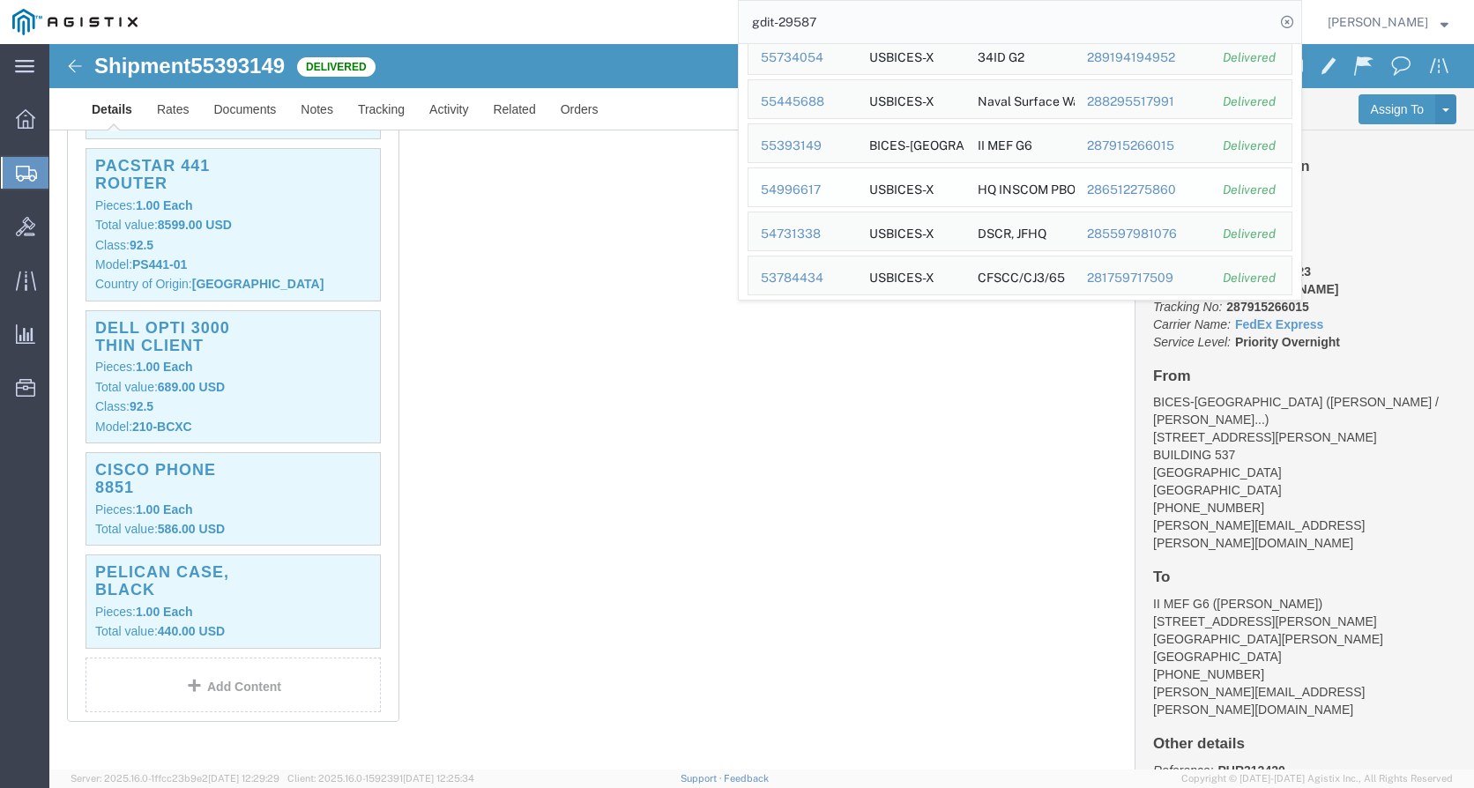
click at [799, 190] on div "54996617" at bounding box center [803, 190] width 84 height 19
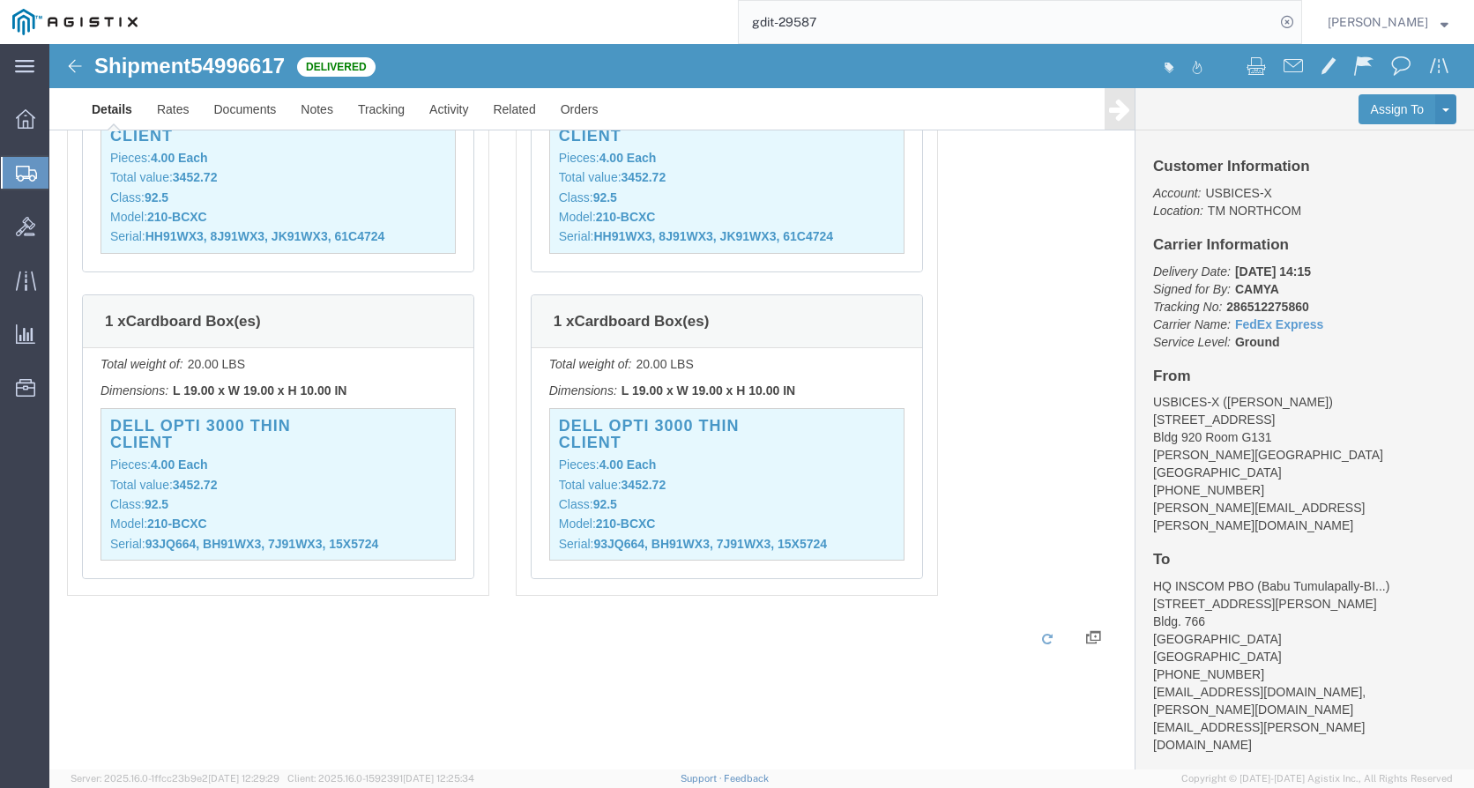
scroll to position [1410, 0]
